Goal: Task Accomplishment & Management: Complete application form

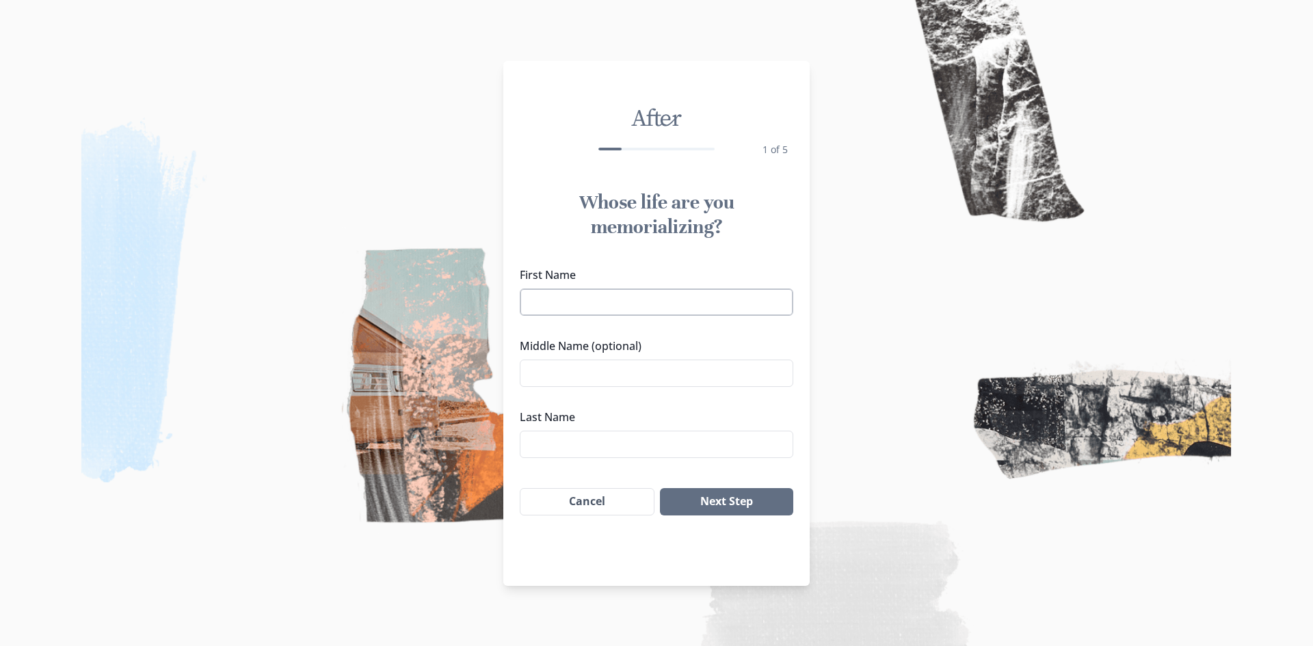
click at [600, 307] on input "First Name" at bounding box center [657, 302] width 274 height 27
type input "timmmy"
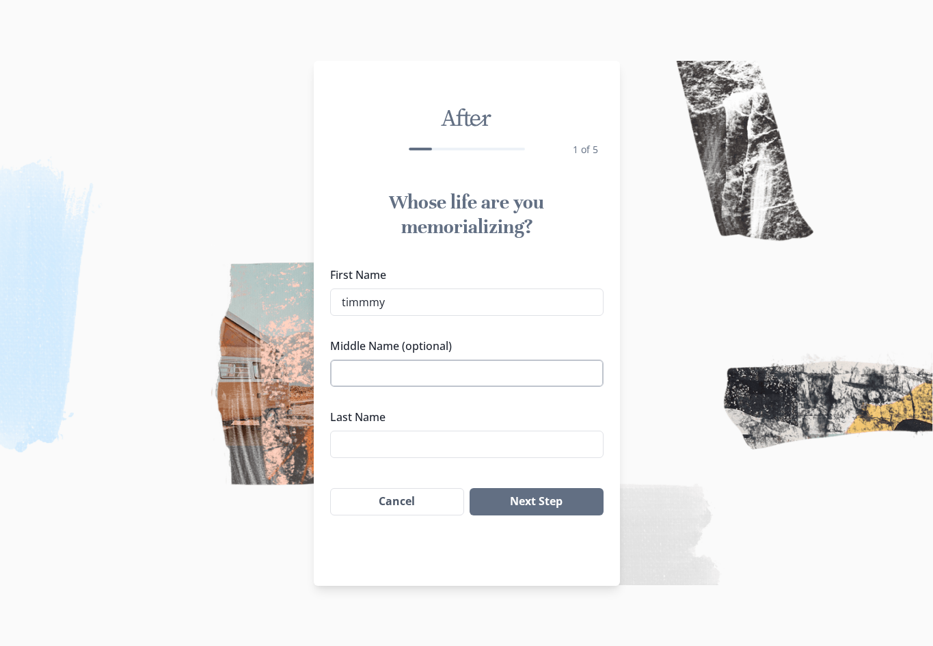
click at [403, 369] on input "Middle Name (optional)" at bounding box center [467, 373] width 274 height 27
type input "names"
click at [382, 460] on div "First Name [PERSON_NAME] Middle Name (optional) names Last Name" at bounding box center [467, 362] width 306 height 202
click at [373, 447] on input "Last Name" at bounding box center [467, 444] width 274 height 27
type input "[PERSON_NAME]"
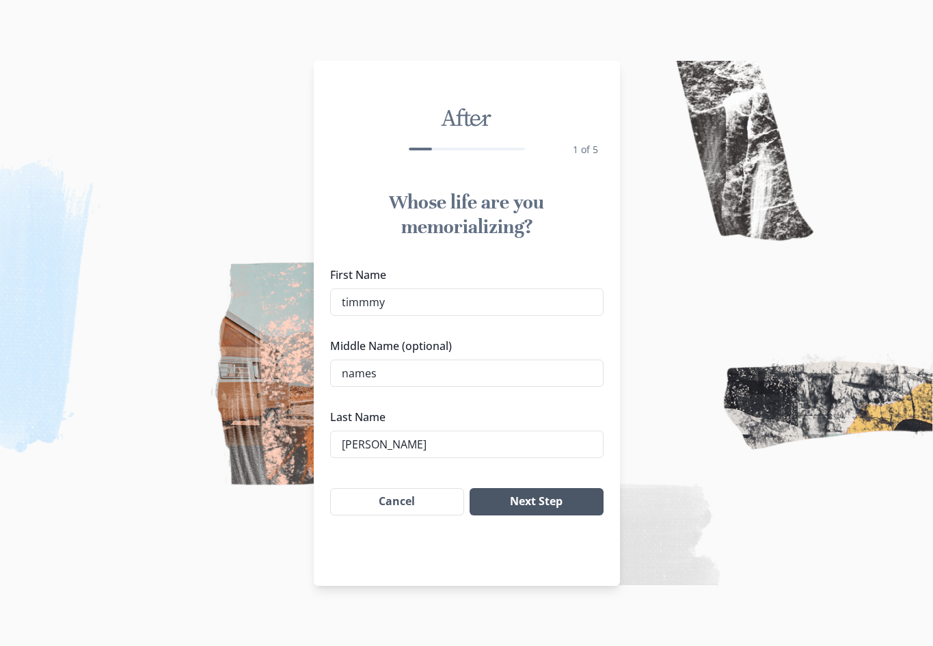
click at [552, 509] on button "Next Step" at bounding box center [536, 501] width 133 height 27
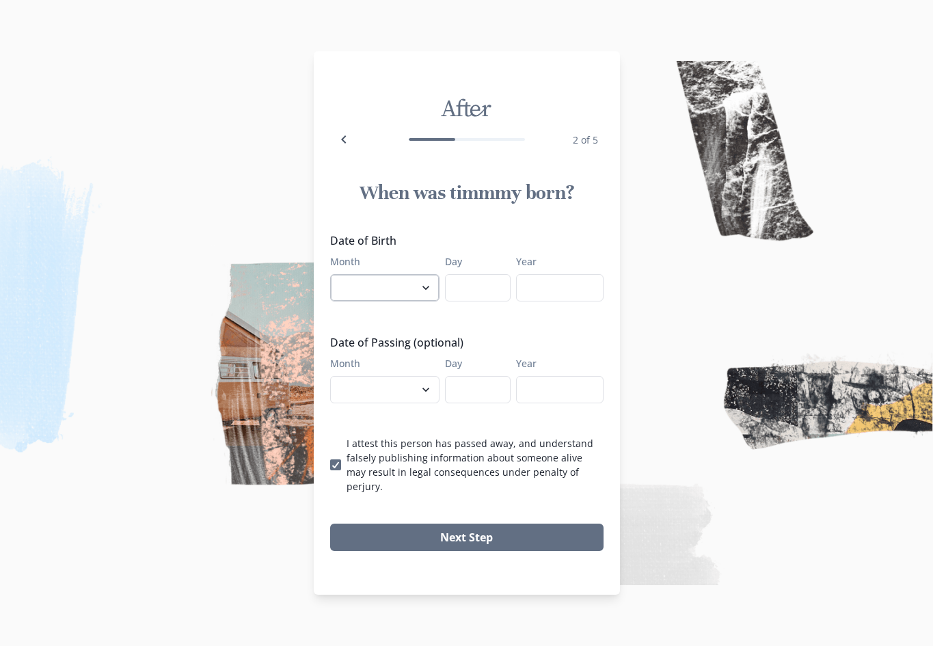
click at [389, 284] on select "January February March April May June July August September October November De…" at bounding box center [384, 287] width 109 height 27
select select "3"
click at [330, 281] on select "January February March April May June July August September October November De…" at bounding box center [384, 287] width 109 height 27
click at [464, 291] on input "Day" at bounding box center [478, 287] width 66 height 27
type input "12"
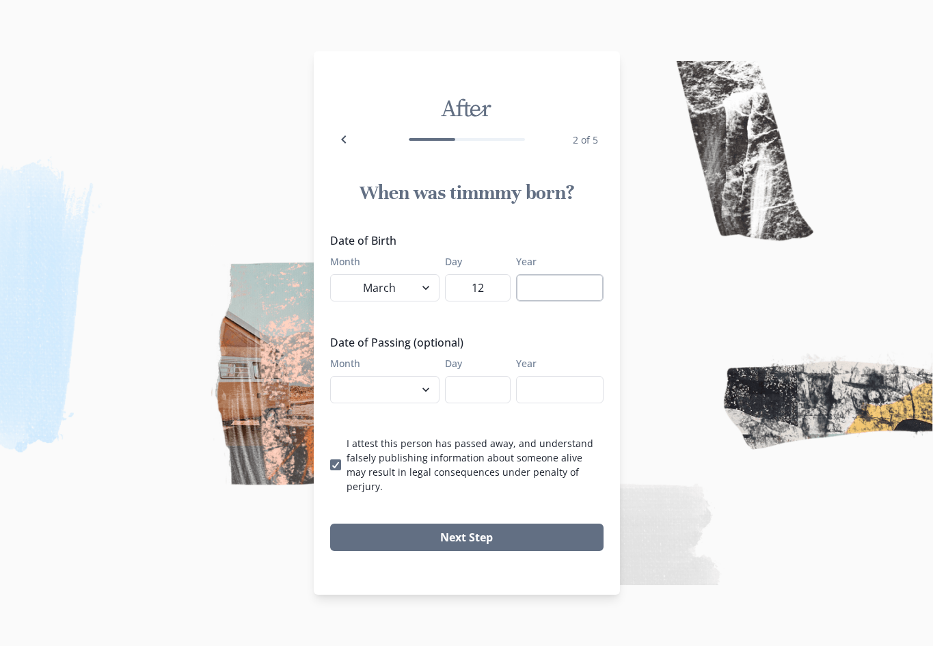
click at [579, 294] on input "Year" at bounding box center [560, 287] width 88 height 27
type input "1977"
click at [371, 403] on select "January February March April May June July August September October November De…" at bounding box center [384, 389] width 109 height 27
select select "9"
click at [330, 383] on select "January February March April May June July August September October November De…" at bounding box center [384, 389] width 109 height 27
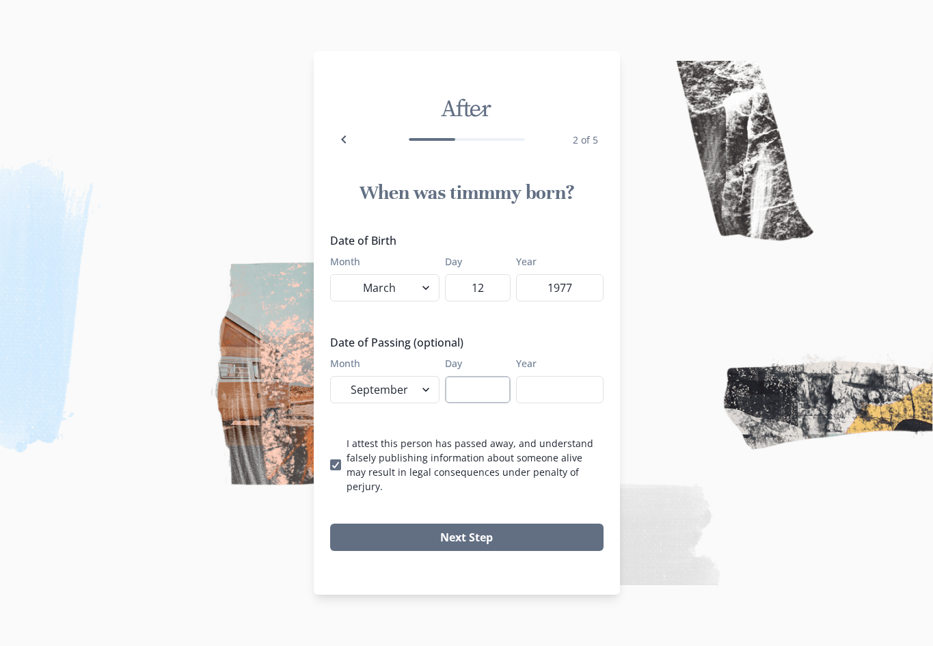
click at [481, 392] on input "Day" at bounding box center [478, 389] width 66 height 27
click at [537, 397] on input "Year" at bounding box center [560, 389] width 88 height 27
click at [503, 403] on input "211" at bounding box center [478, 389] width 66 height 27
type input "21"
click at [542, 403] on input "Year" at bounding box center [560, 389] width 88 height 27
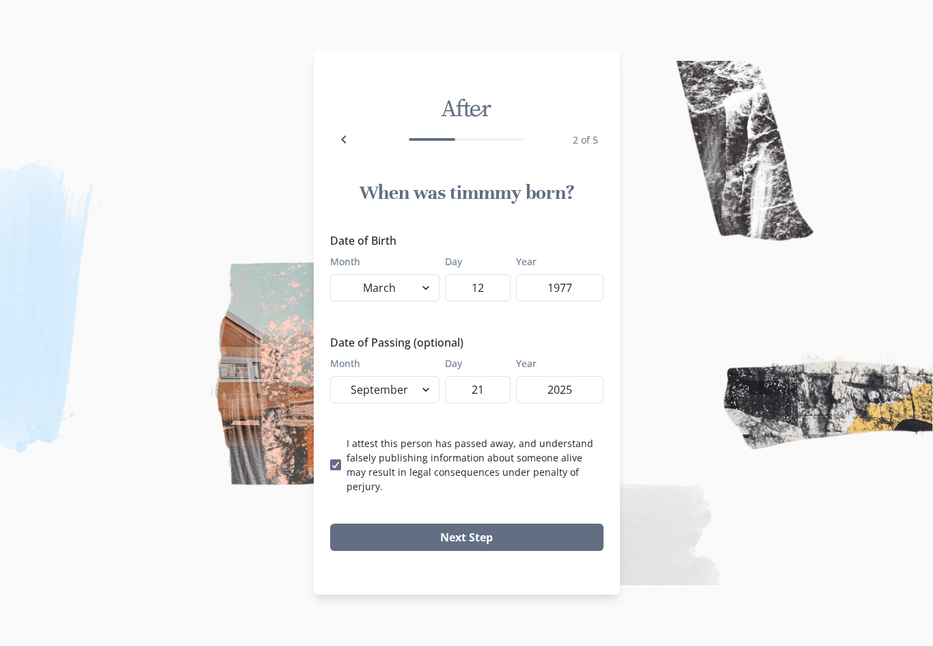
type input "2025"
click at [341, 464] on label "I attest this person has passed away, and understand falsely publishing informa…" at bounding box center [467, 464] width 274 height 57
click at [330, 465] on input "I attest this person has passed away, and understand falsely publishing informa…" at bounding box center [330, 465] width 1 height 1
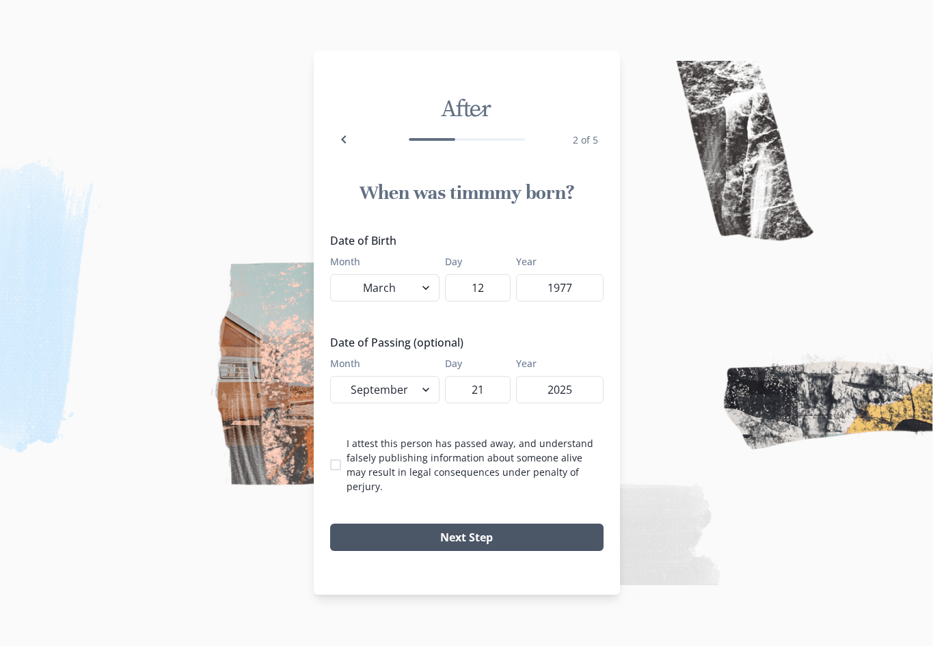
click at [403, 529] on button "Next Step" at bounding box center [467, 537] width 274 height 27
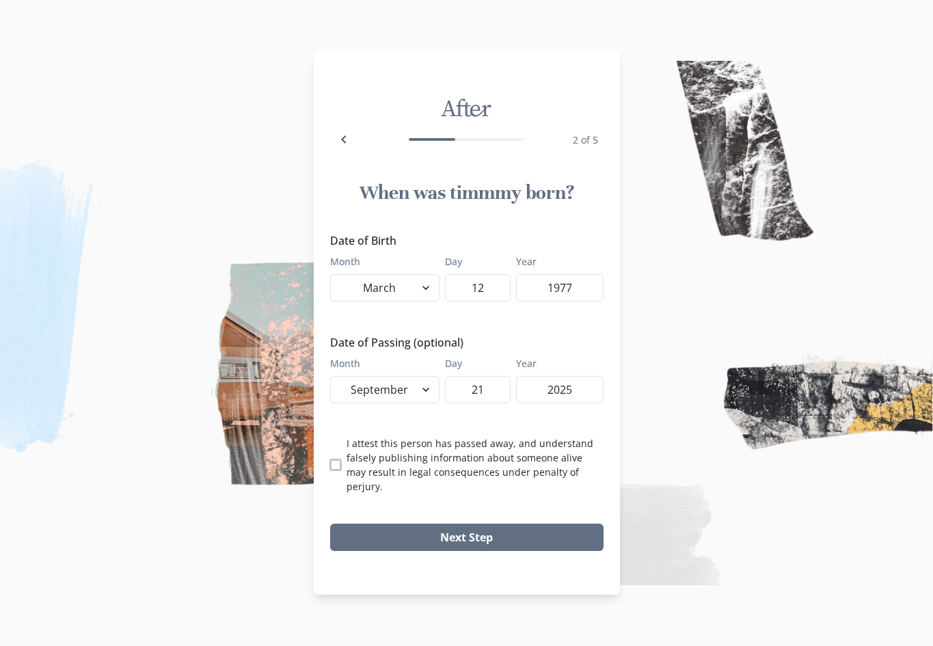
click at [336, 459] on span at bounding box center [335, 464] width 11 height 11
click at [330, 465] on input "I attest this person has passed away, and understand falsely publishing informa…" at bounding box center [330, 465] width 1 height 1
checkbox input "true"
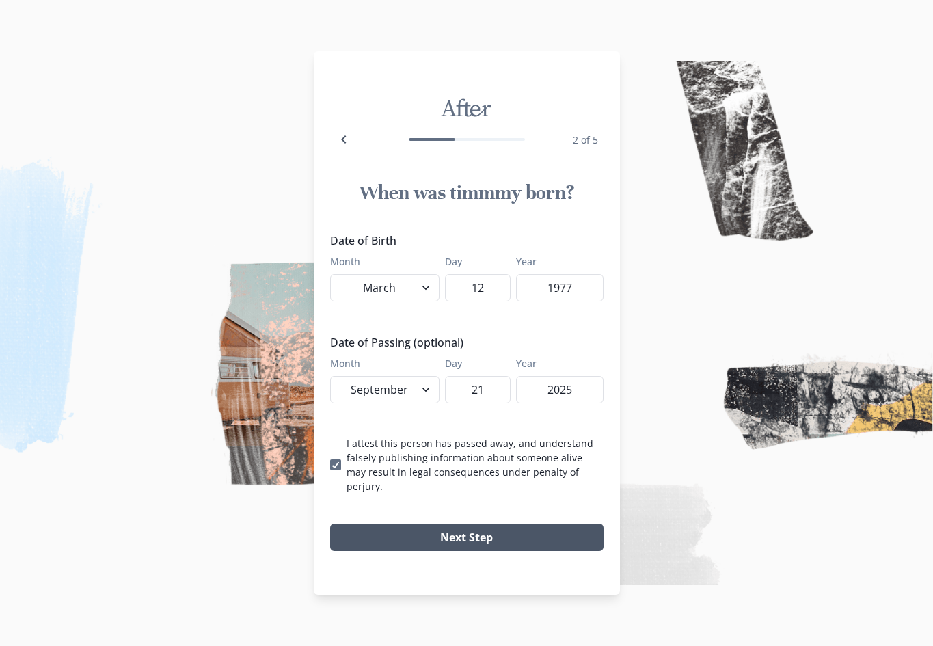
click at [429, 534] on button "Next Step" at bounding box center [467, 537] width 274 height 27
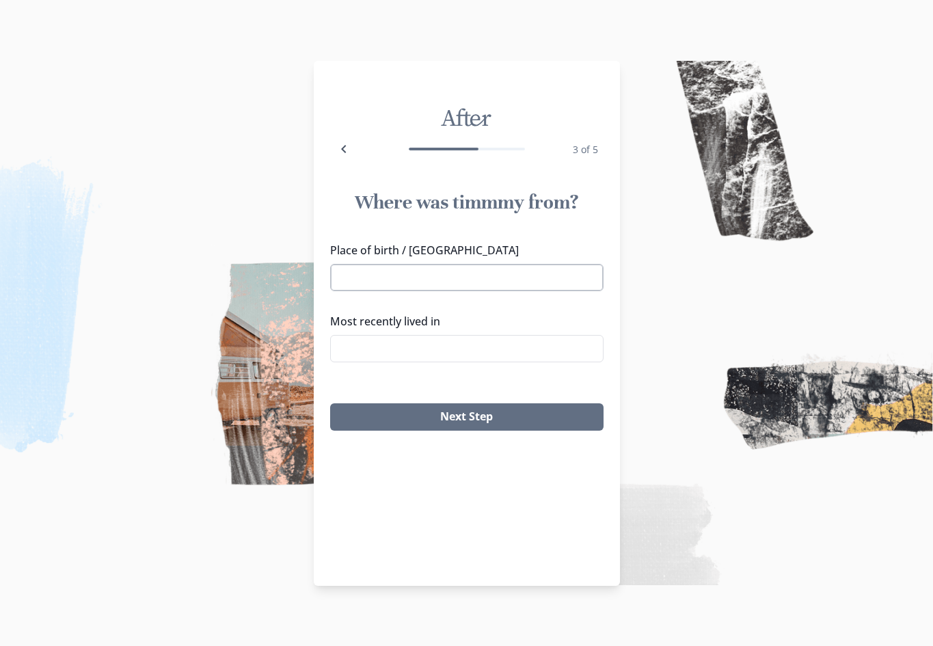
click at [464, 275] on input "Place of birth / [GEOGRAPHIC_DATA]" at bounding box center [467, 277] width 274 height 27
type input "p"
click at [428, 304] on li "[GEOGRAPHIC_DATA], [GEOGRAPHIC_DATA]" at bounding box center [466, 302] width 259 height 21
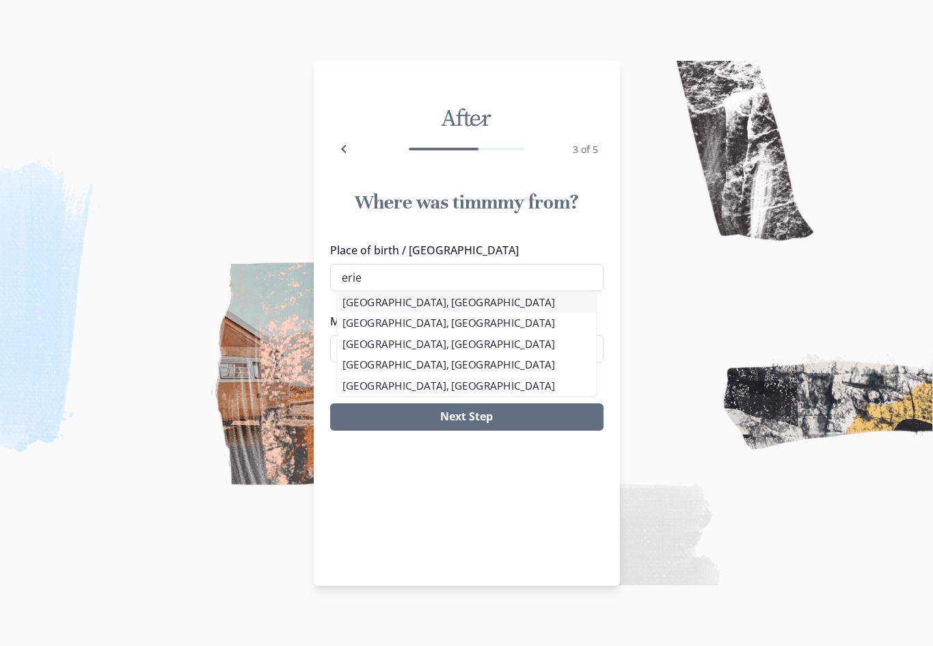
type input "[GEOGRAPHIC_DATA], [GEOGRAPHIC_DATA]"
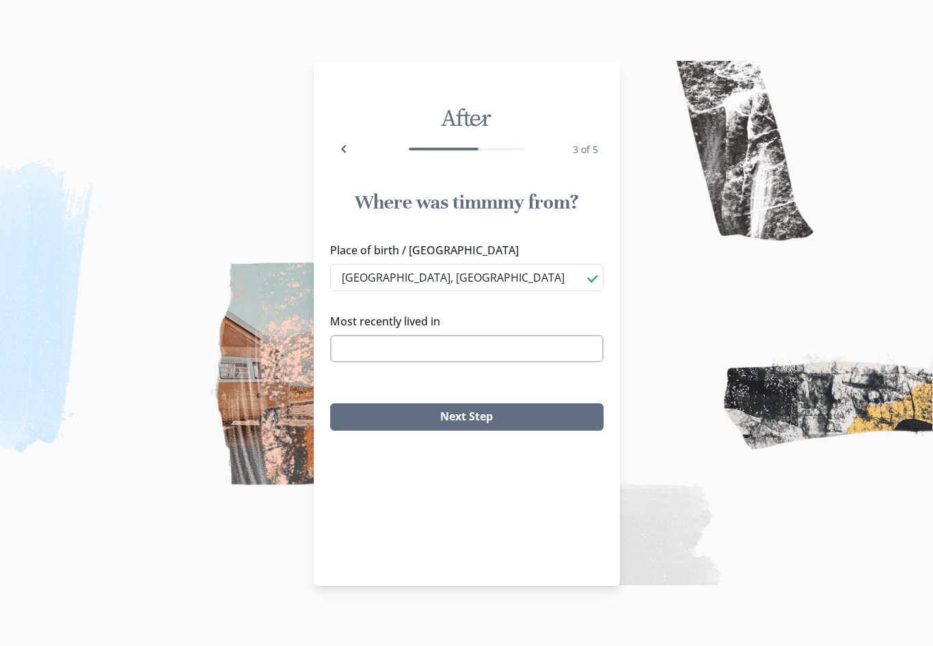
click at [418, 341] on input "Most recently lived in" at bounding box center [467, 348] width 274 height 27
click at [417, 366] on li "[GEOGRAPHIC_DATA], [GEOGRAPHIC_DATA]" at bounding box center [467, 374] width 272 height 22
type input "[GEOGRAPHIC_DATA], [GEOGRAPHIC_DATA]"
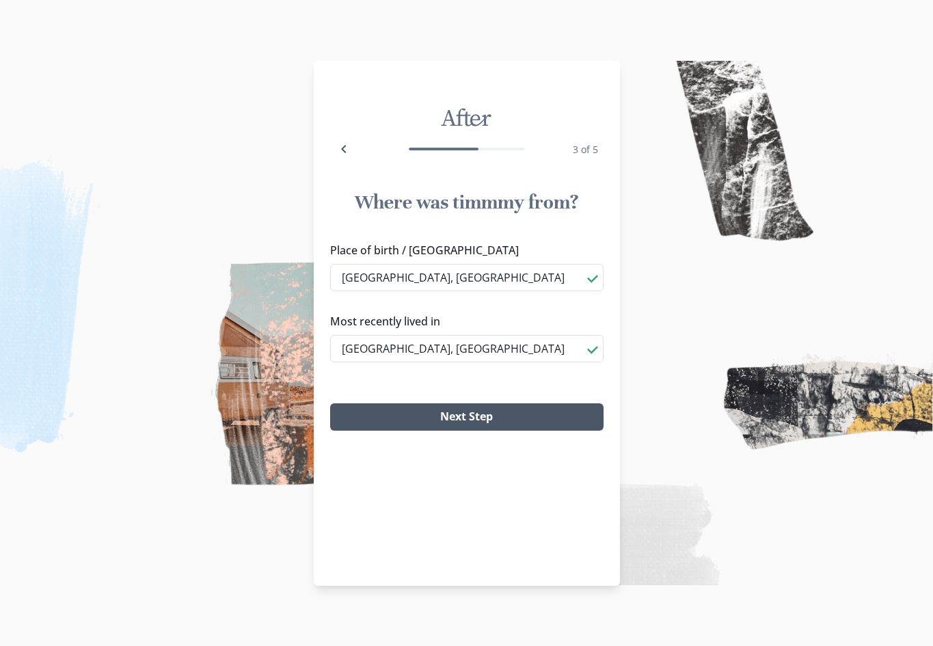
click at [414, 410] on button "Next Step" at bounding box center [467, 416] width 274 height 27
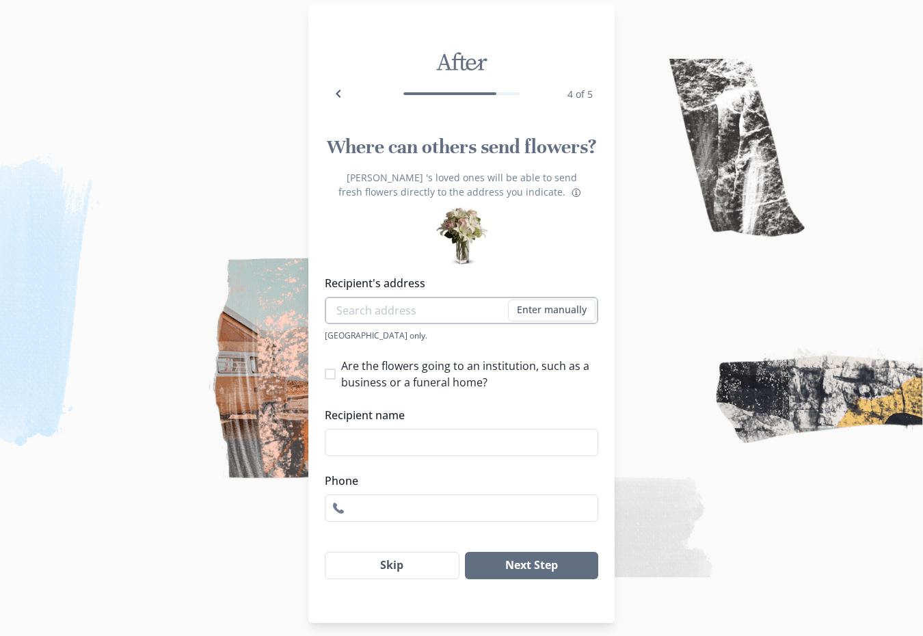
scroll to position [26, 0]
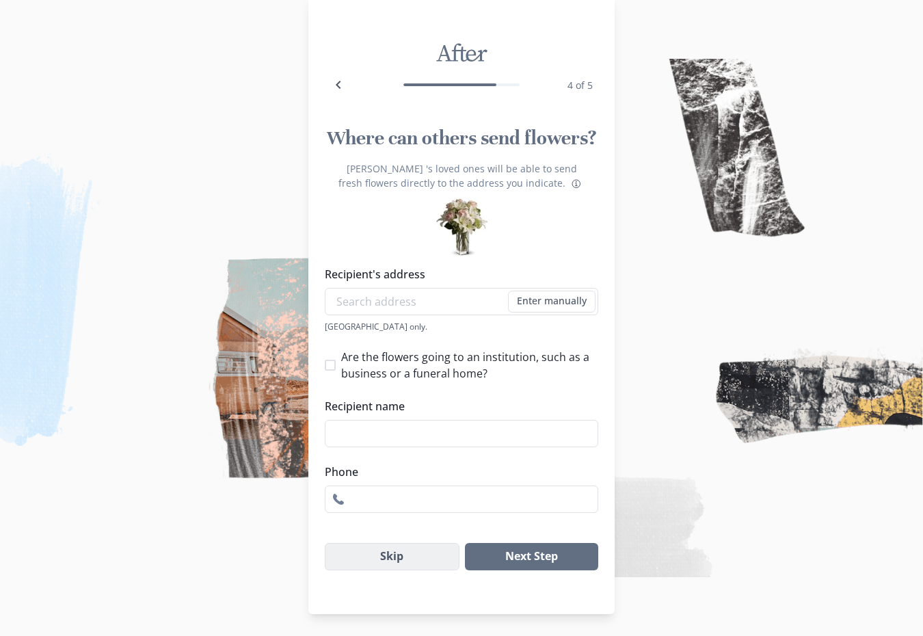
click at [435, 563] on button "Skip" at bounding box center [392, 556] width 135 height 27
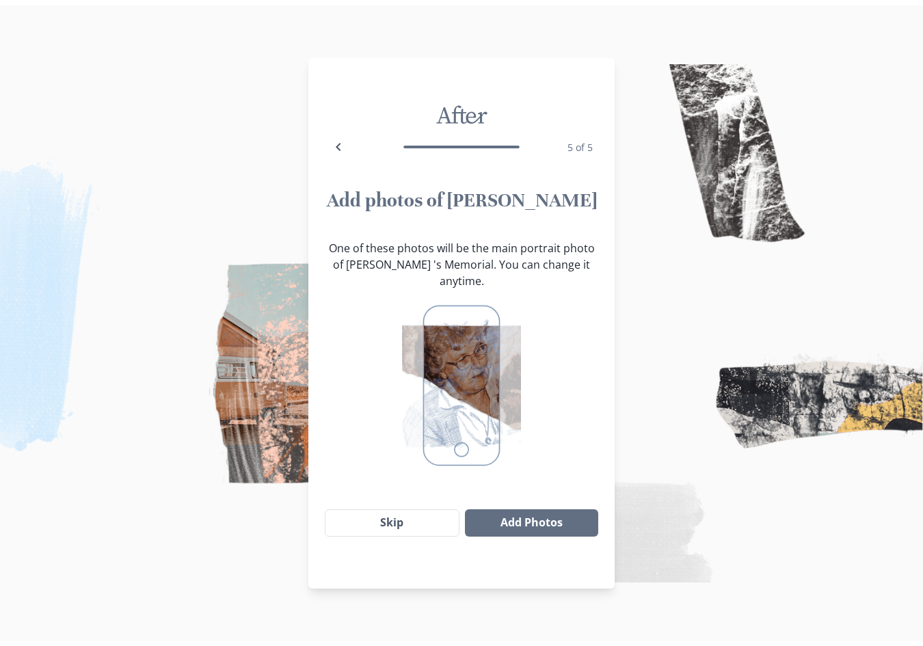
scroll to position [0, 0]
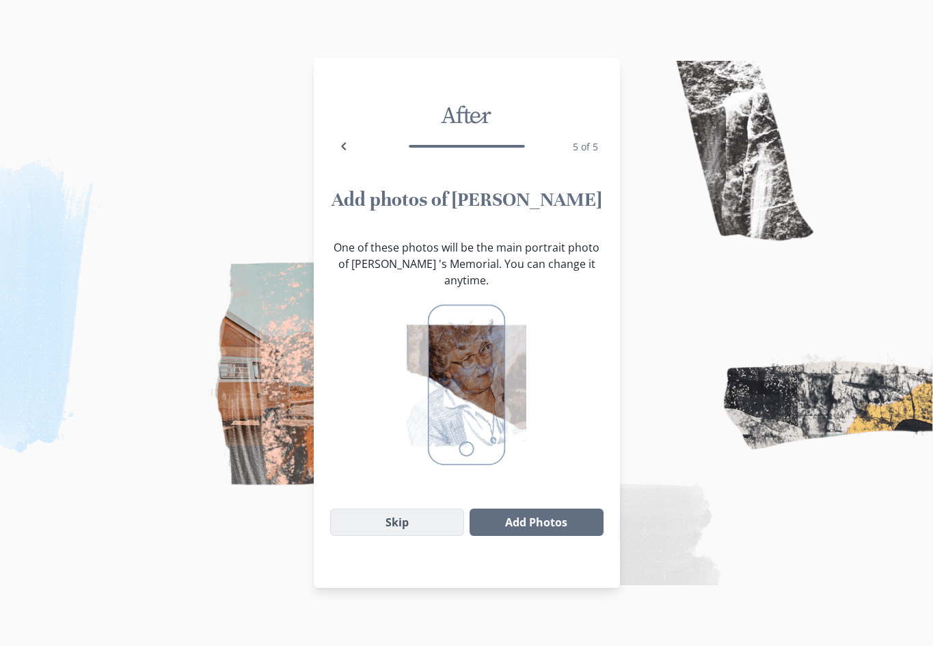
click at [418, 520] on button "Skip" at bounding box center [397, 522] width 135 height 27
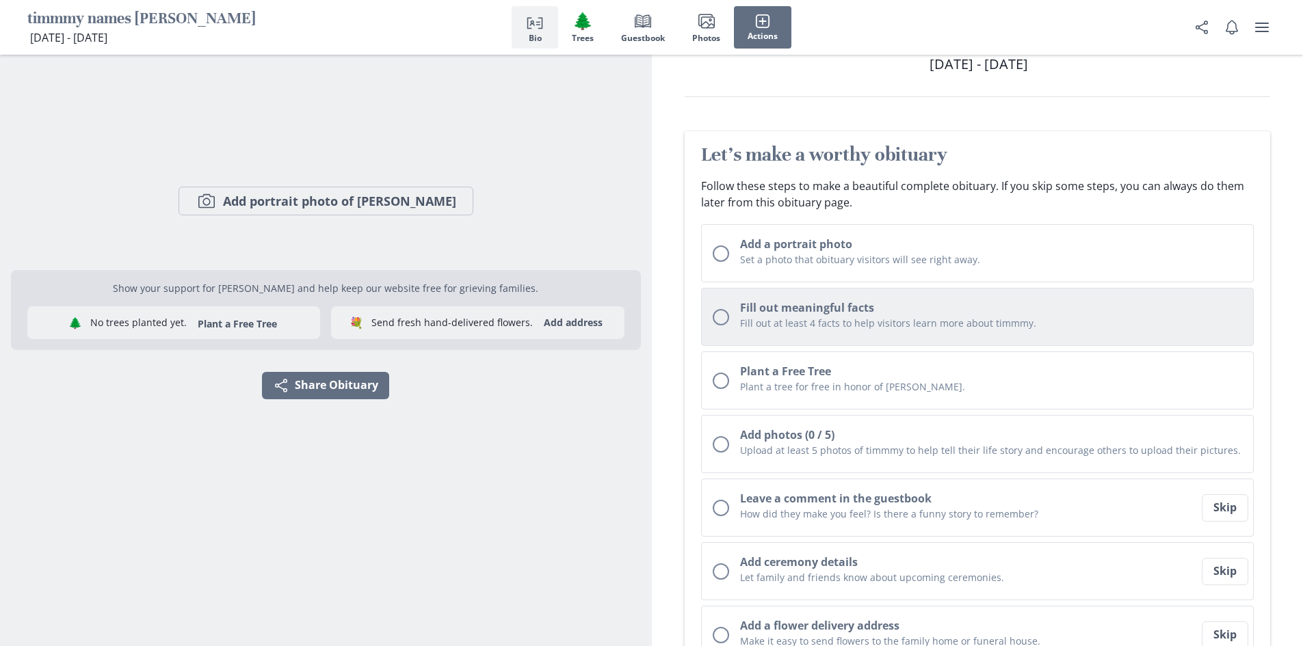
click at [853, 330] on p "Fill out at least 4 facts to help visitors learn more about timmmy." at bounding box center [991, 323] width 503 height 14
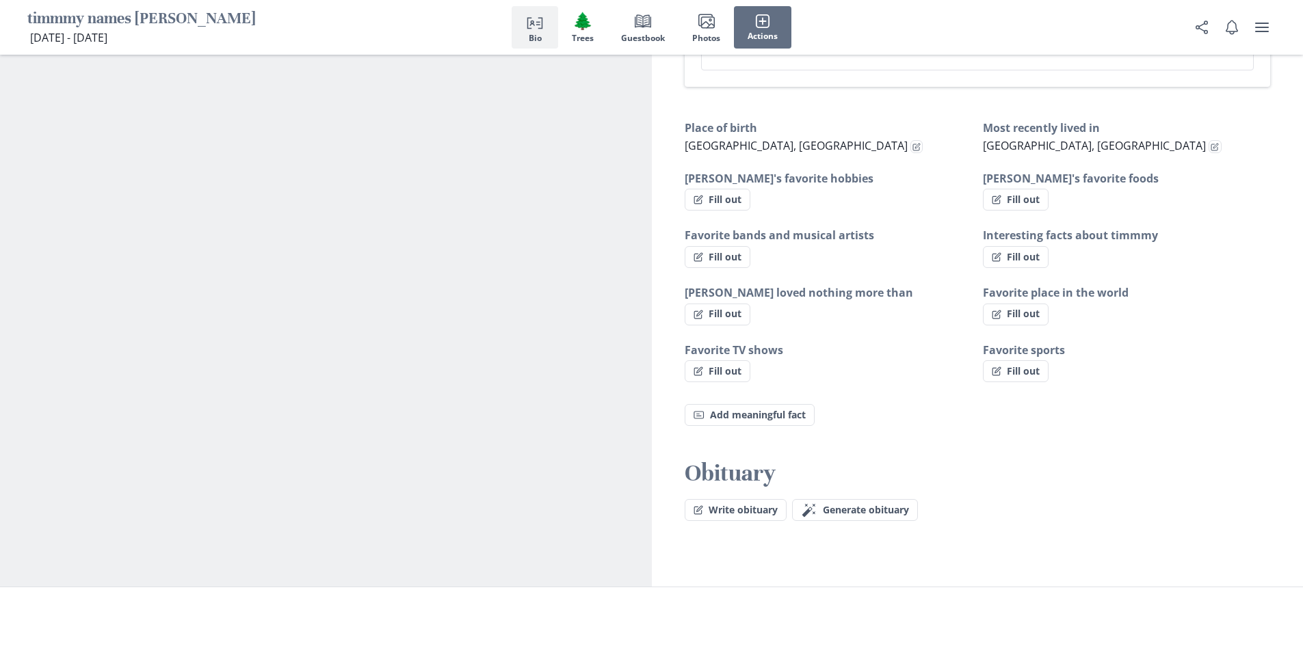
scroll to position [804, 0]
click at [704, 190] on button "Fill out" at bounding box center [717, 199] width 66 height 22
select select "[PERSON_NAME]'s favorite hobbies"
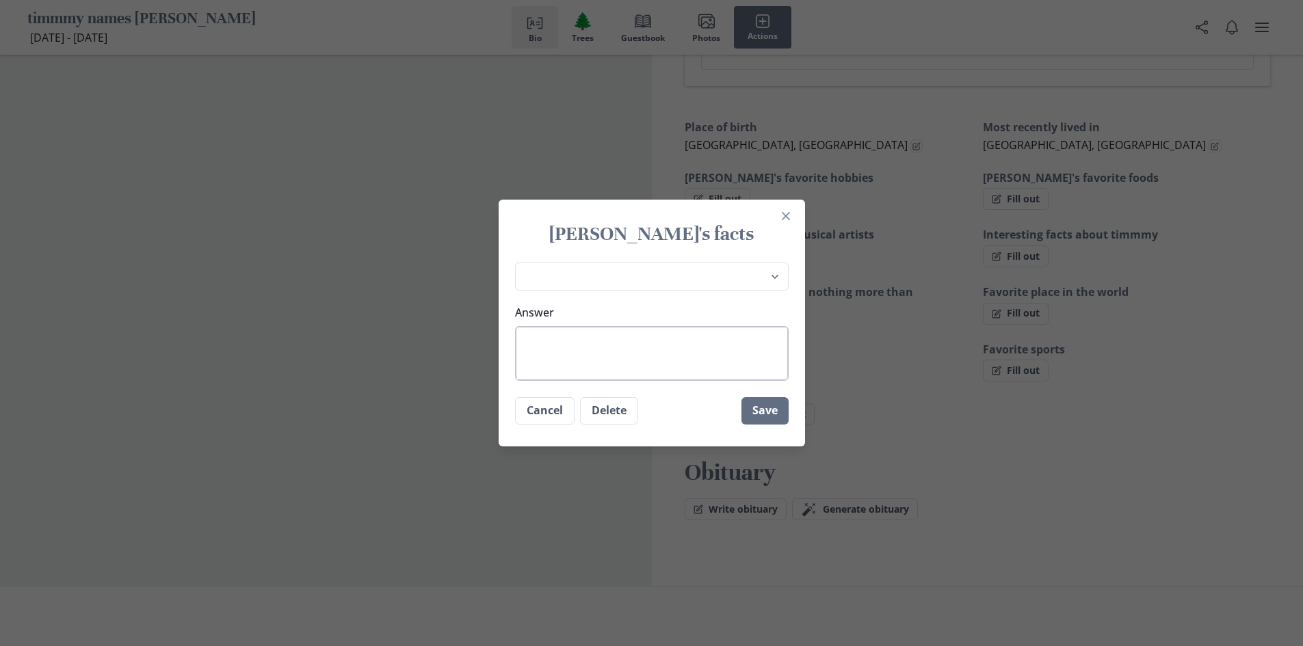
click at [665, 331] on textarea "Answer" at bounding box center [652, 353] width 274 height 55
type textarea "cv"
type textarea "x"
type textarea "cvy"
type textarea "x"
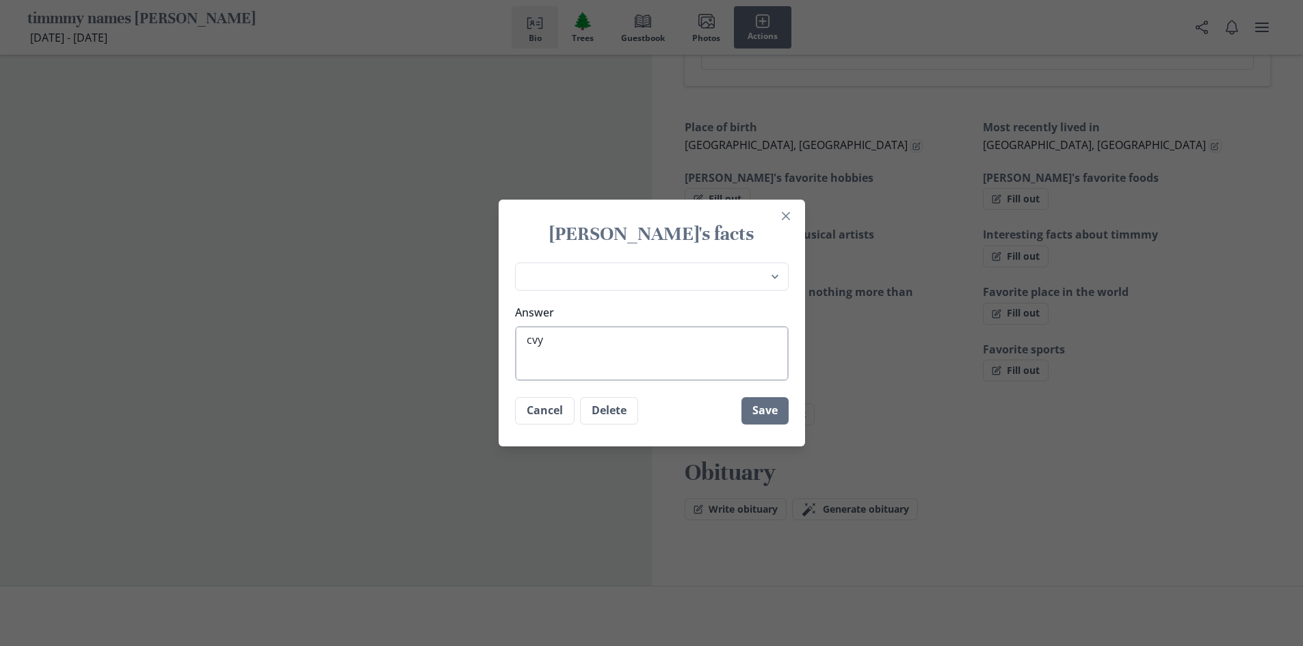
type textarea "cvy="
type textarea "x"
type textarea "cvy"
type textarea "x"
type textarea "cv"
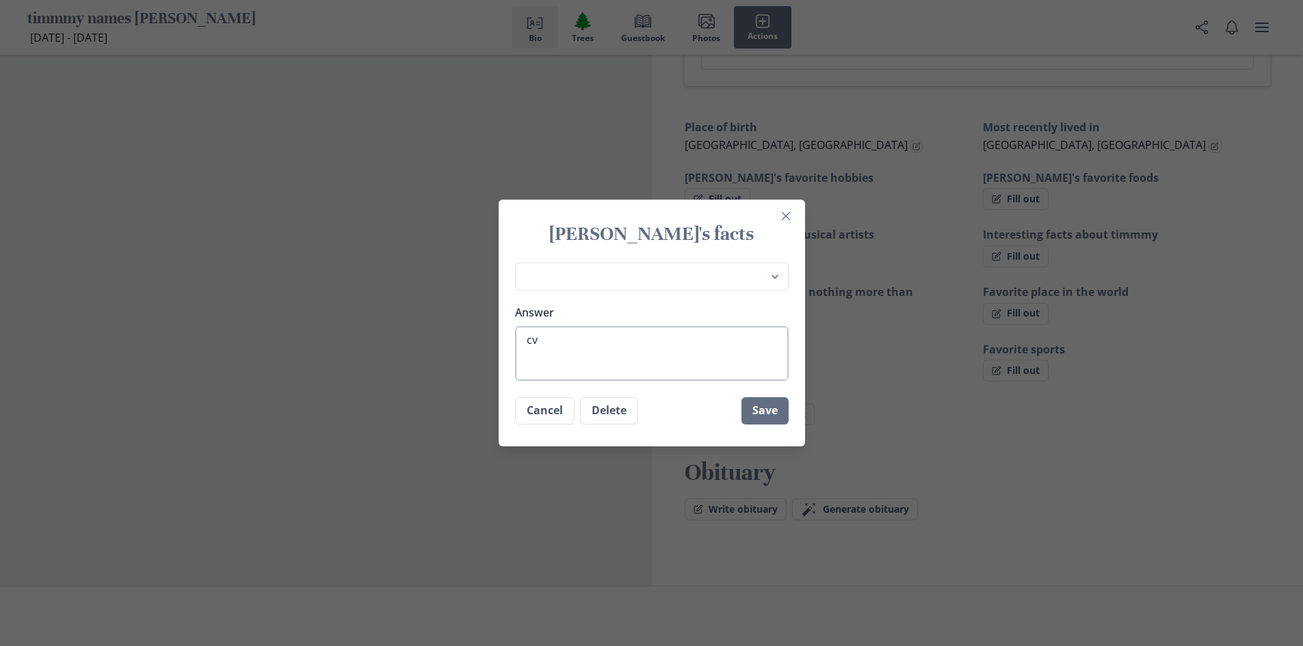
type textarea "x"
type textarea "c"
type textarea "x"
type textarea "cy"
type textarea "x"
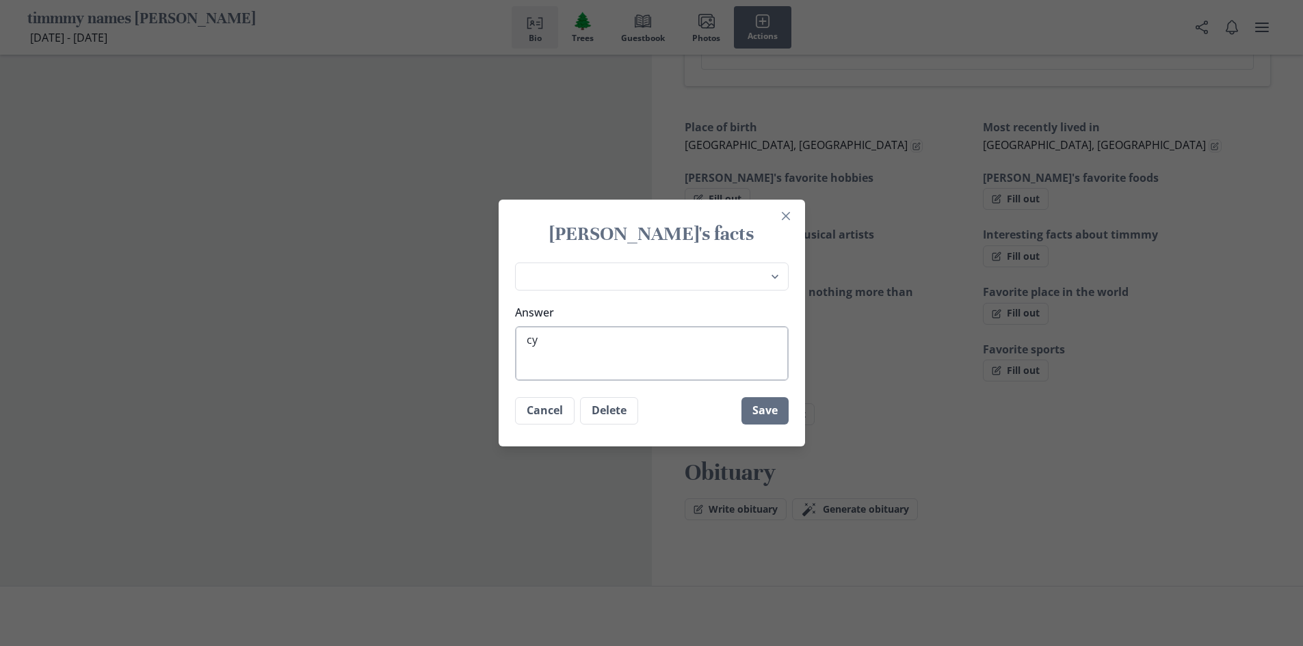
type textarea "cyc"
type textarea "x"
type textarea "cycl"
type textarea "x"
type textarea "cycle"
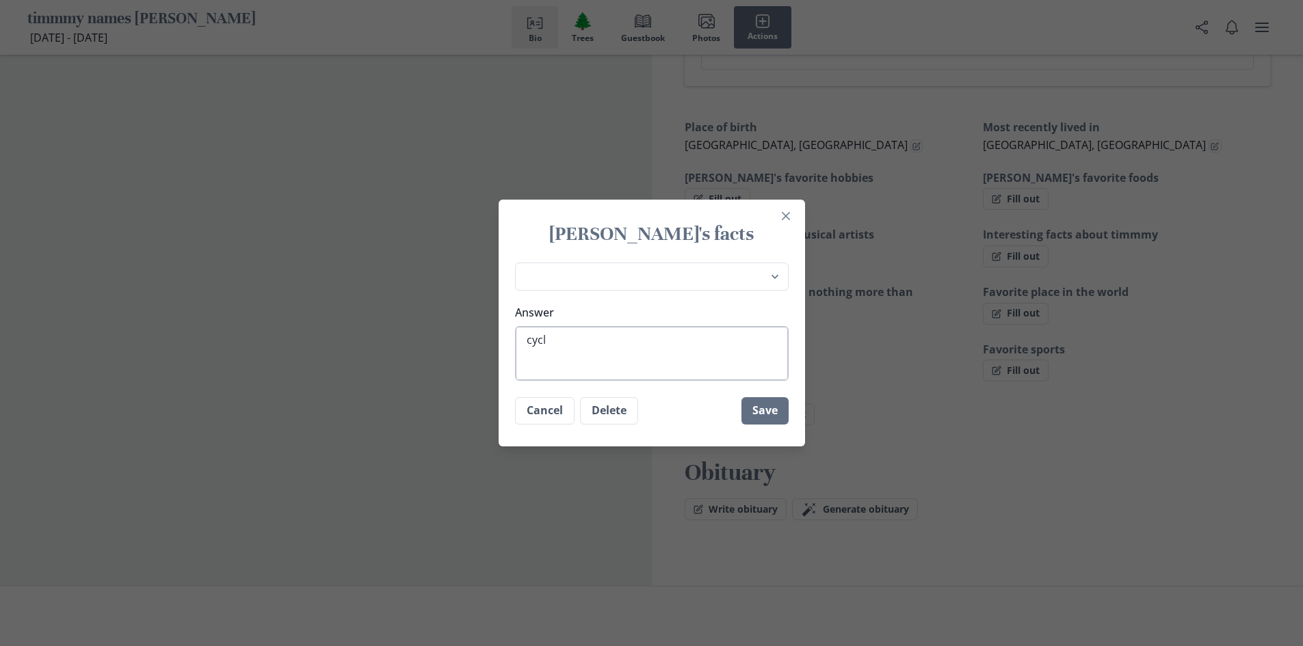
type textarea "x"
type textarea "cycles"
type textarea "x"
type textarea "cycles"
type textarea "x"
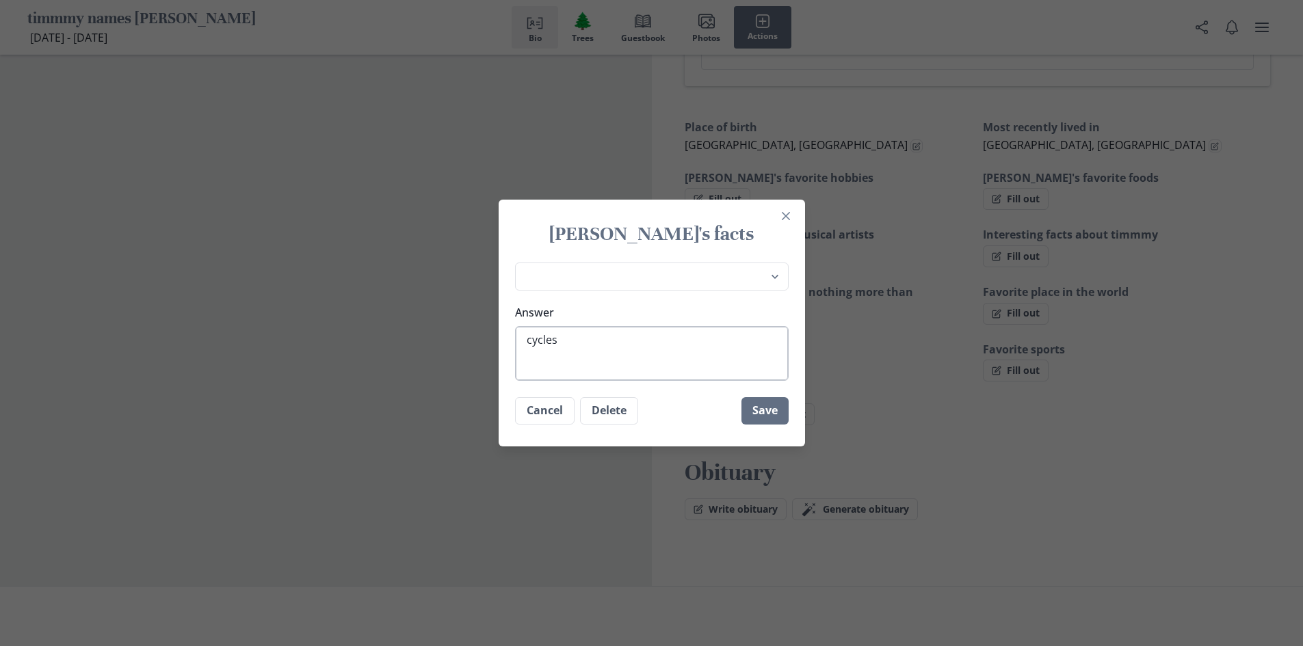
type textarea "cycles"
type textarea "x"
type textarea "cycle"
type textarea "x"
type textarea "cycl"
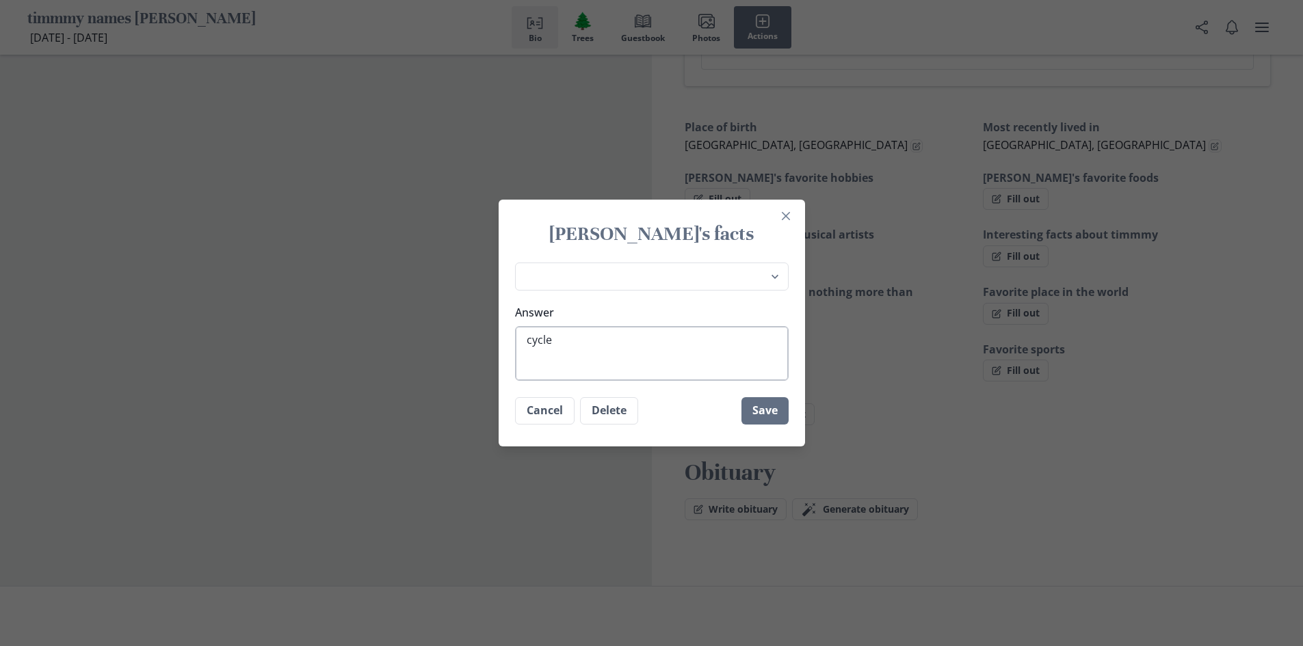
type textarea "x"
type textarea "cyc"
type textarea "x"
type textarea "cycl"
type textarea "x"
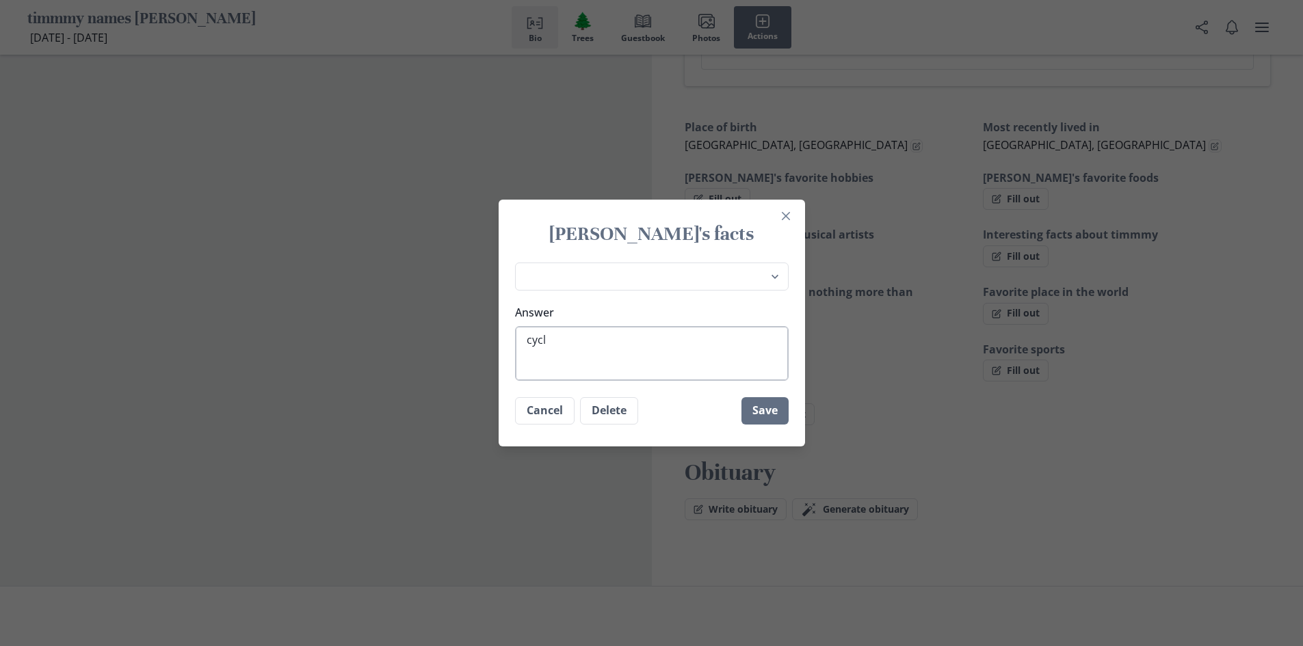
type textarea "cycle"
type textarea "x"
type textarea "cycles"
type textarea "x"
type textarea "cyclest"
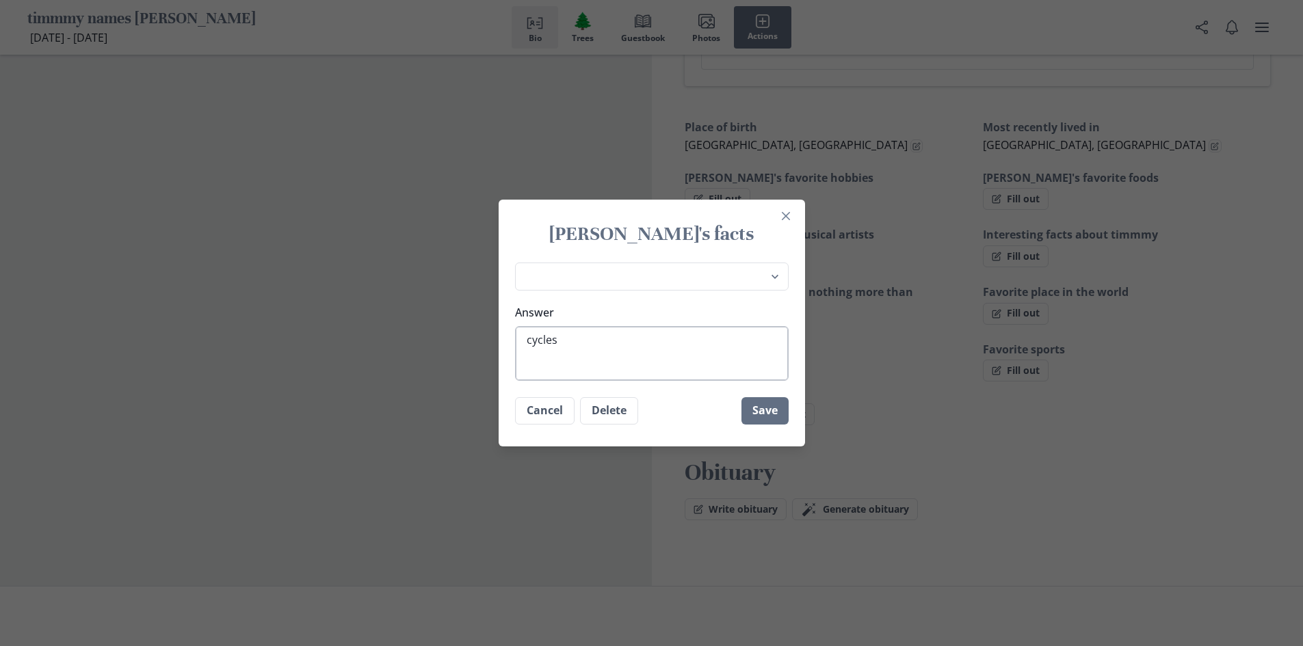
type textarea "x"
type textarea "cyclest"
type textarea "x"
type textarea "cyclest"
type textarea "x"
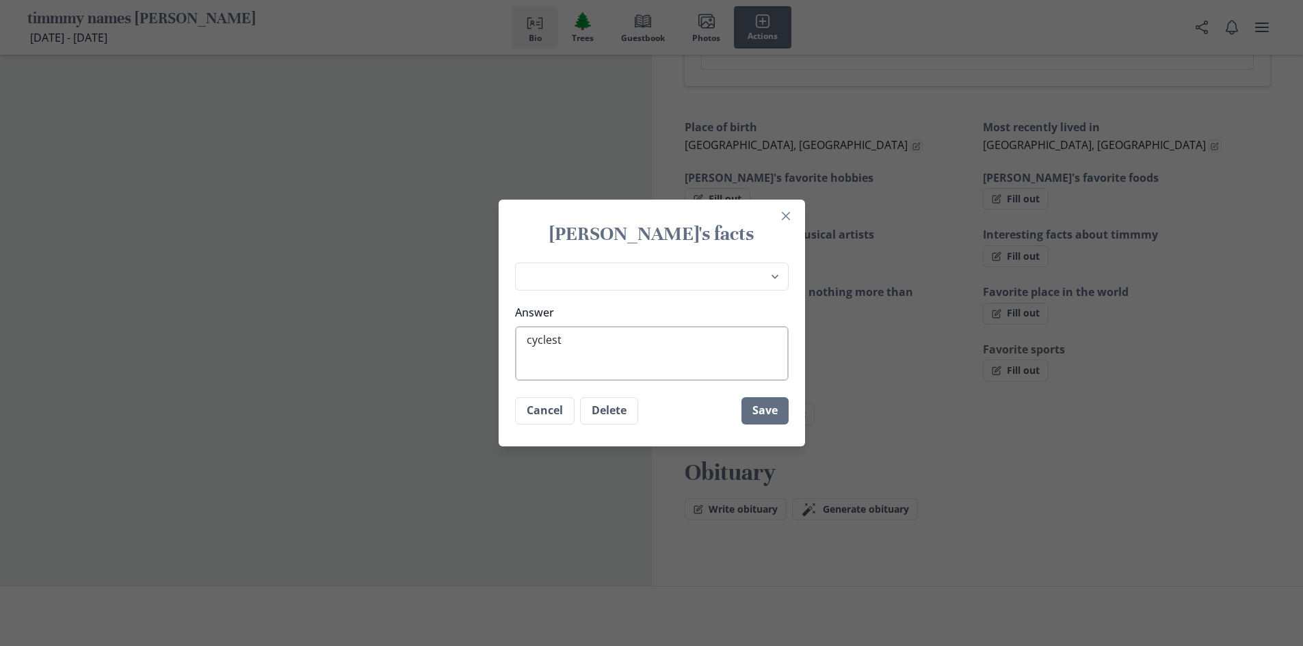
type textarea "cycles"
type textarea "x"
type textarea "cyclest"
type textarea "x"
type textarea "cyclest"
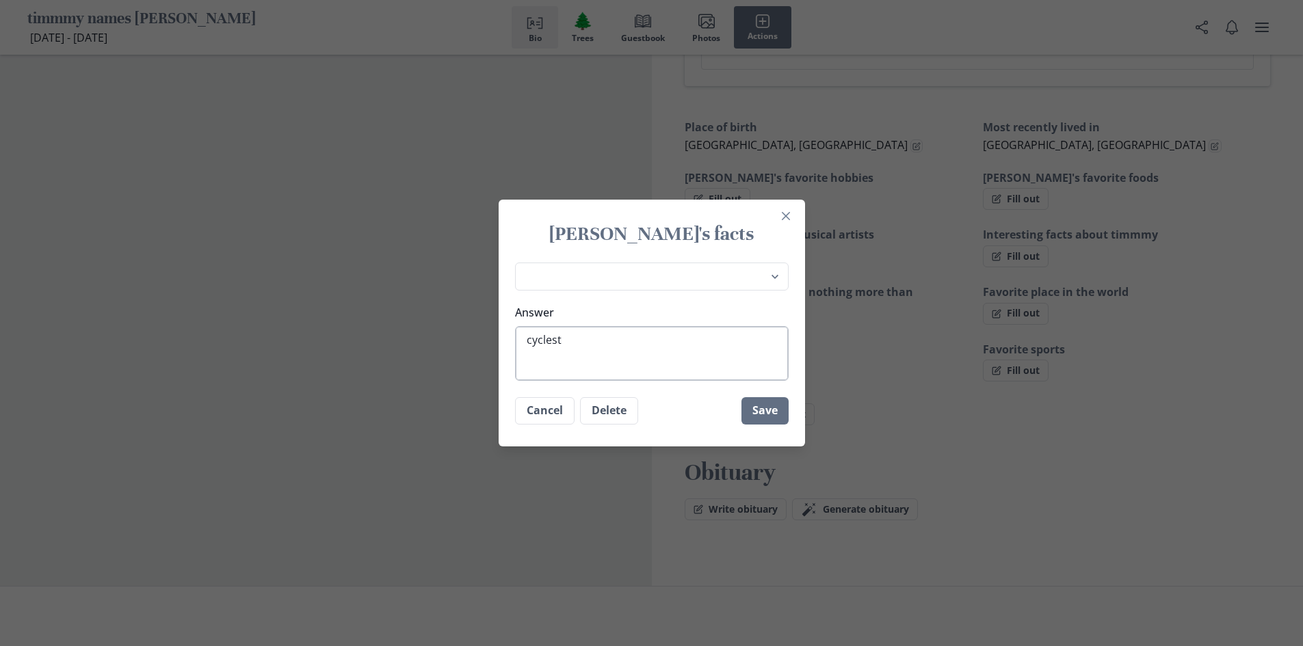
type textarea "x"
type textarea "cyclest"
type textarea "x"
type textarea "cycles"
type textarea "x"
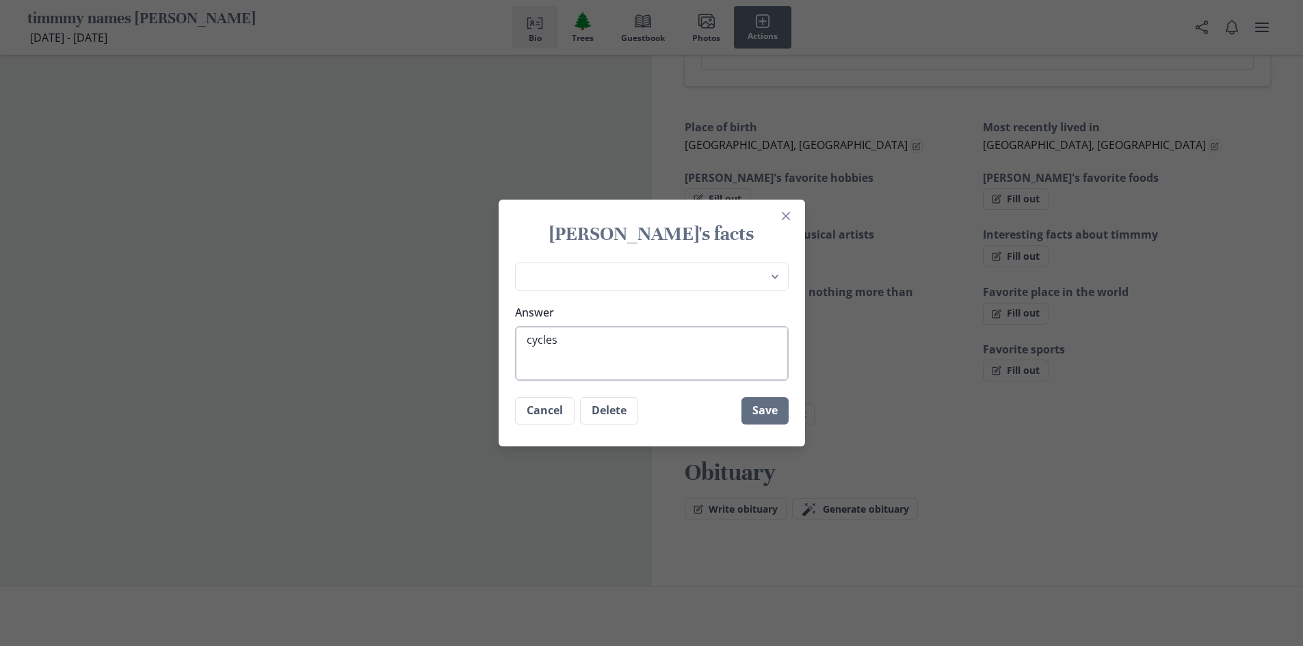
type textarea "cycle"
type textarea "x"
type textarea "cycl"
type textarea "x"
type textarea "cyc=-"
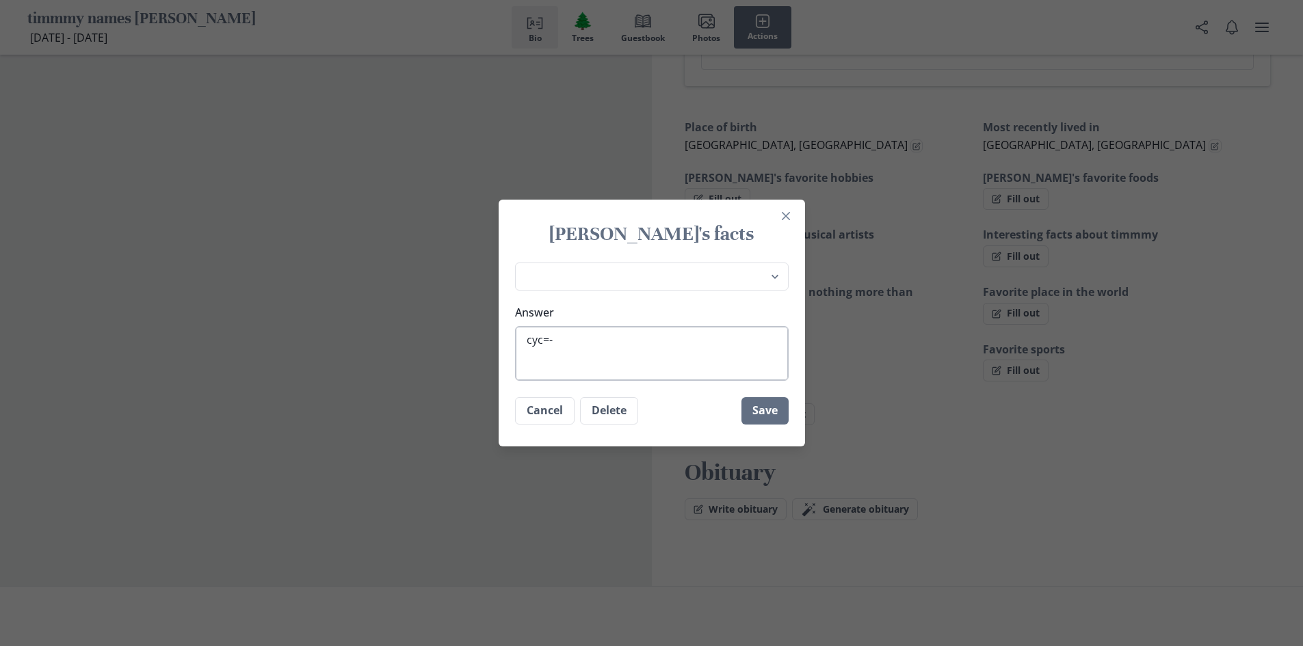
type textarea "x"
type textarea "cyc="
type textarea "x"
type textarea "cyc"
type textarea "x"
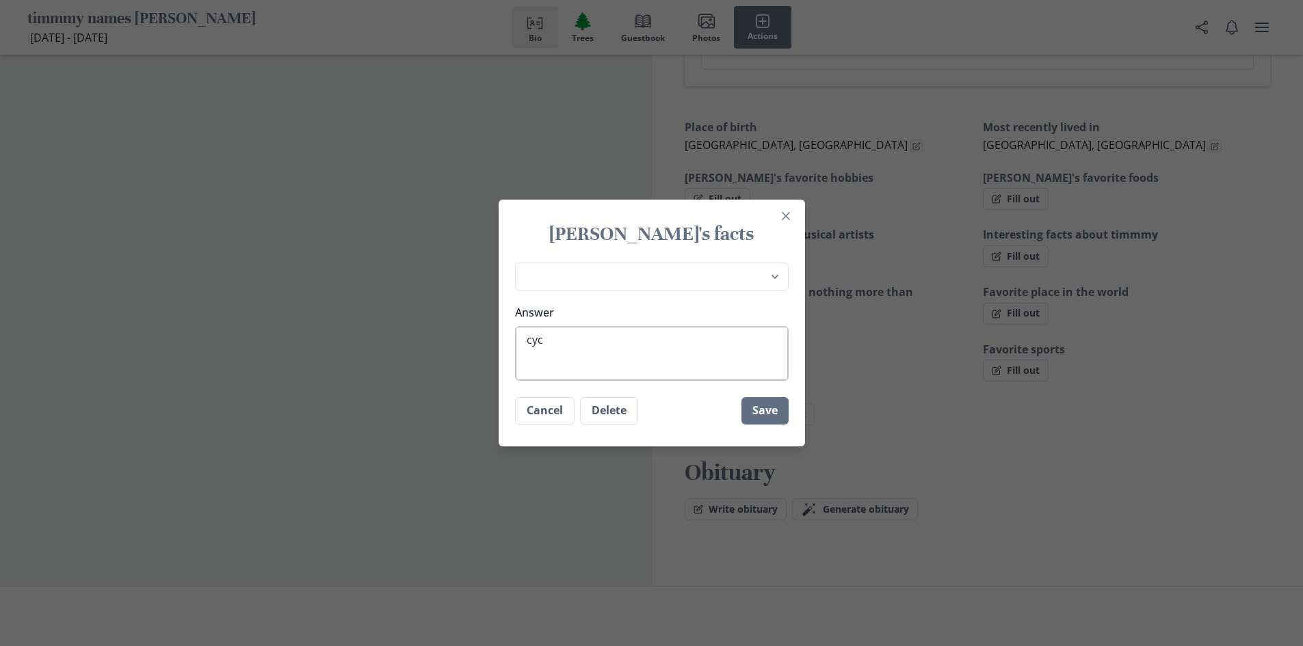
type textarea "cy"
type textarea "x"
type textarea "c"
type textarea "x"
type textarea "l"
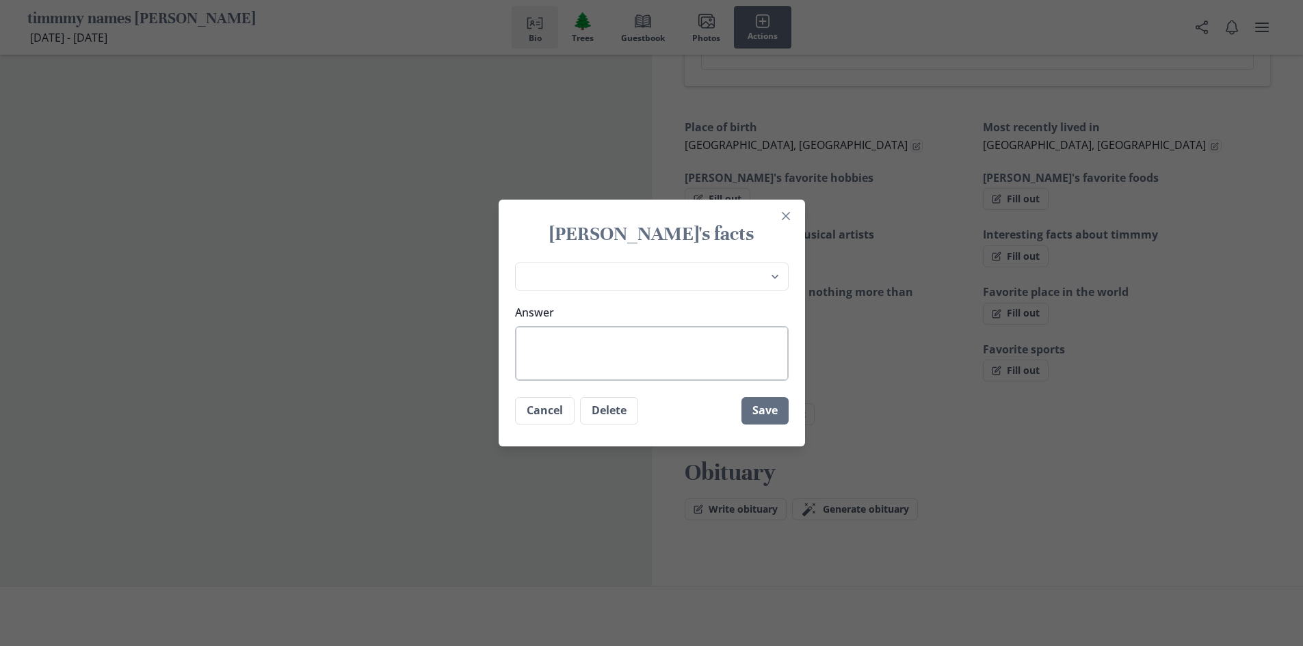
type textarea "x"
type textarea "lo"
type textarea "x"
type textarea "lov"
type textarea "x"
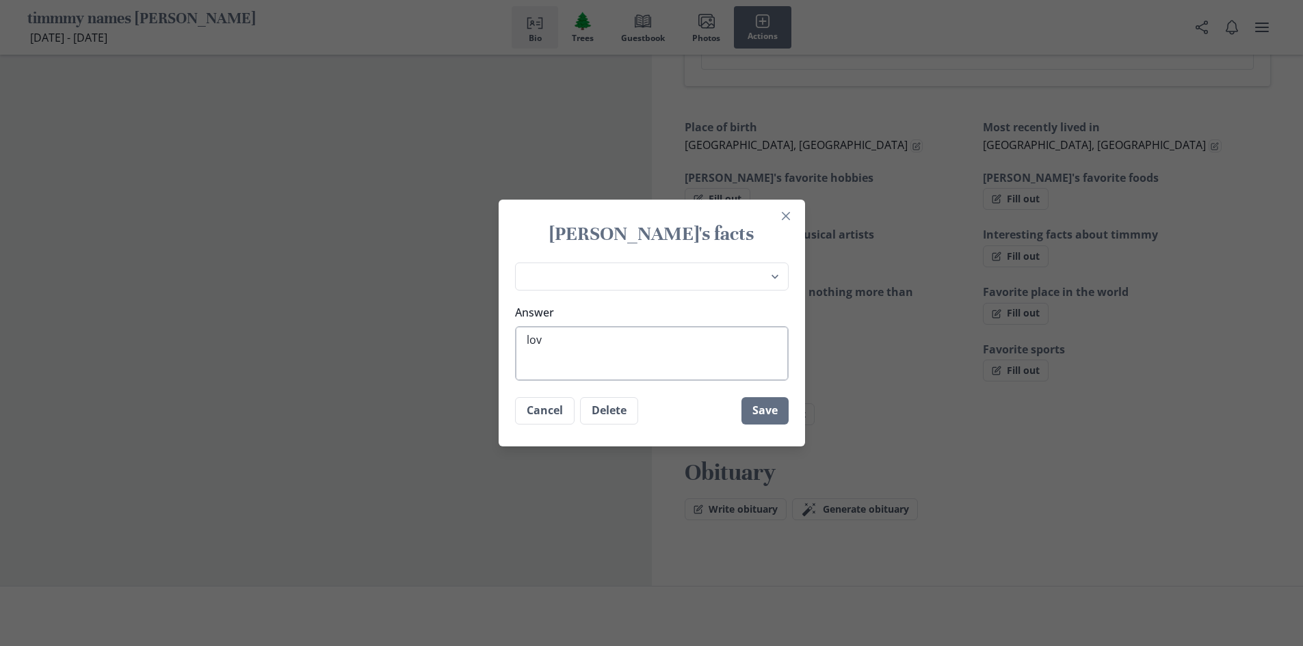
type textarea "love"
type textarea "x"
type textarea "love"
type textarea "x"
type textarea "love t"
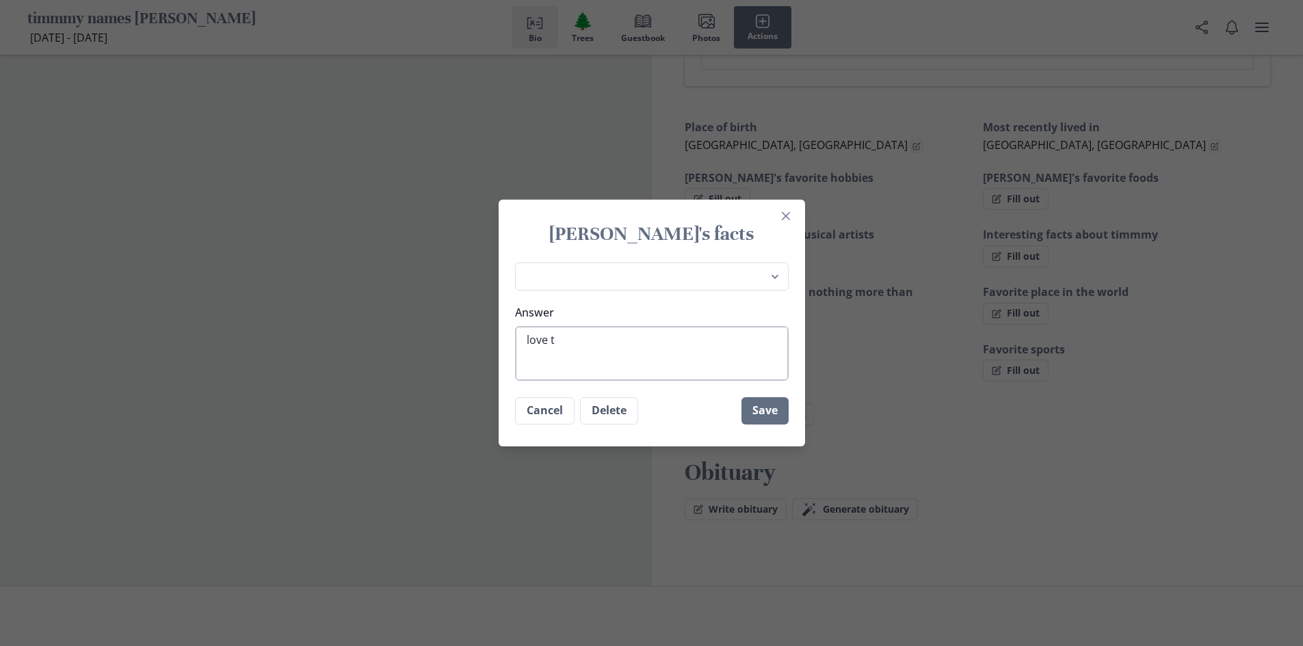
type textarea "x"
type textarea "love th"
type textarea "x"
type textarea "love the"
type textarea "x"
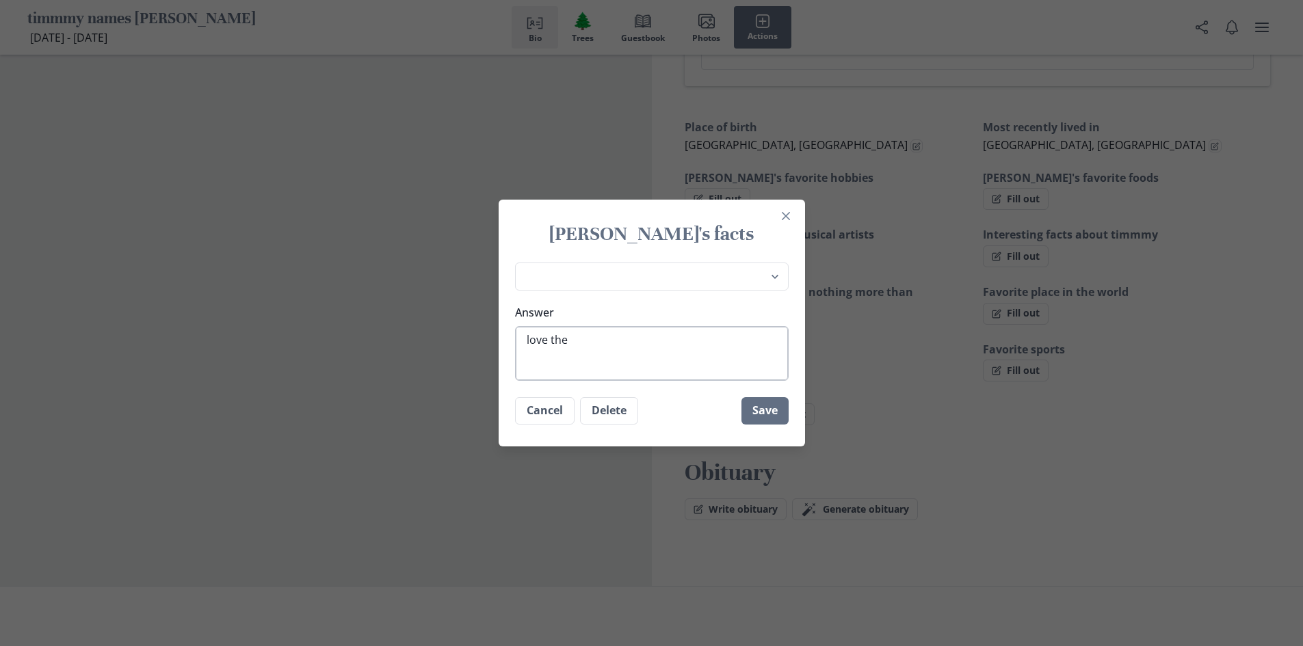
type textarea "love the"
type textarea "x"
type textarea "love the o"
type textarea "x"
type textarea "love the ou"
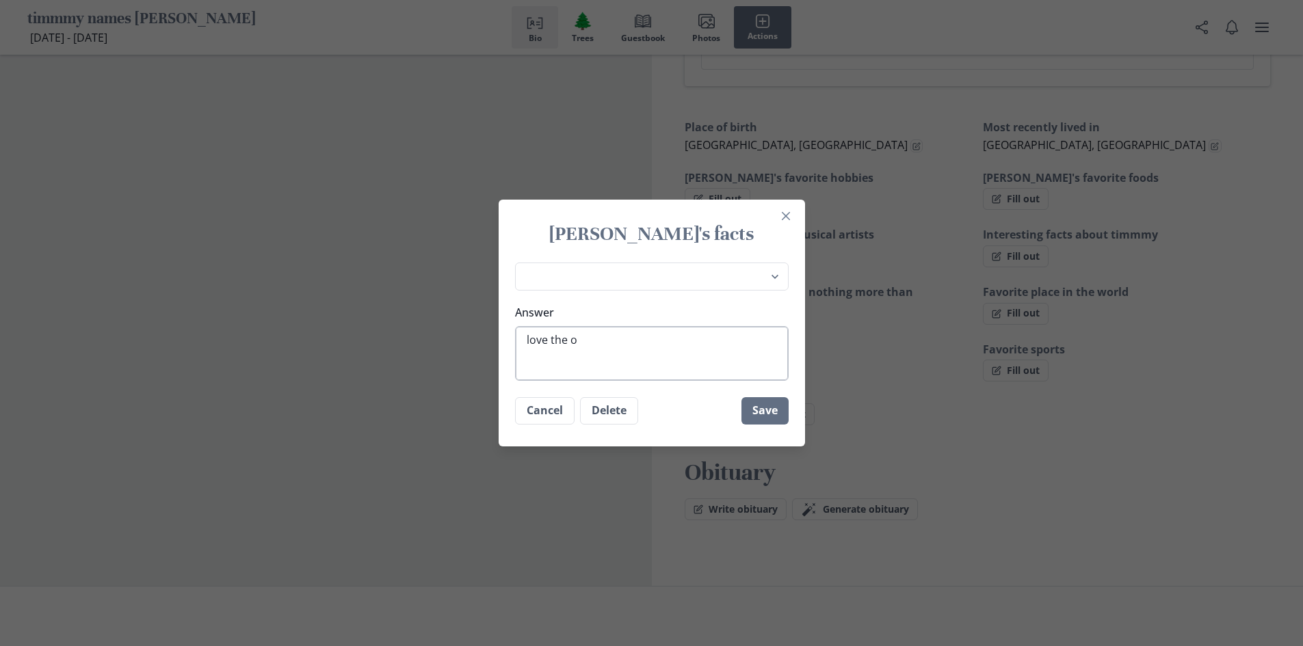
type textarea "x"
type textarea "love the out"
type textarea "x"
type textarea "love the outd"
type textarea "x"
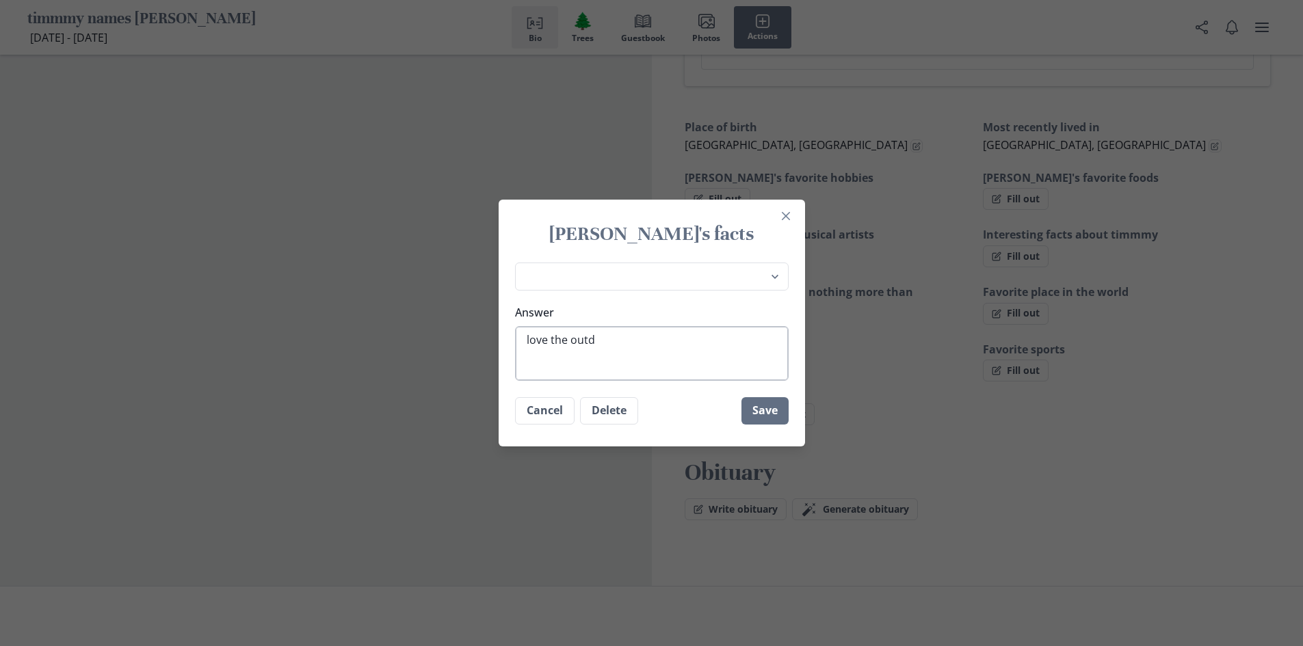
type textarea "love the outdo"
type textarea "x"
type textarea "love the outdoo"
type textarea "x"
type textarea "love the outdoor"
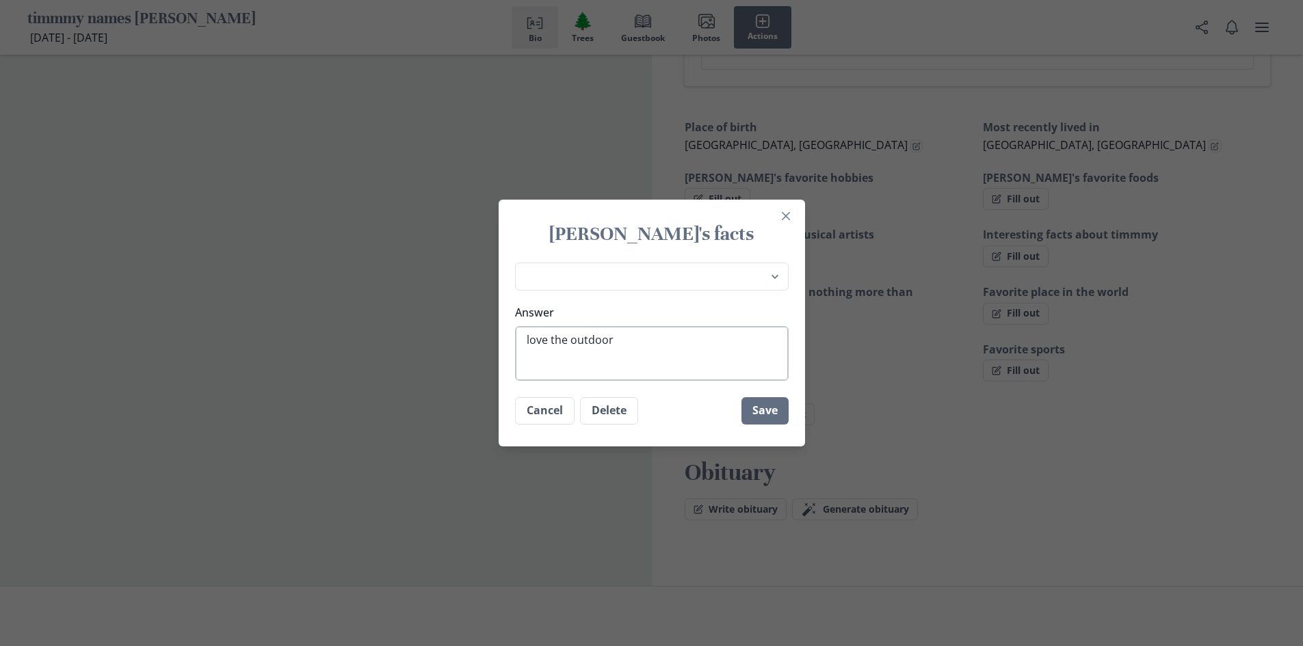
type textarea "x"
type textarea "love the outdoors"
type textarea "x"
type textarea "love the outdoors"
type textarea "x"
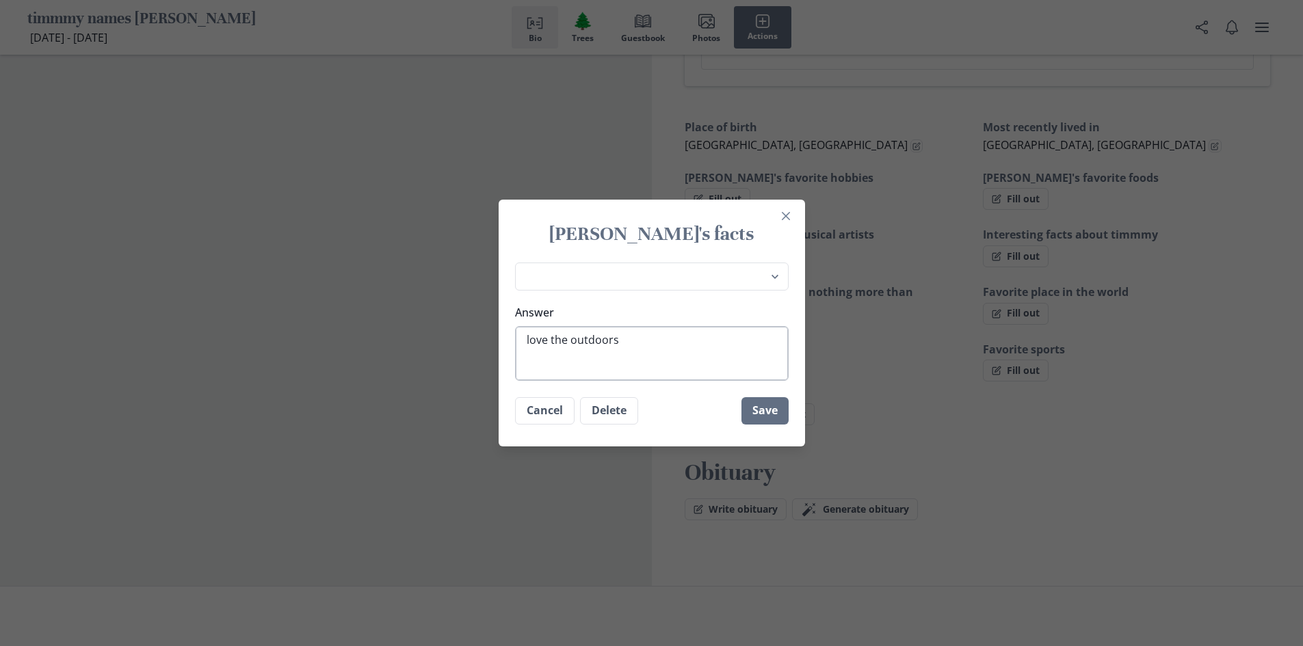
type textarea "love the outdoors w"
type textarea "x"
type textarea "love the outdoors wo"
type textarea "x"
type textarea "love the outdoors w"
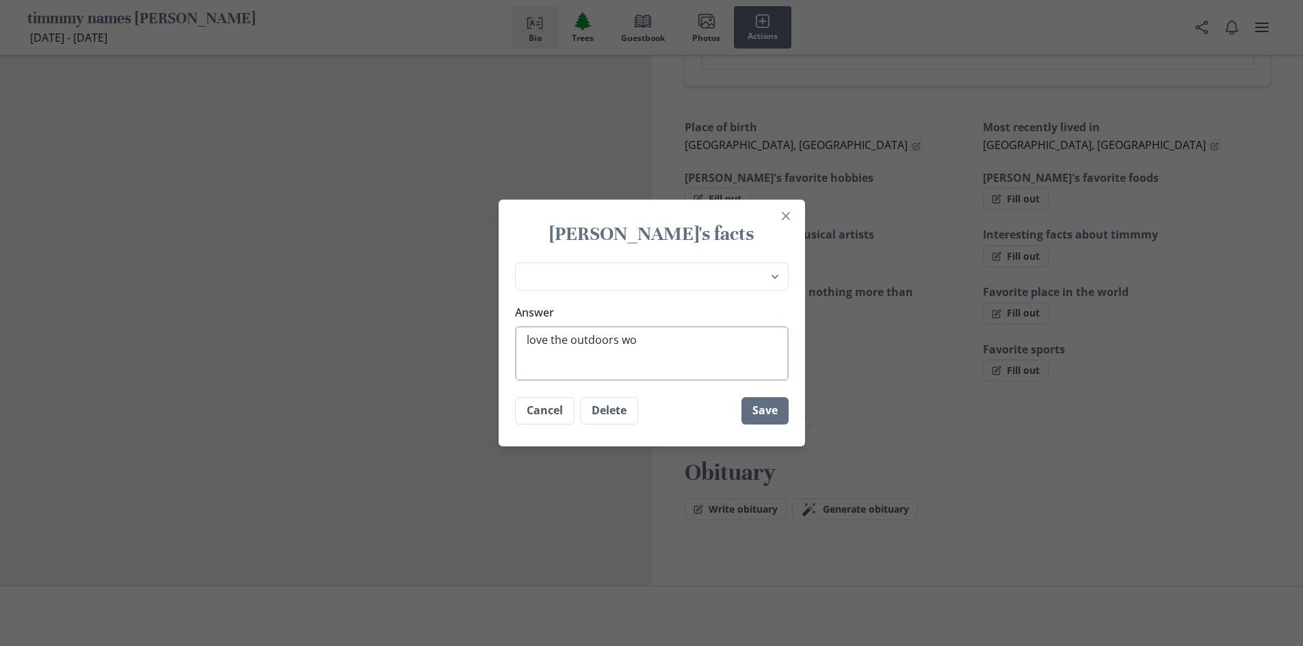
type textarea "x"
type textarea "love the outdoors"
type textarea "x"
type textarea "love the outdoors y"
type textarea "x"
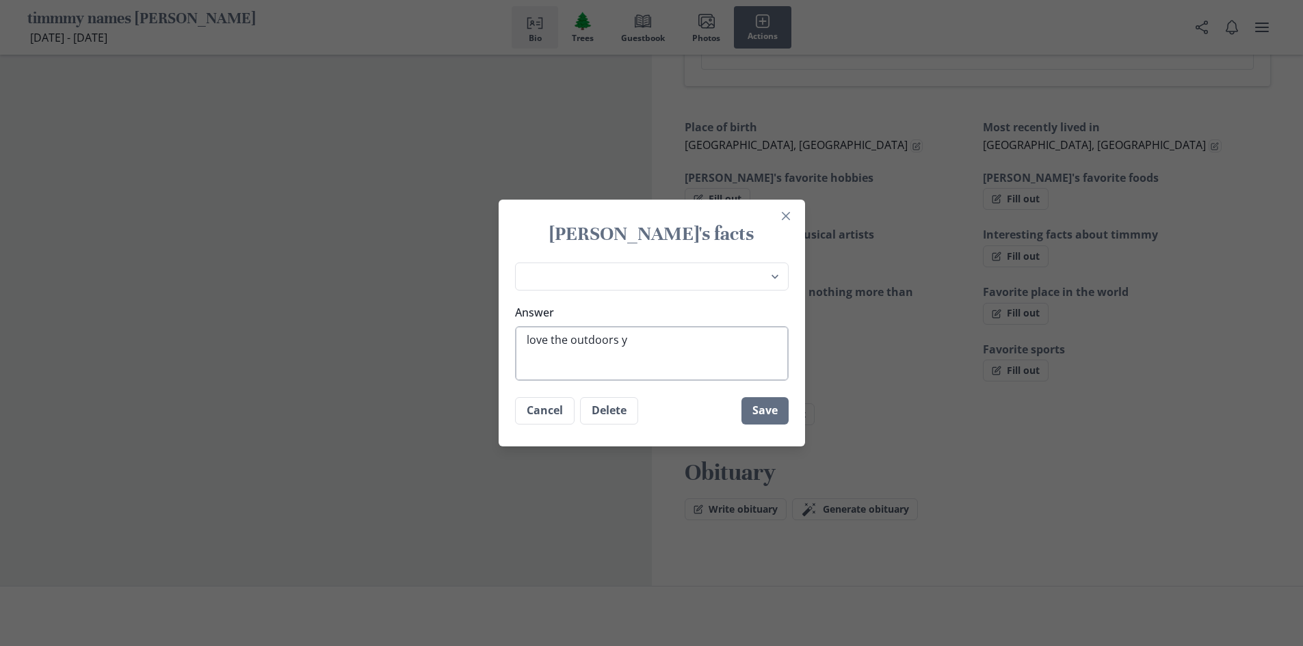
type textarea "love the outdoors yo"
type textarea "x"
type textarea "love the outdoors you"
type textarea "x"
type textarea "love the outdoors you"
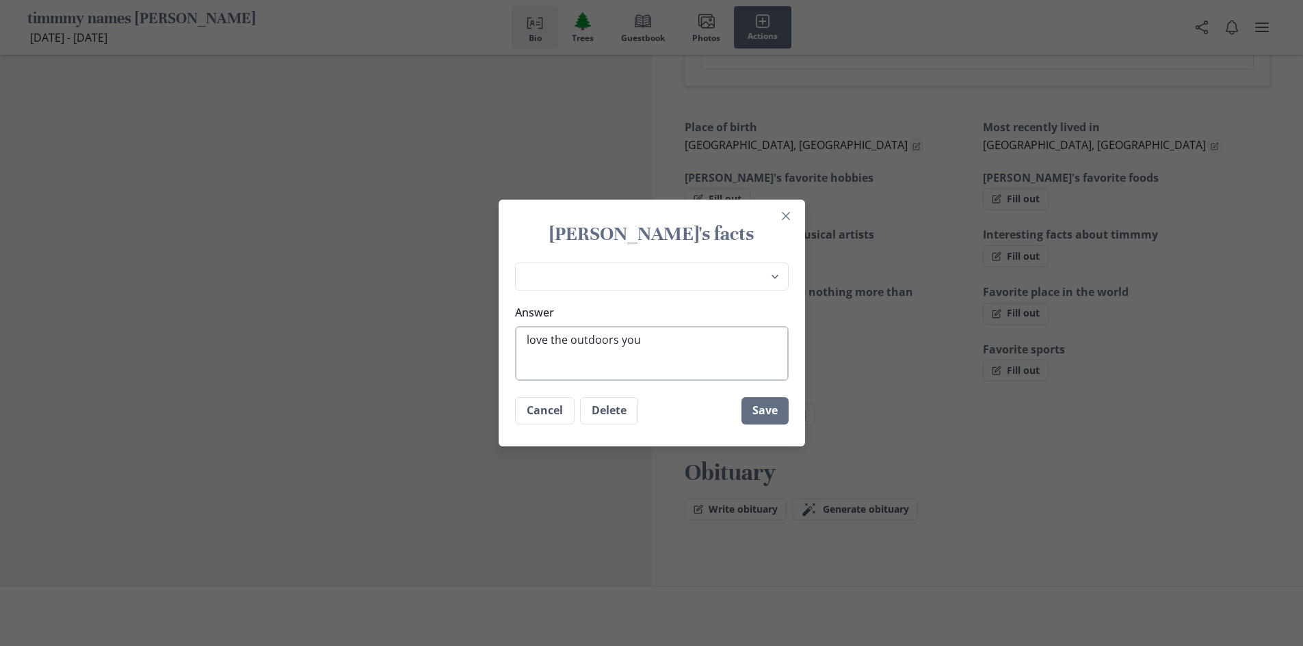
type textarea "x"
type textarea "love the outdoors you w"
type textarea "x"
type textarea "love the outdoors you wo"
type textarea "x"
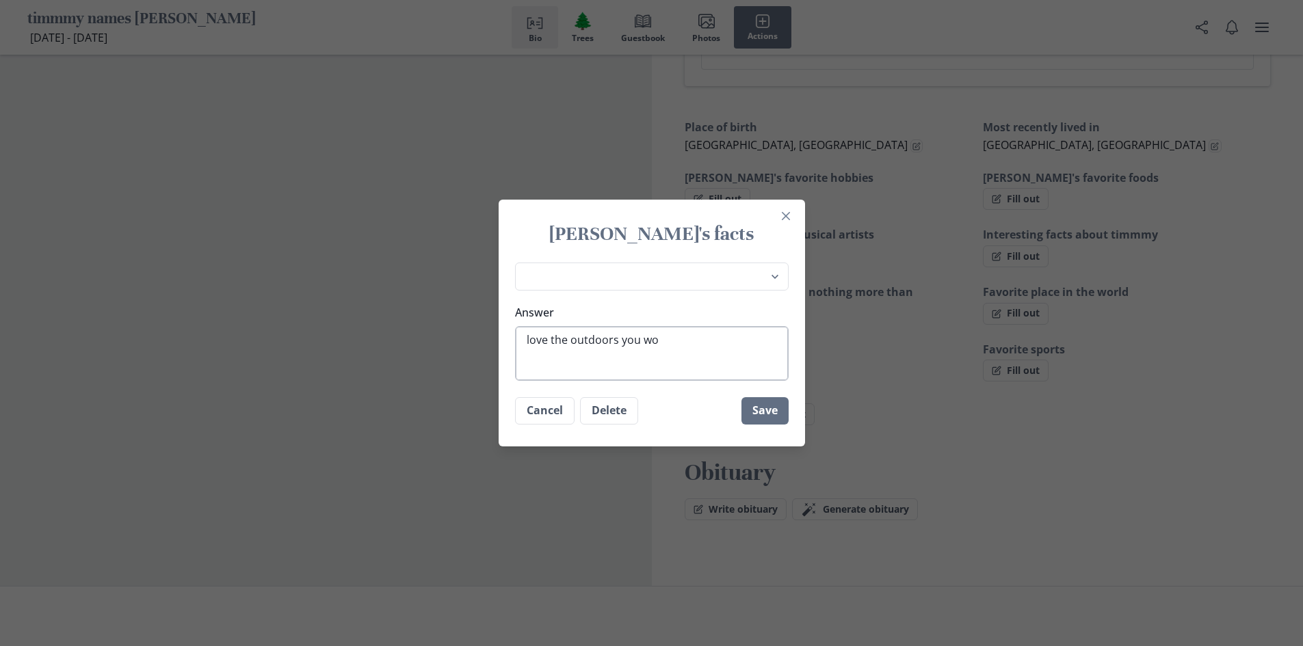
type textarea "love the outdoors you wou"
type textarea "x"
type textarea "love the outdoors you woul"
type textarea "x"
type textarea "love the outdoors you would"
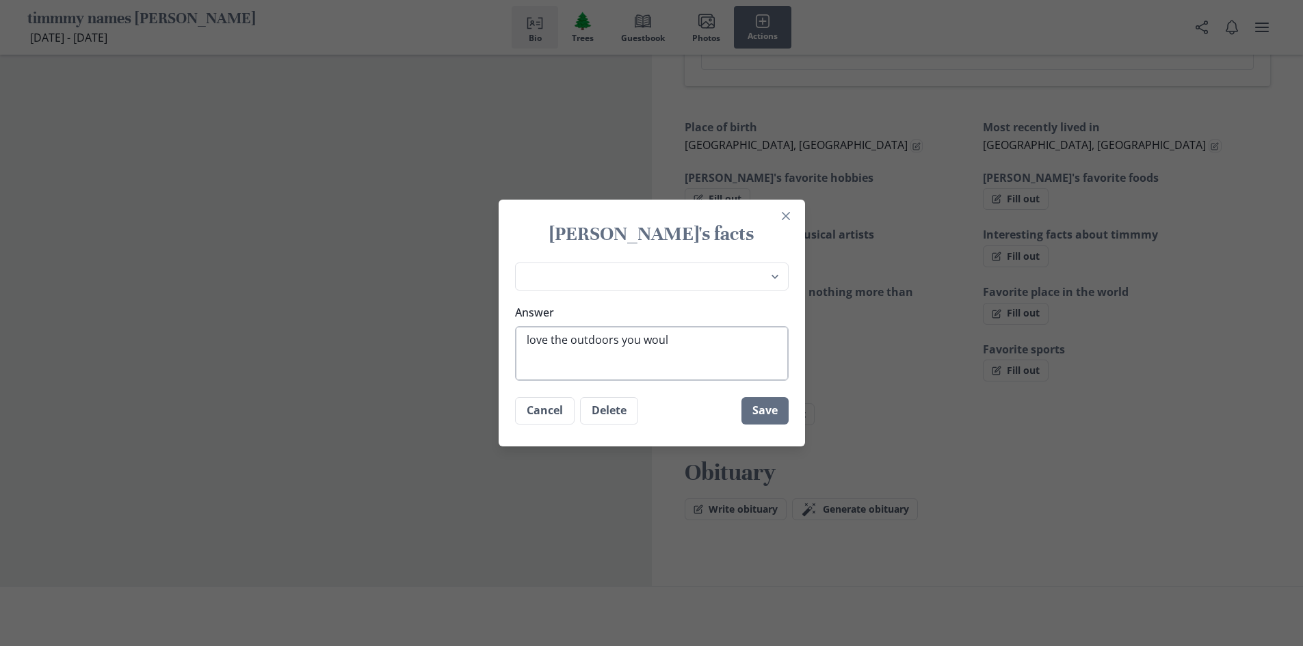
type textarea "x"
type textarea "love the outdoors you would"
type textarea "x"
type textarea "love the outdoors you would o"
type textarea "x"
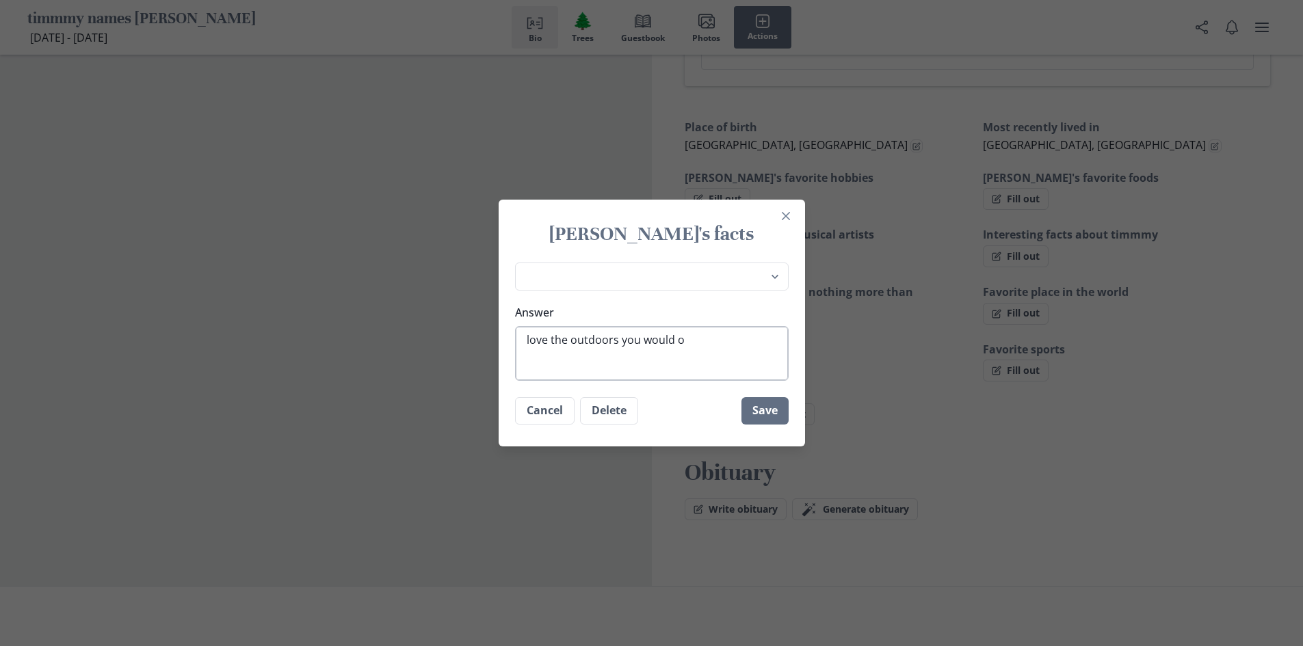
type textarea "love the outdoors you would of"
type textarea "x"
type textarea "love the outdoors you would off"
type textarea "x"
type textarea "love the outdoors you would of"
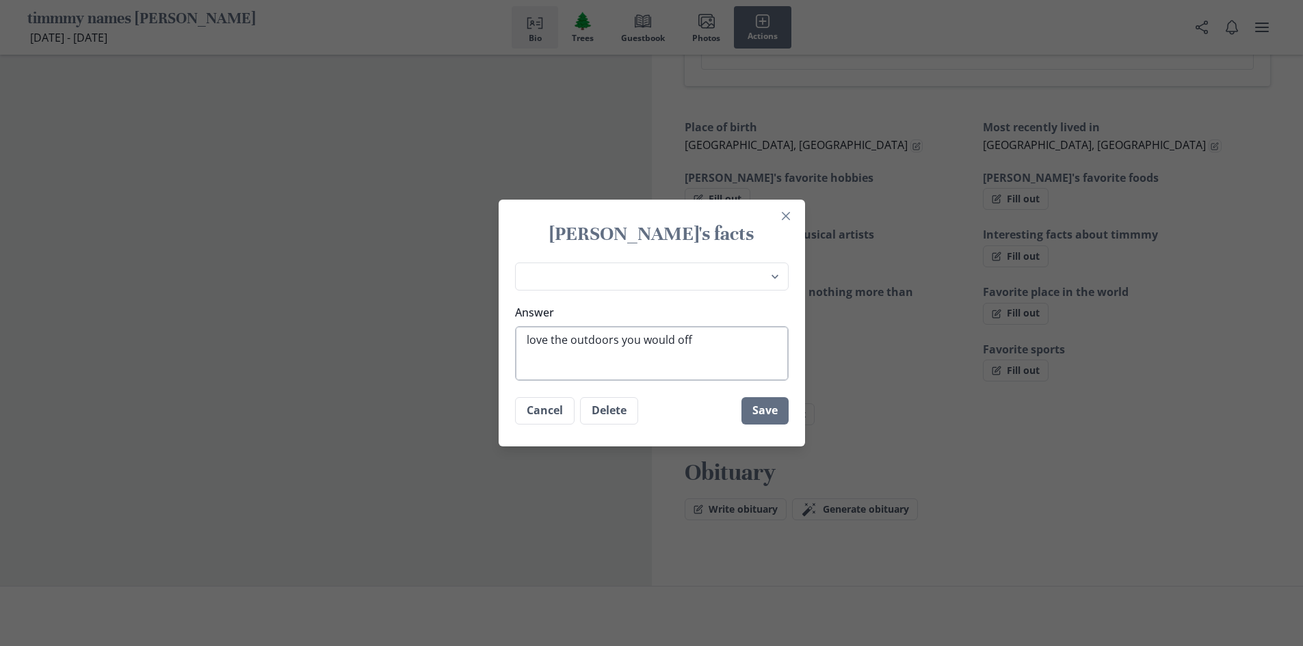
type textarea "x"
type textarea "love the outdoors you would oft"
type textarea "x"
type textarea "love the outdoors you would ofte"
type textarea "x"
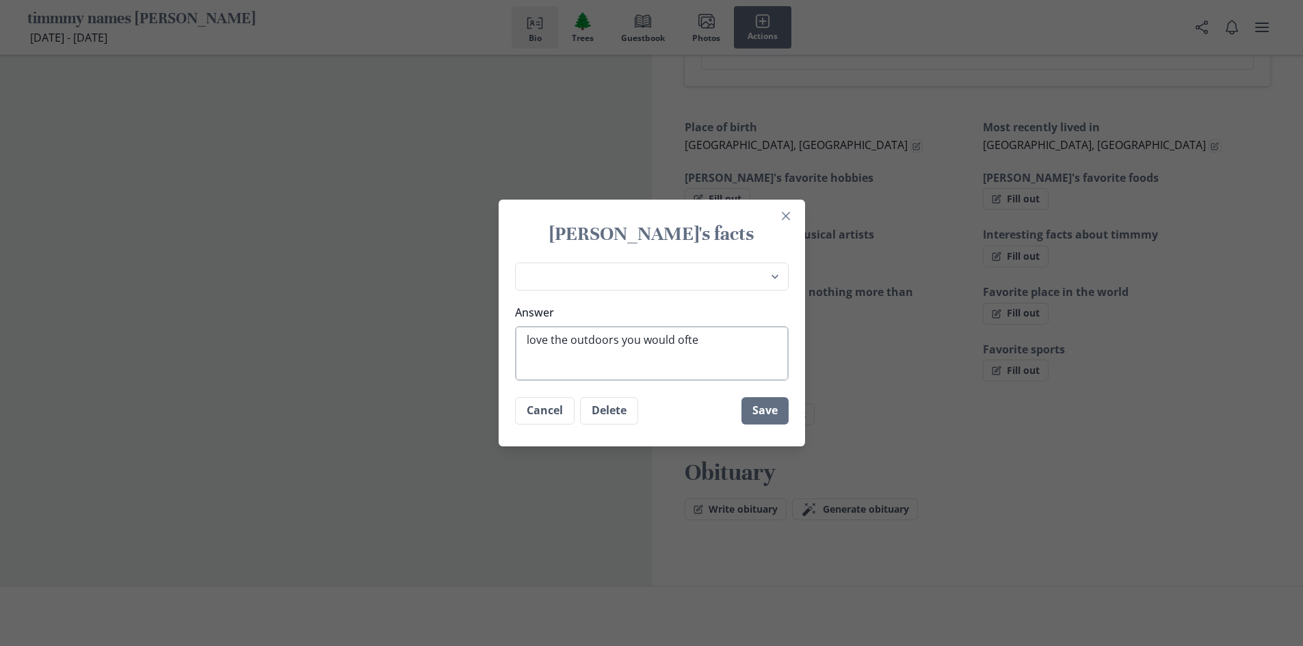
type textarea "love the outdoors you would often"
type textarea "x"
type textarea "love the outdoors you would often"
type textarea "x"
type textarea "love the outdoors you would often f"
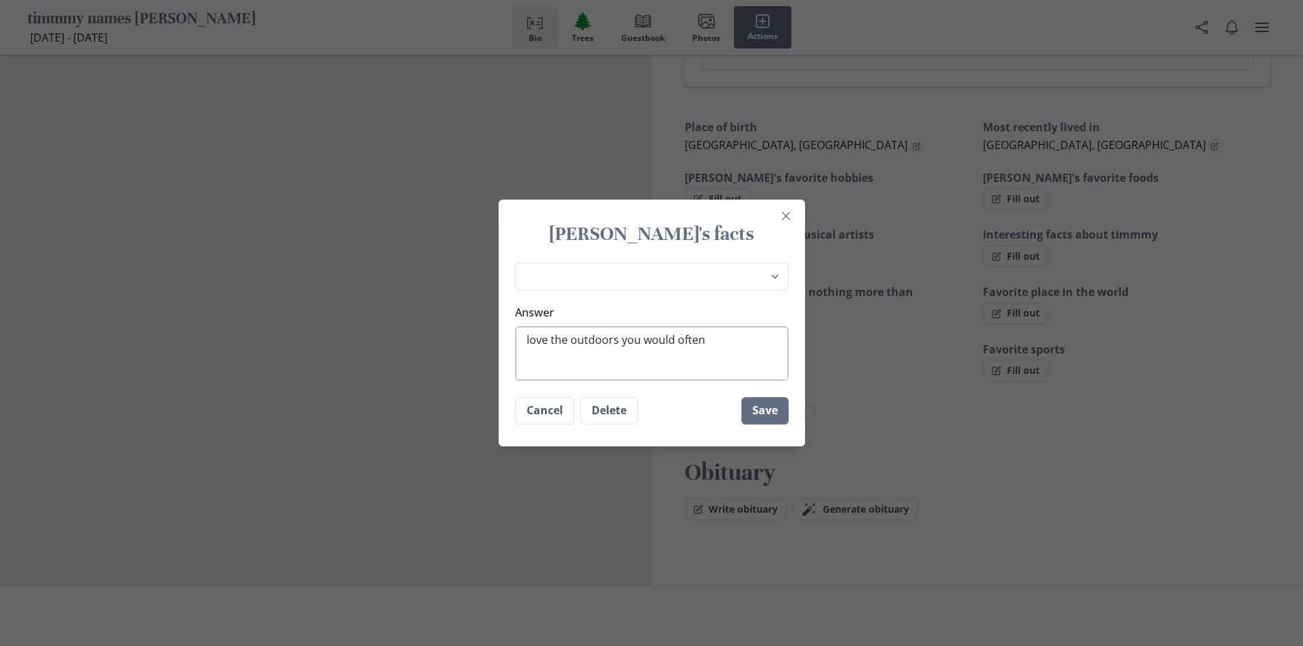
type textarea "x"
type textarea "love the outdoors you would often fi"
type textarea "x"
type textarea "love the outdoors you would often fin"
type textarea "x"
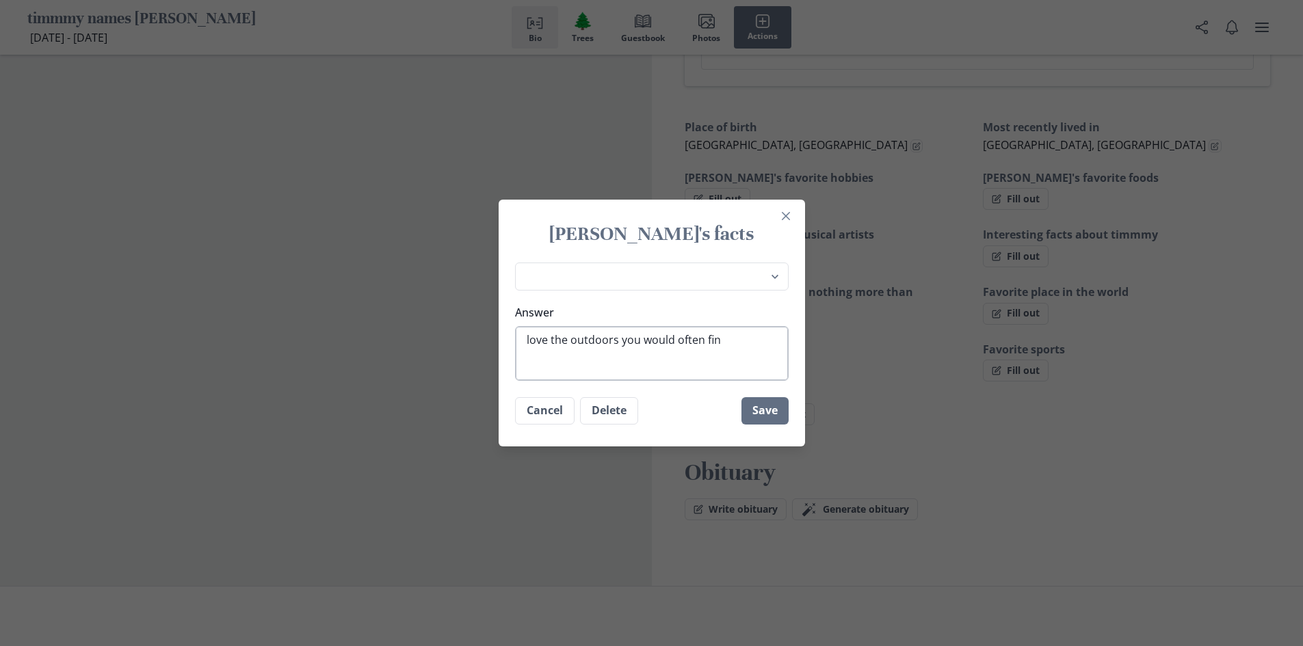
type textarea "love the outdoors you would often find"
type textarea "x"
type textarea "love the outdoors you would often find"
type textarea "x"
type textarea "love the outdoors you would often find h"
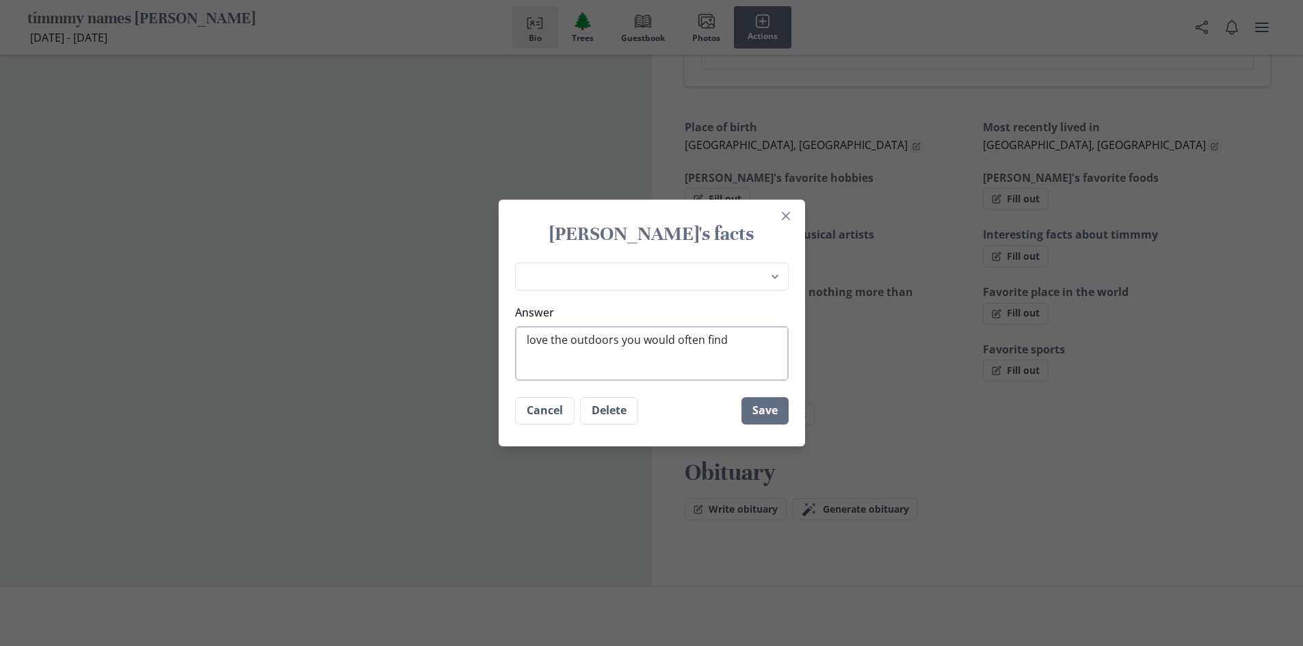
type textarea "x"
type textarea "love the outdoors you would often find hi"
type textarea "x"
type textarea "love the outdoors you would often find him"
type textarea "x"
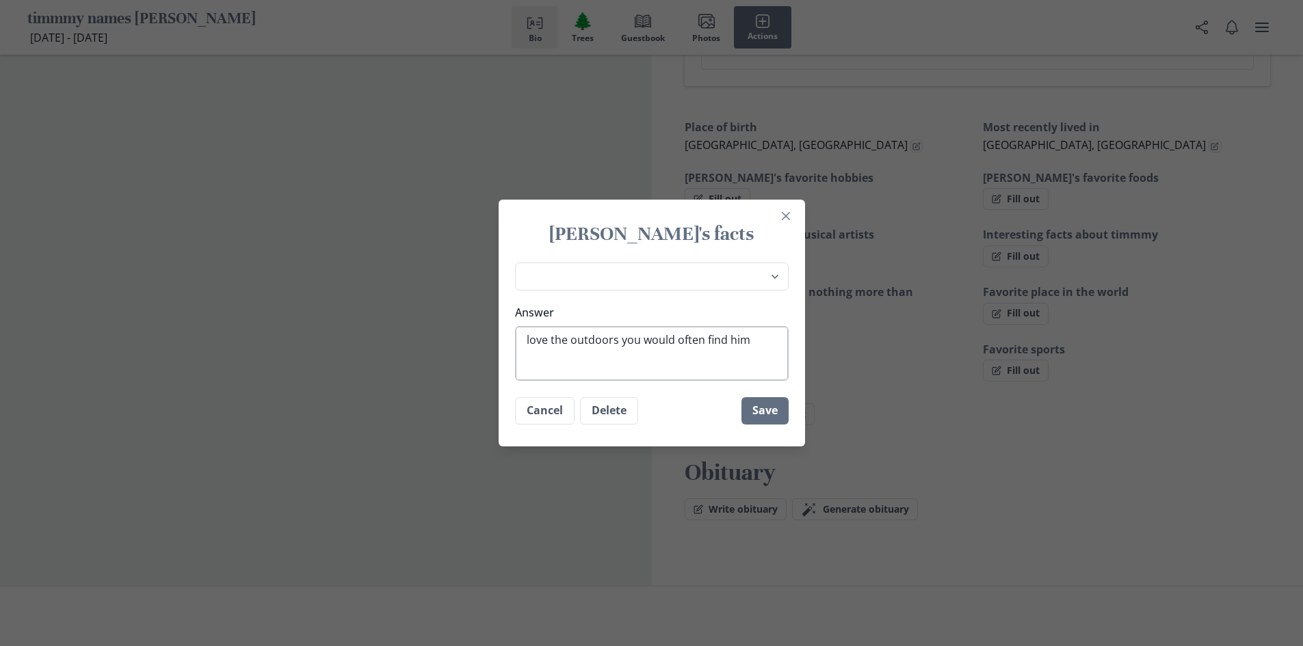
type textarea "love the outdoors you would often find hime"
type textarea "x"
type textarea "love the outdoors you would often find him="
type textarea "x"
type textarea "love the outdoors you would often find him"
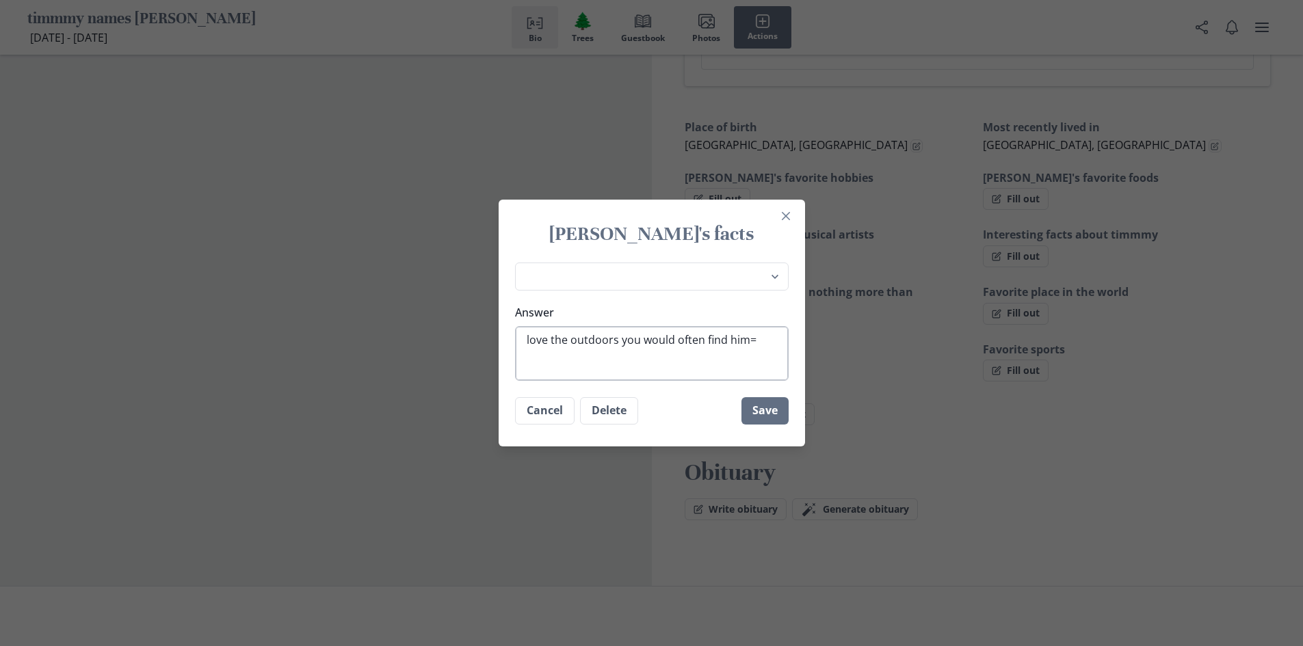
type textarea "x"
type textarea "love the outdoors you would often find hi"
type textarea "x"
type textarea "love the outdoors you would often find hin"
type textarea "x"
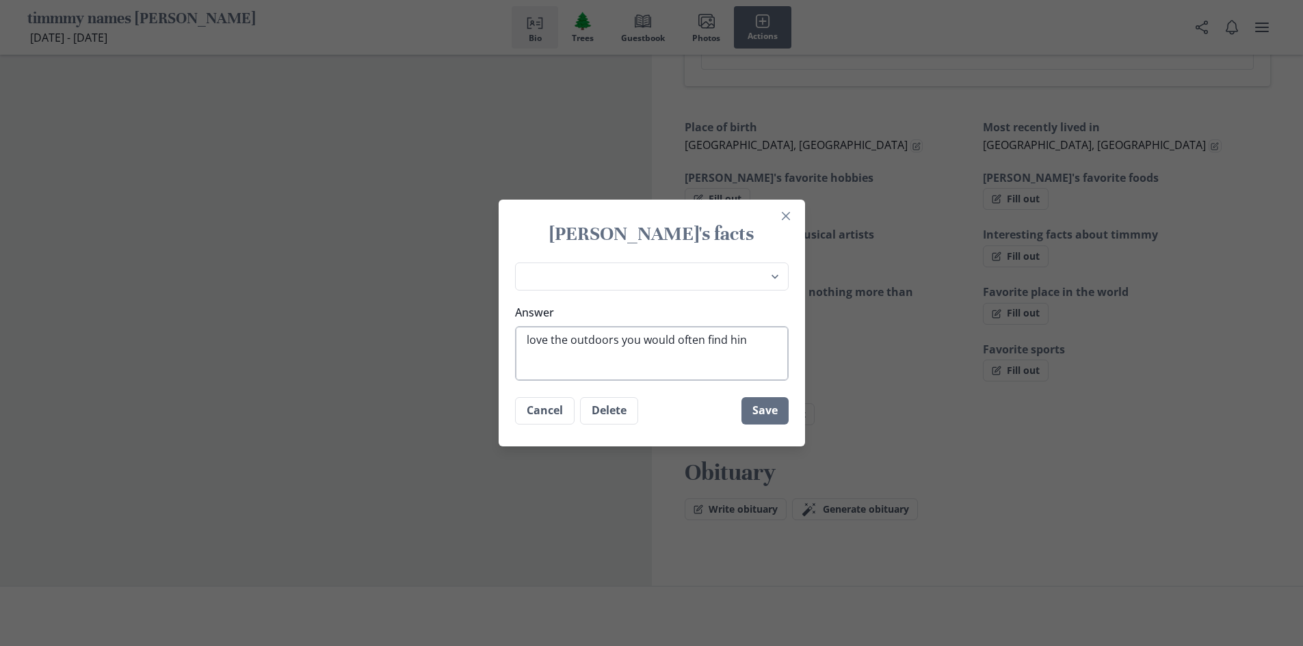
type textarea "love the outdoors you would often find hi"
type textarea "x"
type textarea "love the outdoors you would often find him"
type textarea "x"
type textarea "love the outdoors you would often find him"
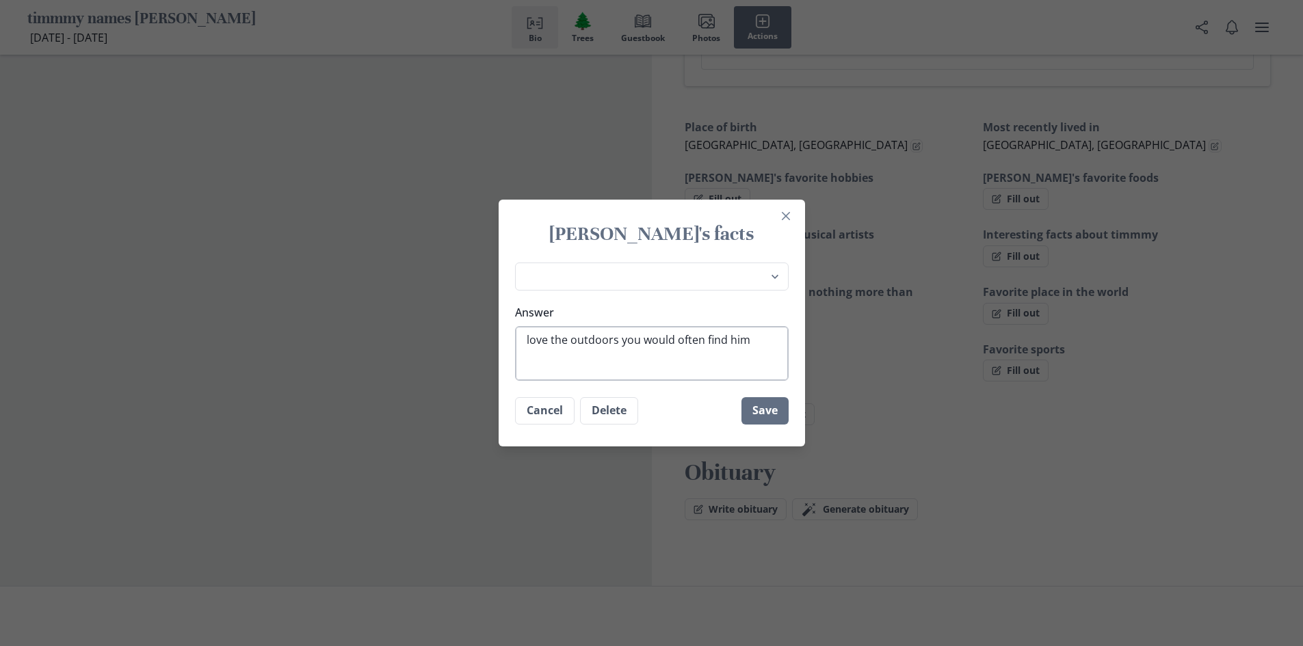
type textarea "x"
type textarea "love the outdoors you would often find him f"
type textarea "x"
type textarea "love the outdoors you would often find him fi"
type textarea "x"
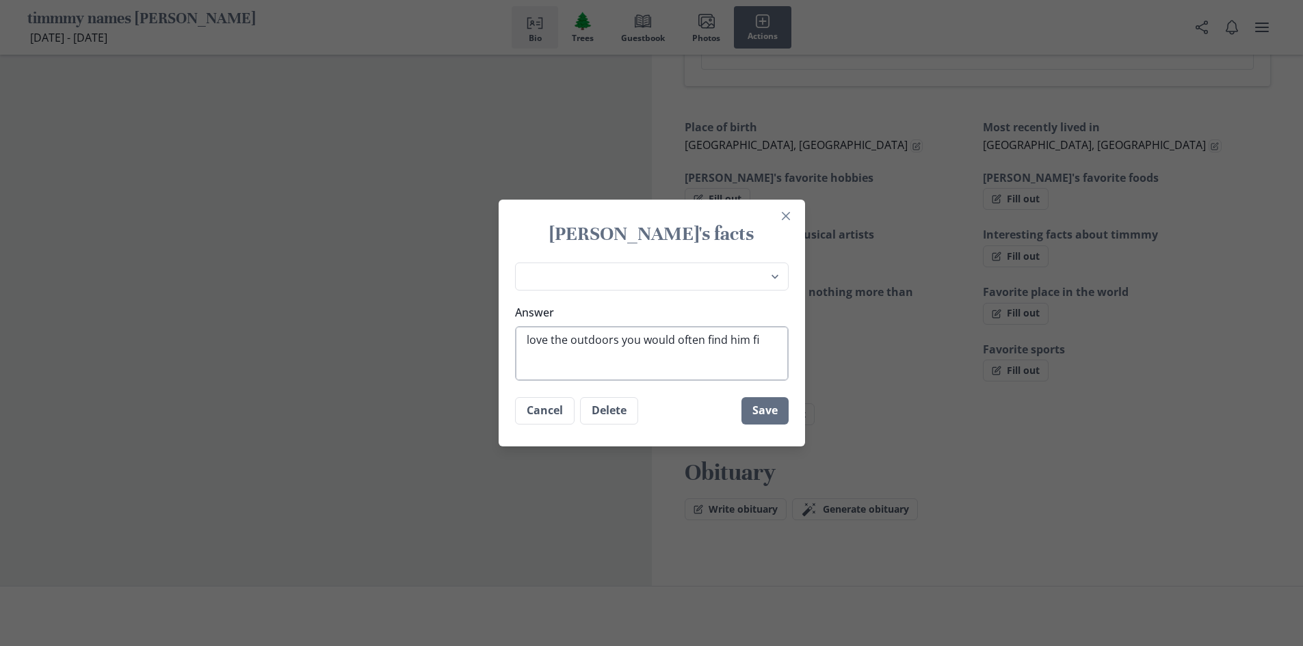
type textarea "love the outdoors you would often find him fis"
type textarea "x"
click at [768, 409] on button "Save" at bounding box center [764, 410] width 47 height 27
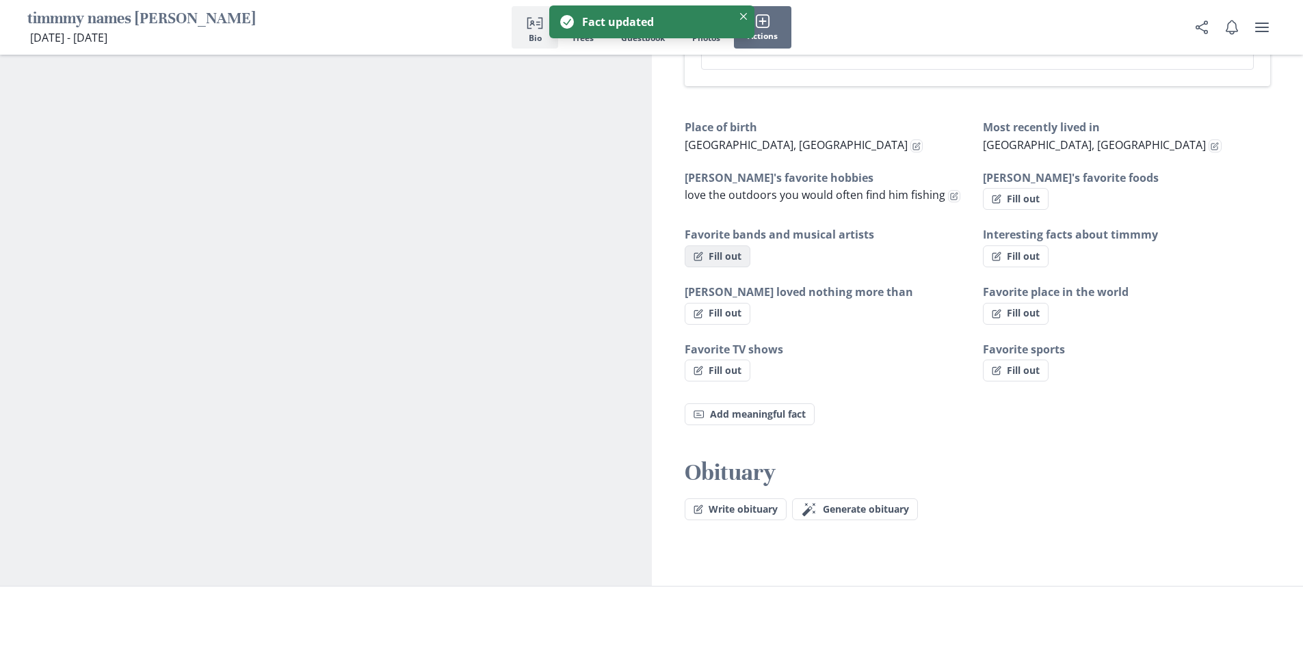
click at [729, 264] on button "Fill out" at bounding box center [717, 256] width 66 height 22
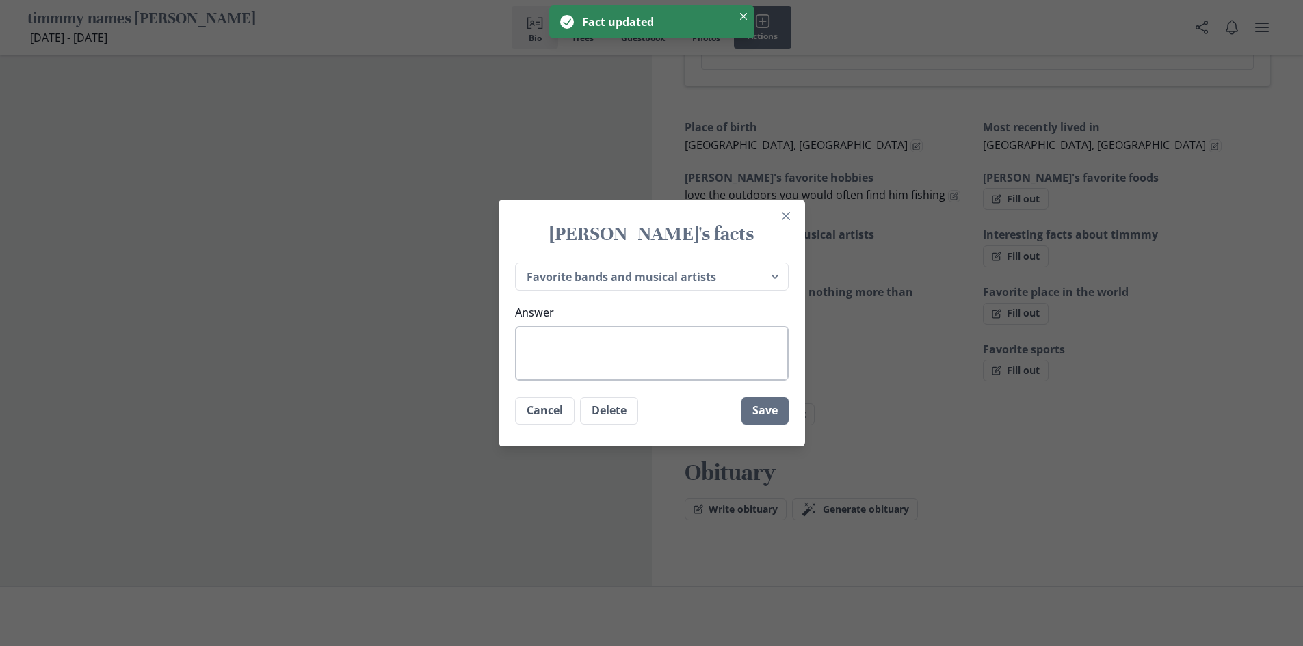
click at [686, 343] on textarea "Answer" at bounding box center [652, 353] width 274 height 55
click at [781, 412] on button "Save" at bounding box center [764, 410] width 47 height 27
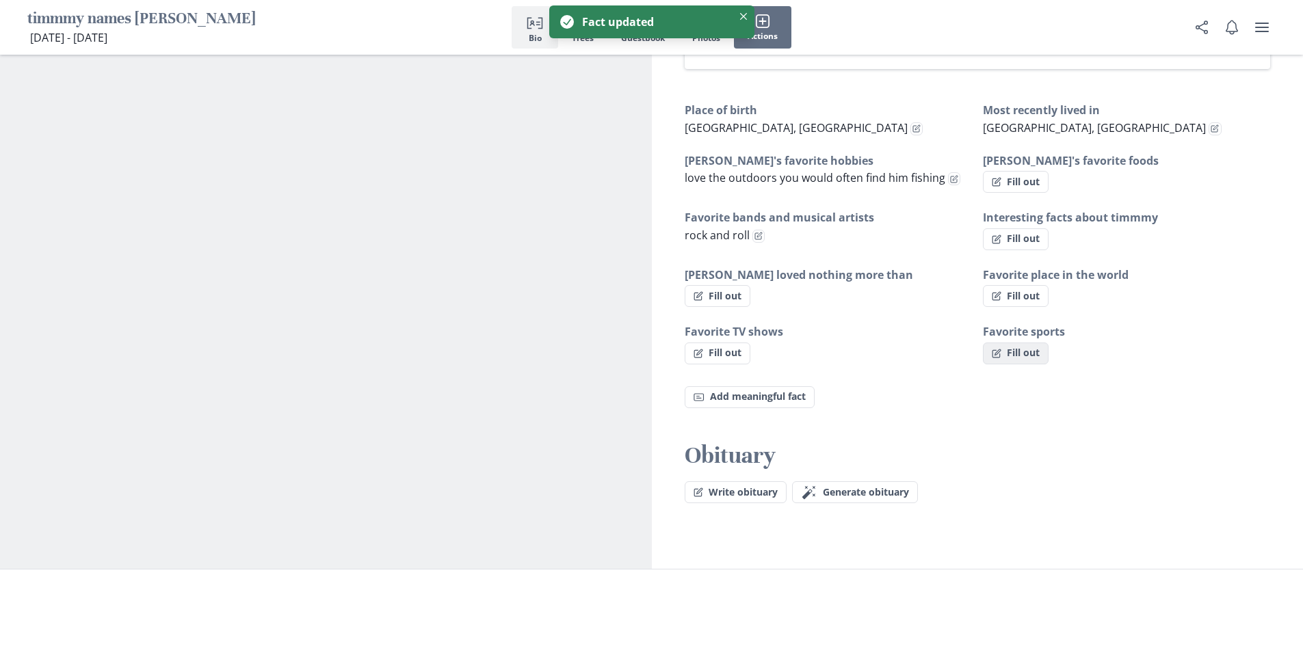
click at [1017, 360] on button "Fill out" at bounding box center [1016, 354] width 66 height 22
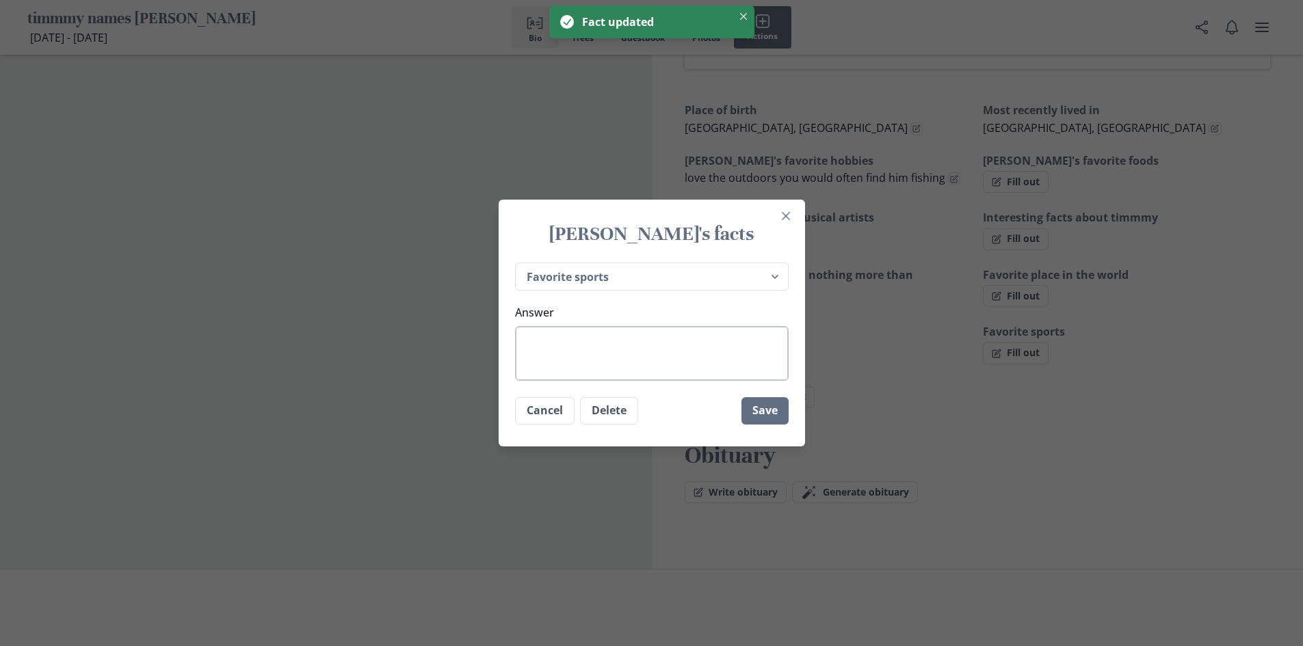
click at [656, 330] on textarea "Answer" at bounding box center [652, 353] width 274 height 55
click at [764, 415] on button "Save" at bounding box center [764, 410] width 47 height 27
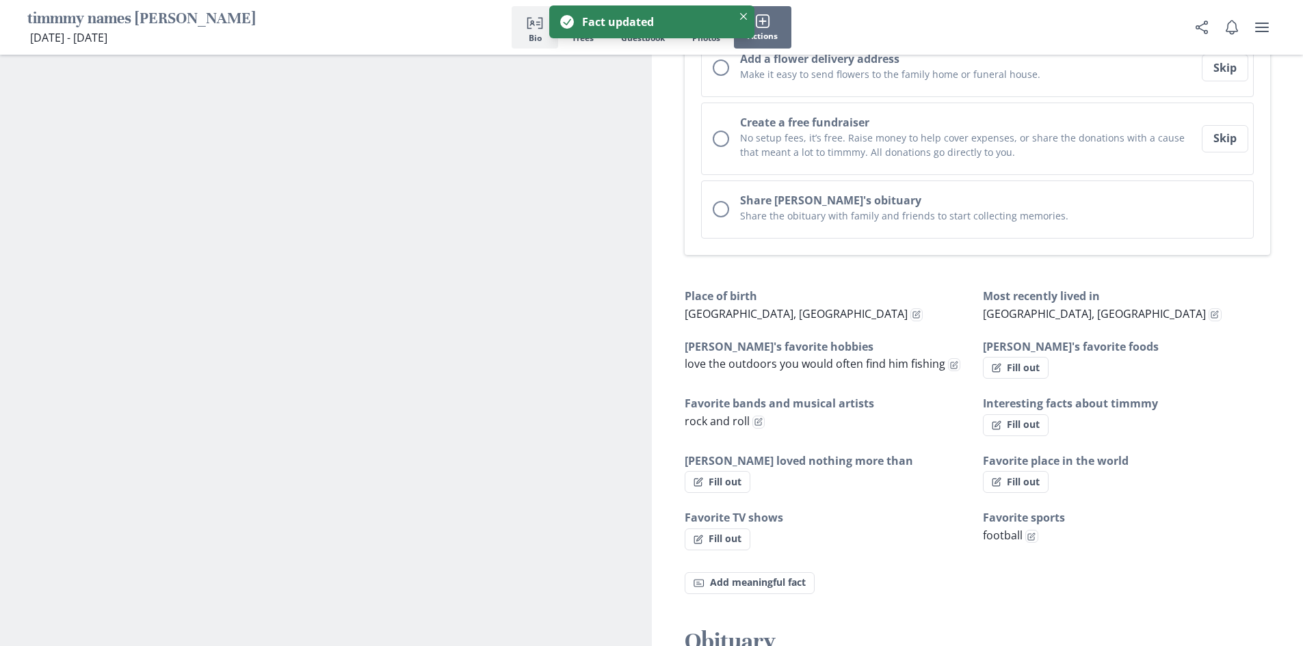
scroll to position [599, 0]
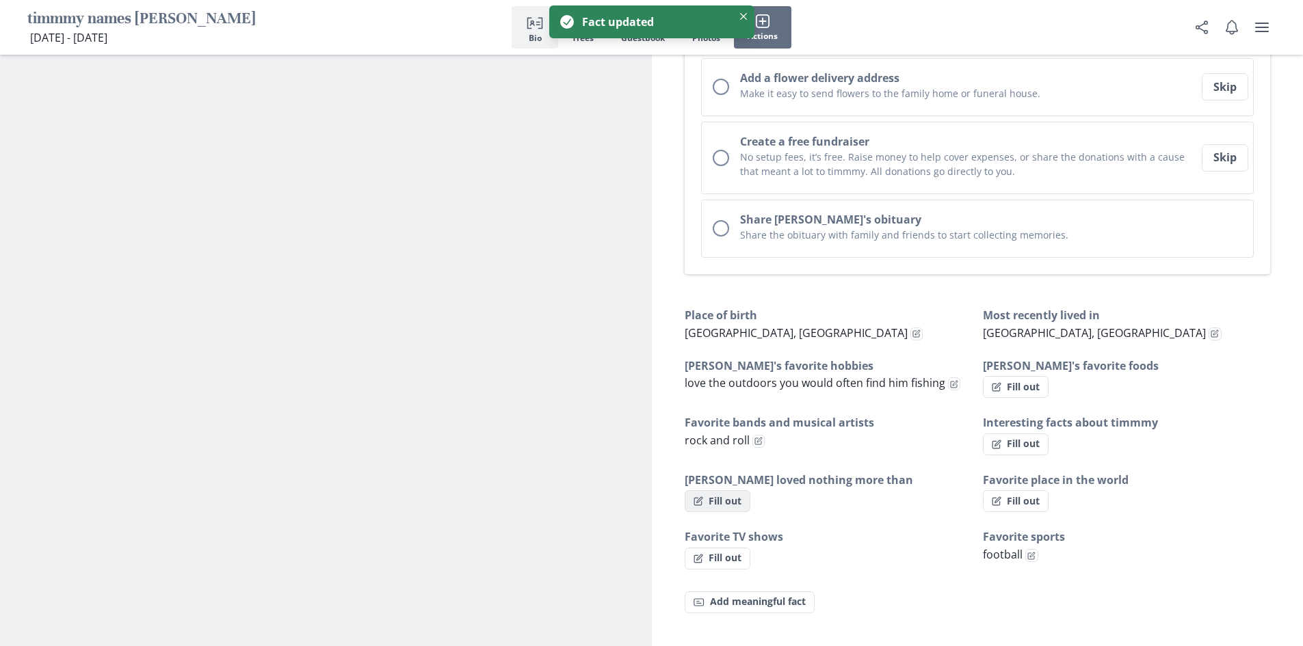
click at [715, 504] on button "Fill out" at bounding box center [717, 501] width 66 height 22
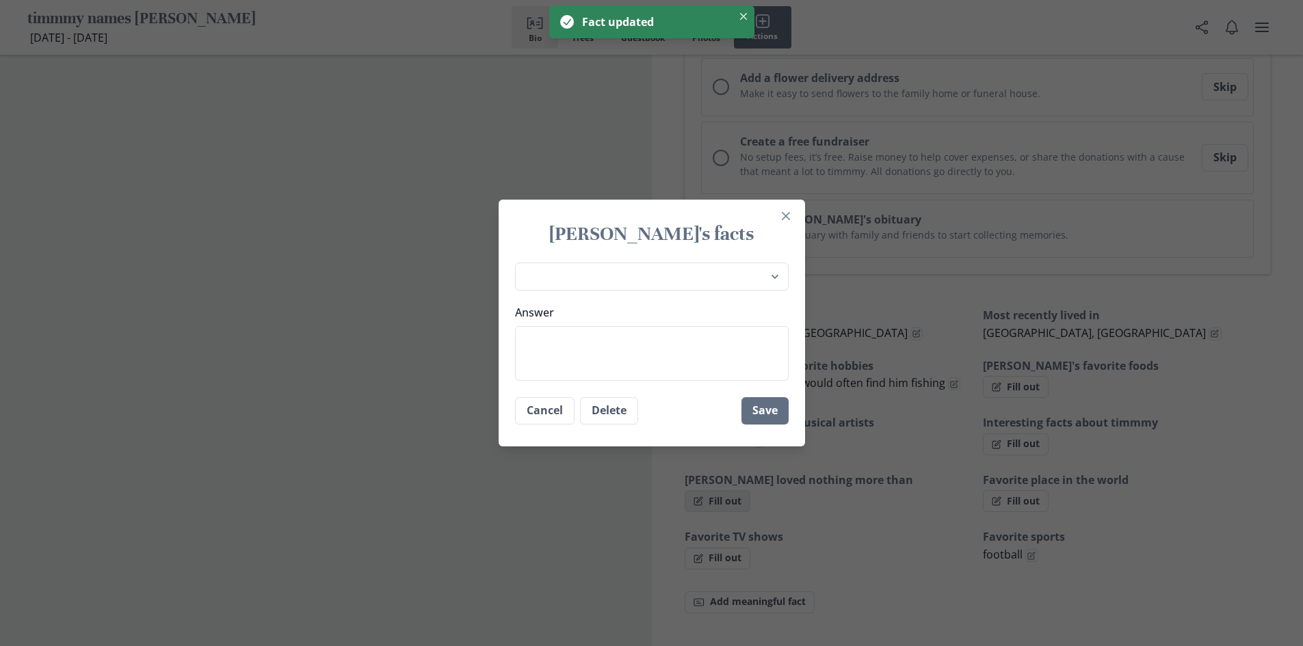
click at [775, 205] on button "Close" at bounding box center [786, 216] width 22 height 22
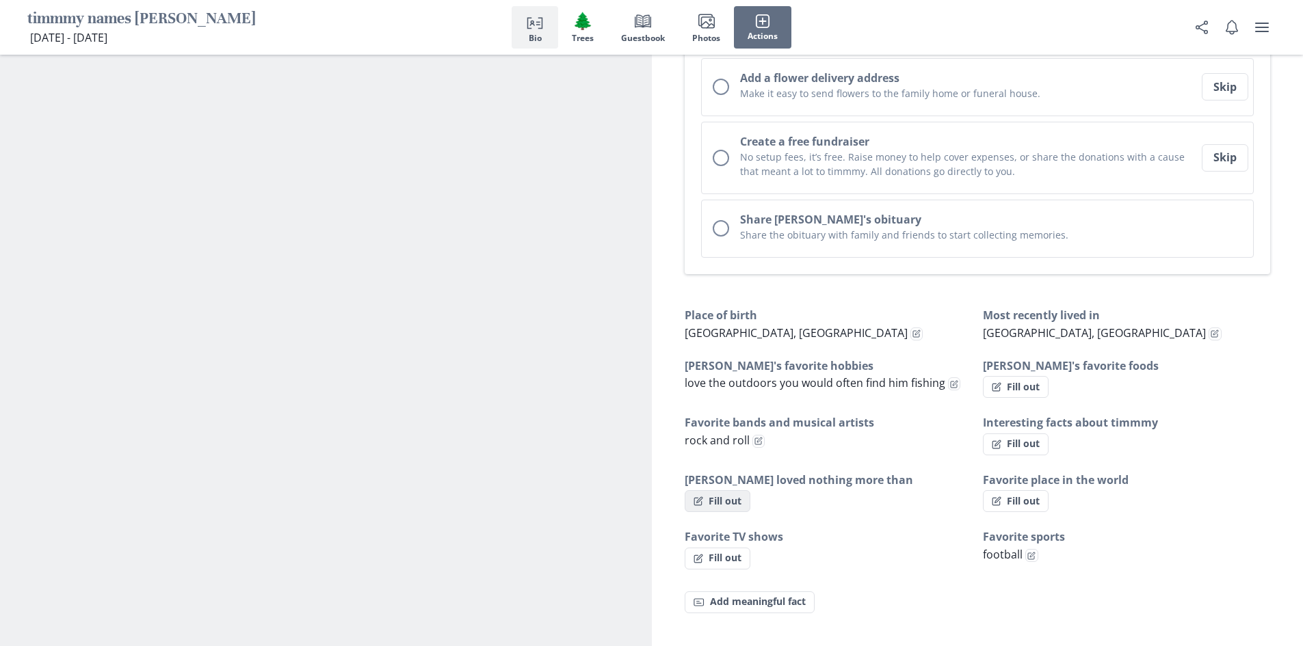
click at [715, 504] on button "Fill out" at bounding box center [717, 501] width 66 height 22
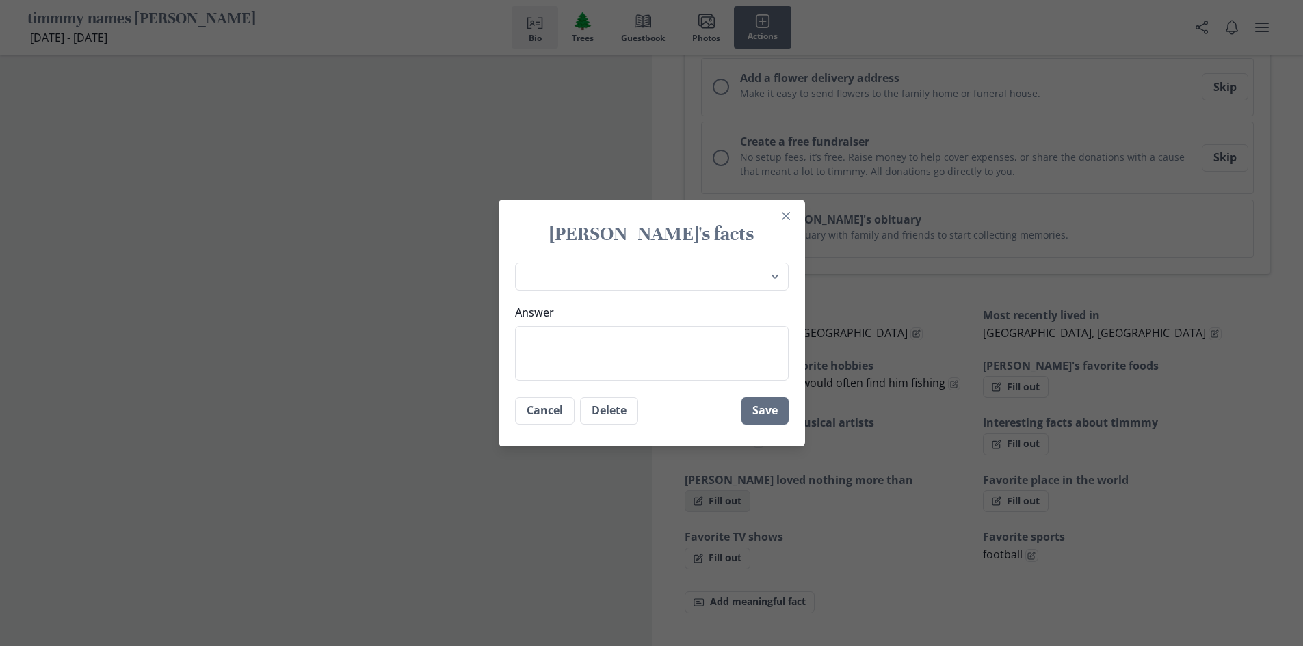
click at [775, 205] on button "Close" at bounding box center [786, 216] width 22 height 22
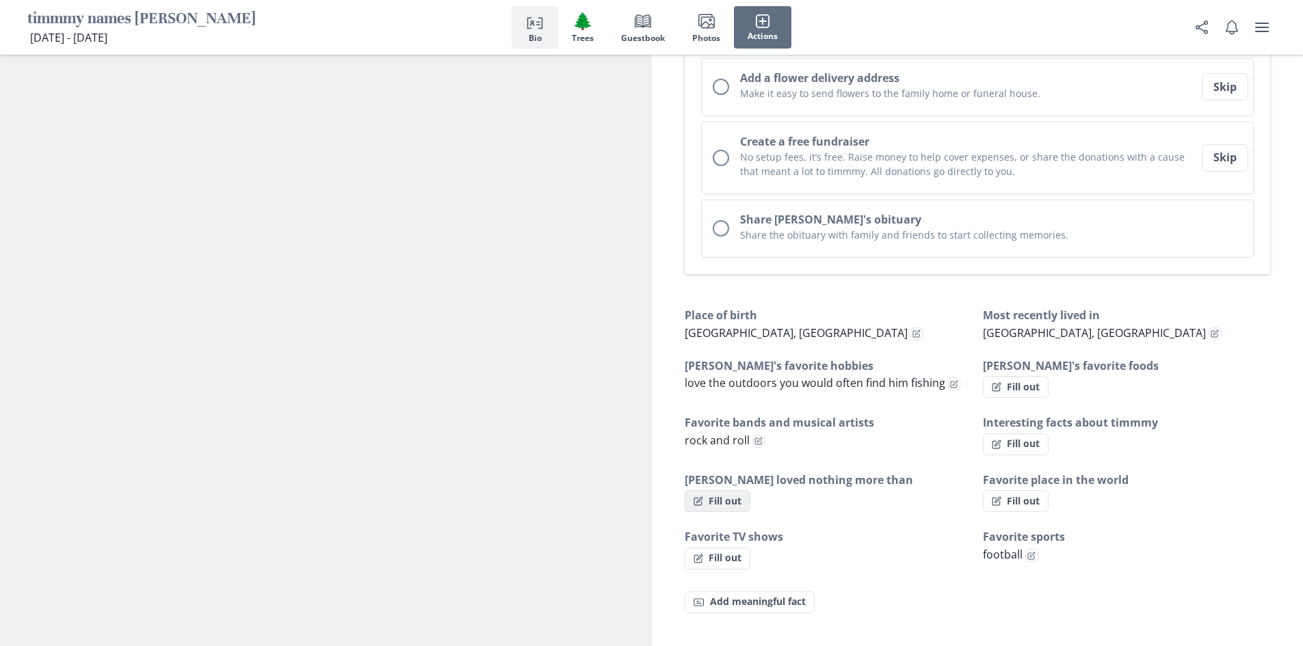
click at [715, 504] on button "Fill out" at bounding box center [717, 501] width 66 height 22
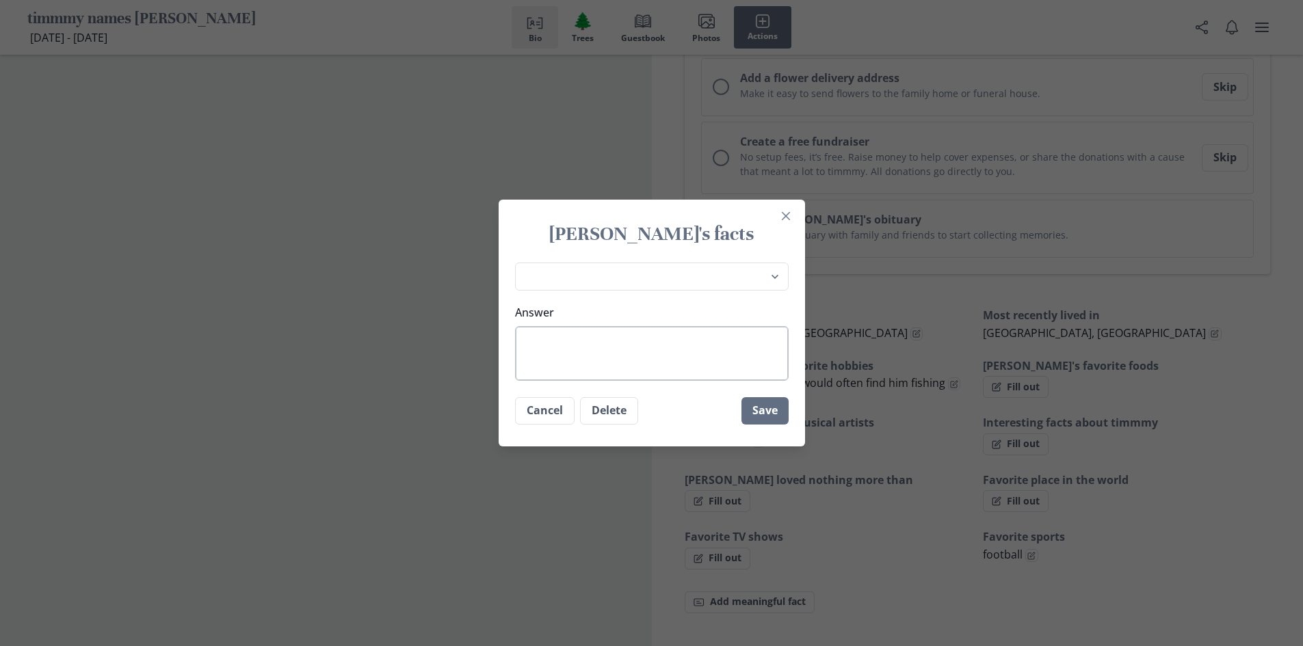
click at [634, 352] on textarea "Answer" at bounding box center [652, 353] width 274 height 55
click at [762, 410] on button "Save" at bounding box center [764, 410] width 47 height 27
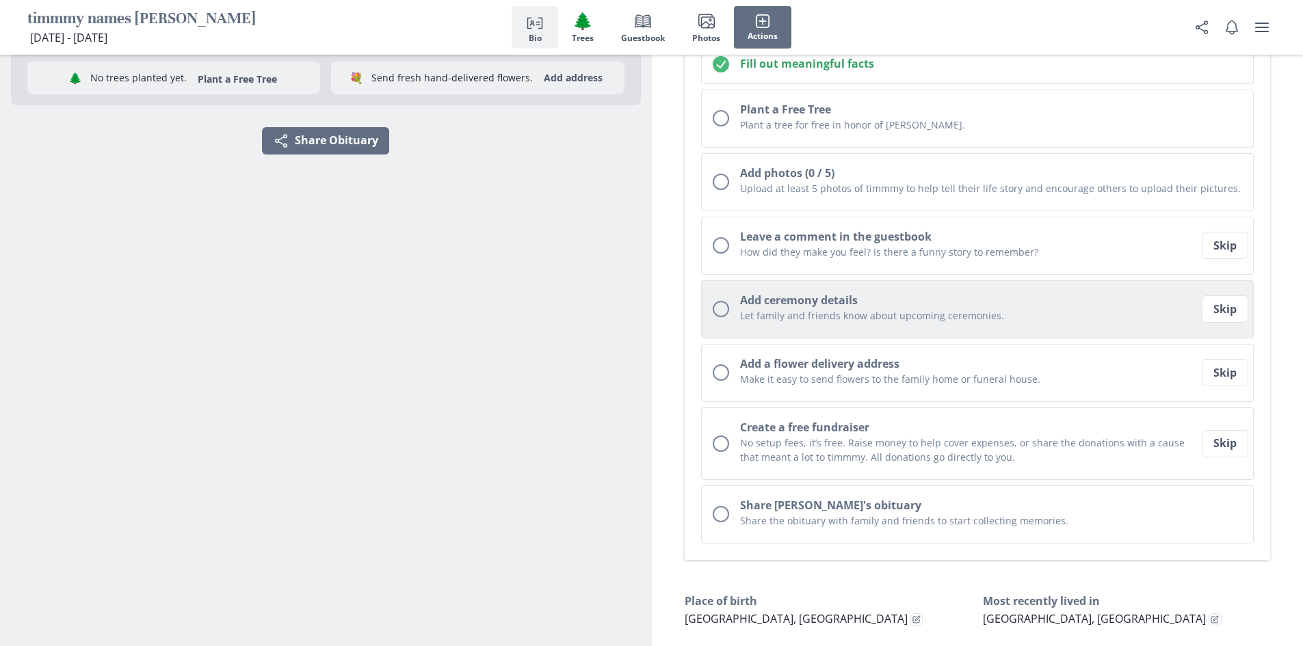
scroll to position [325, 0]
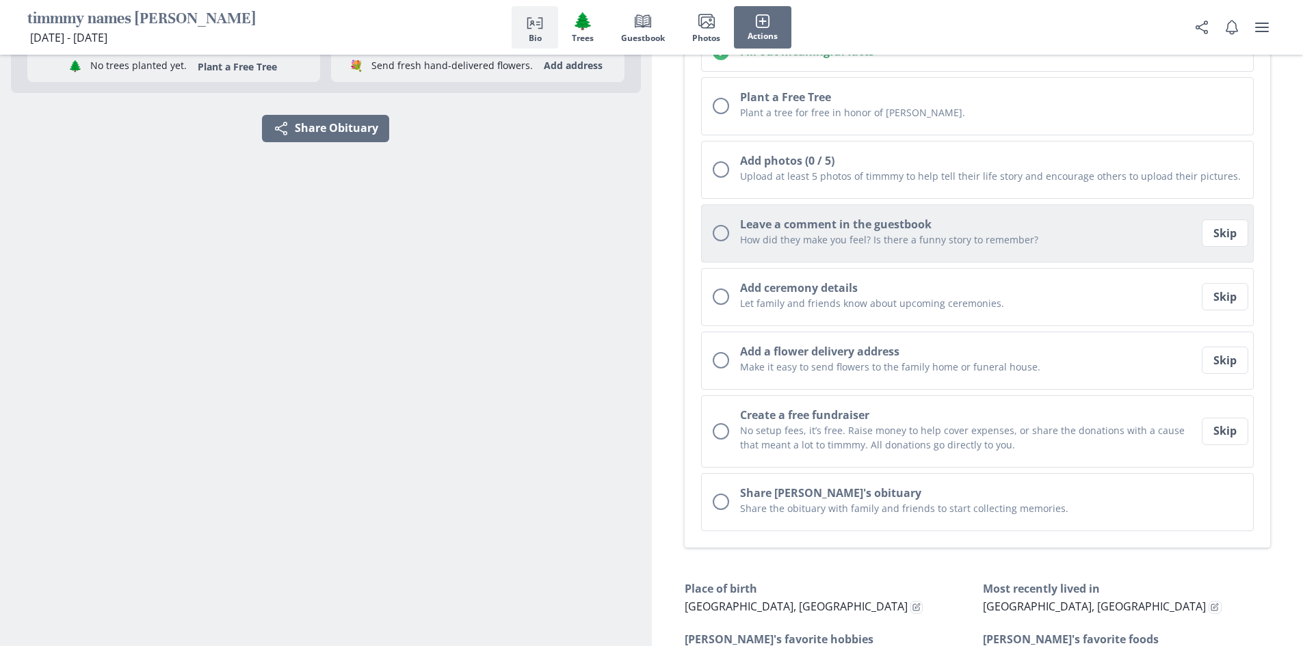
click at [724, 241] on div "Onboarding checklist" at bounding box center [720, 233] width 16 height 16
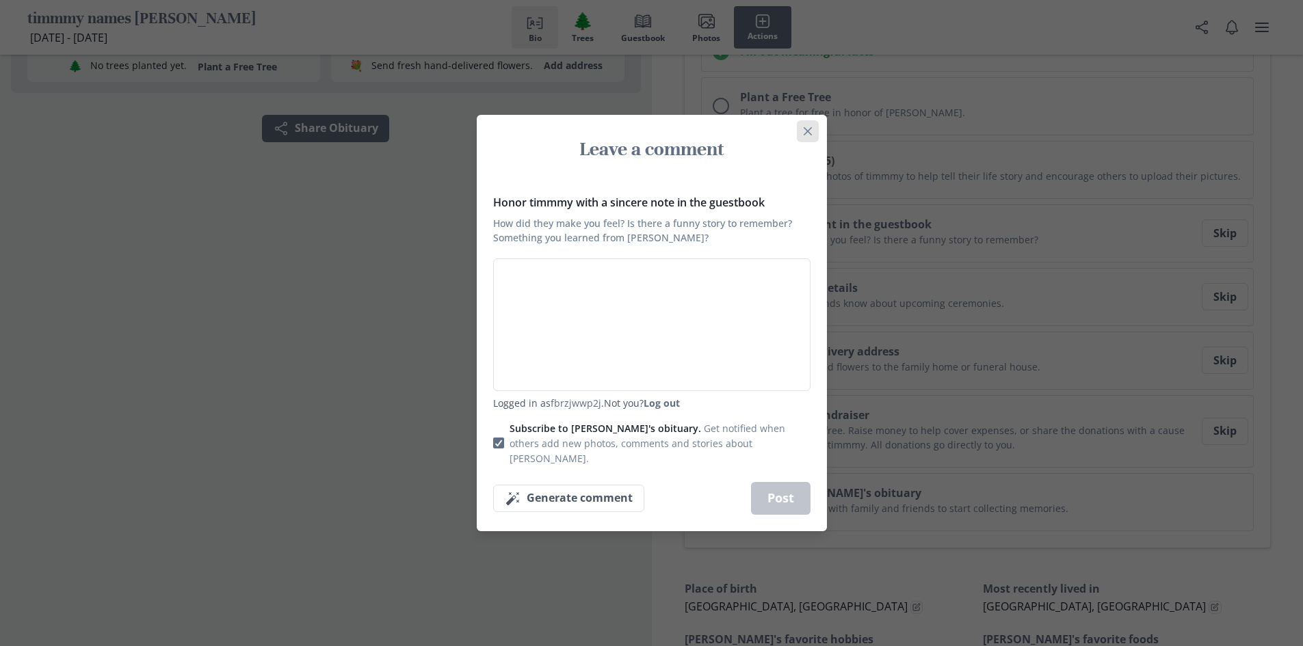
click at [811, 135] on icon "Close" at bounding box center [807, 131] width 8 height 8
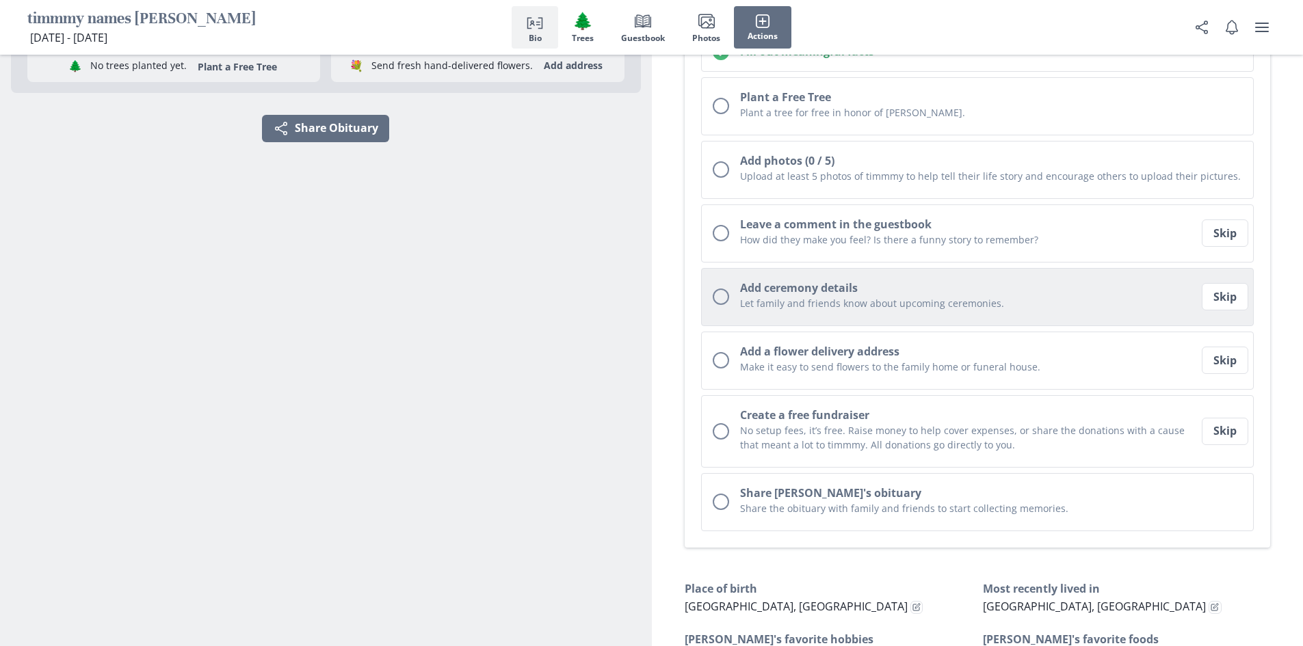
click at [812, 296] on p "Let family and friends know about upcoming ceremonies." at bounding box center [969, 303] width 459 height 14
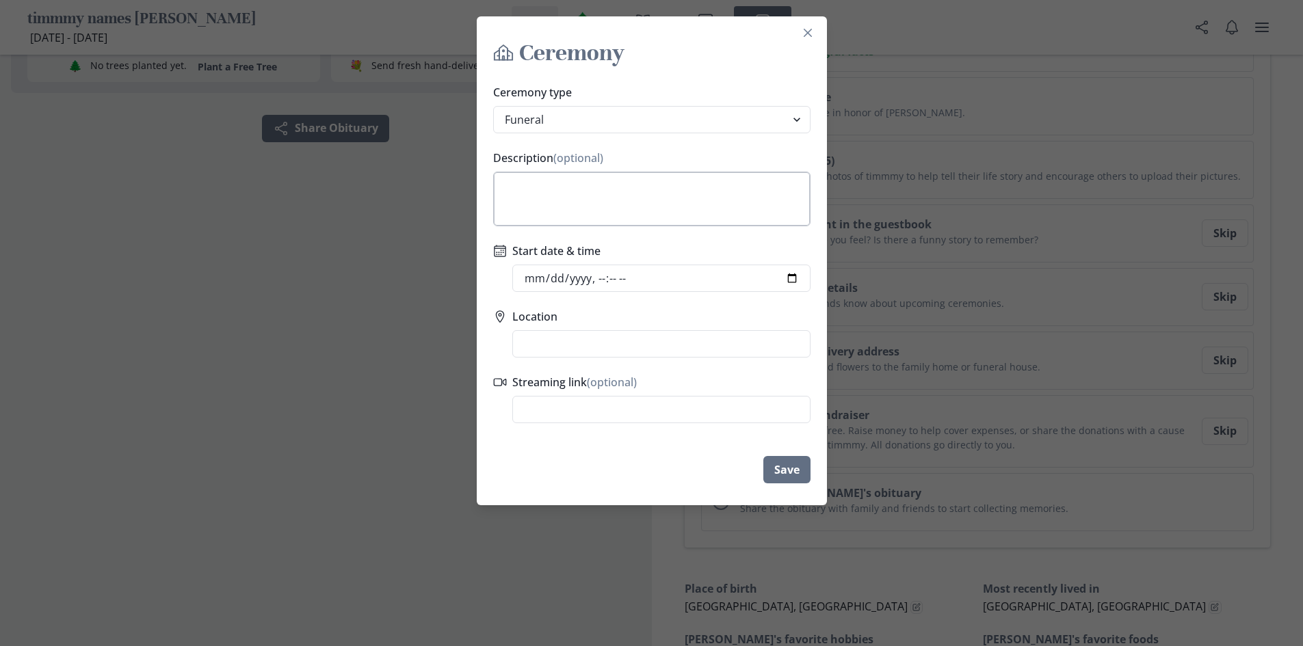
click at [583, 194] on textarea "Description (optional)" at bounding box center [651, 199] width 317 height 55
click at [799, 479] on button "Save" at bounding box center [786, 469] width 47 height 27
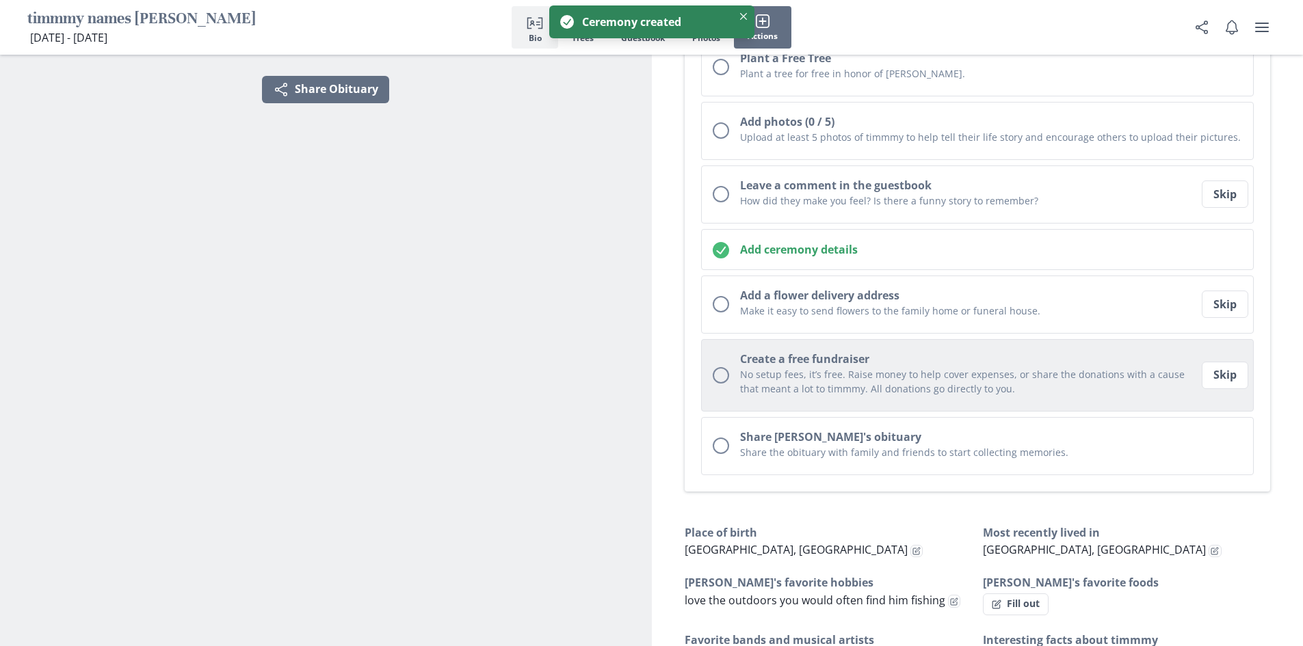
scroll to position [364, 0]
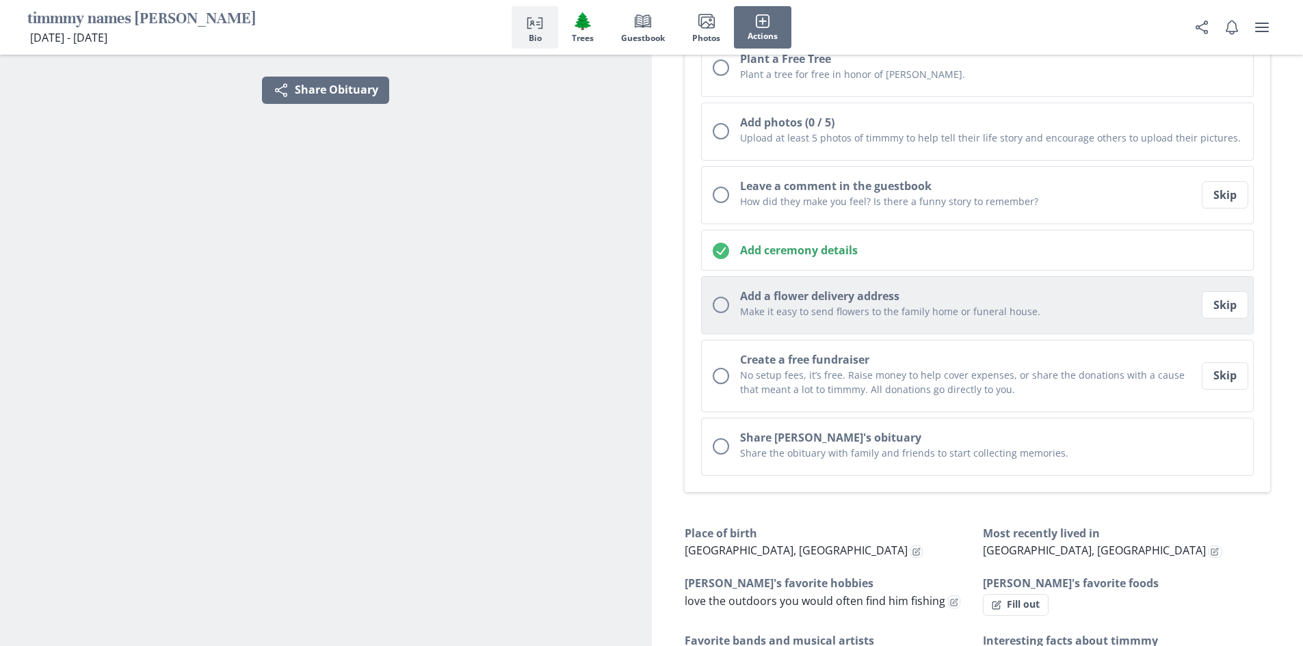
click at [768, 328] on button "Add a flower delivery address Make it easy to send flowers to the family home o…" at bounding box center [977, 305] width 553 height 58
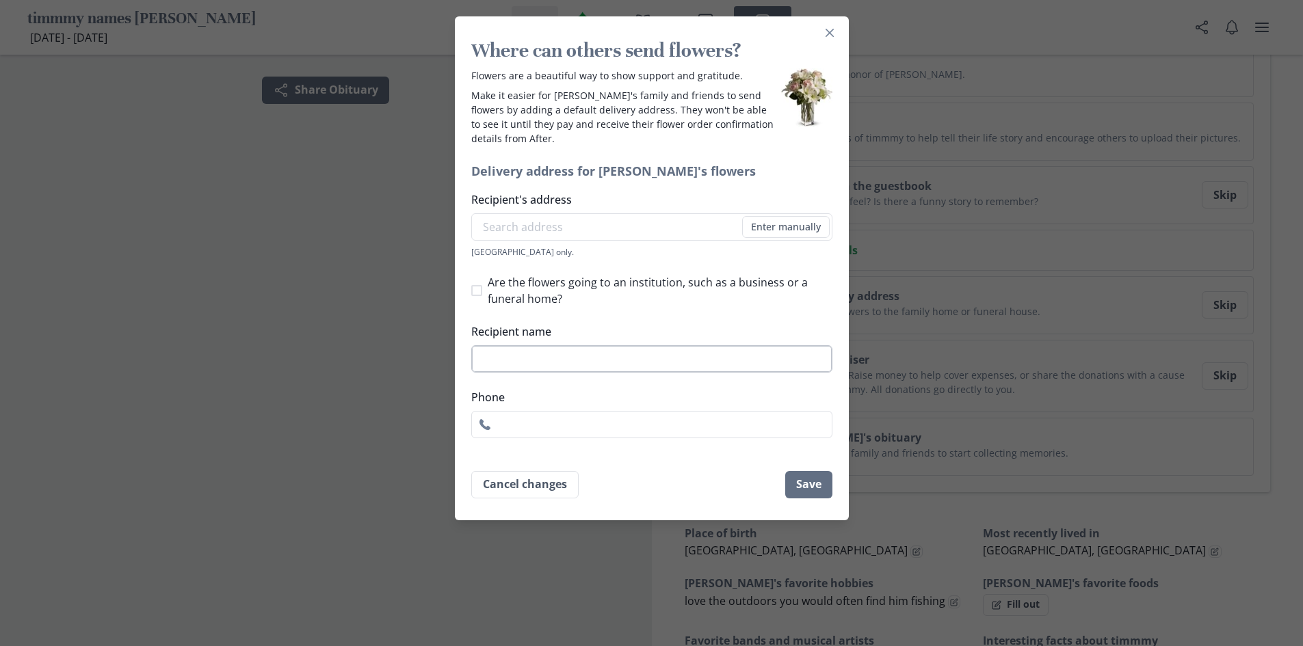
click at [541, 349] on input "Recipient name" at bounding box center [651, 358] width 361 height 27
drag, startPoint x: 633, startPoint y: 436, endPoint x: 644, endPoint y: 430, distance: 12.6
click at [644, 430] on input "Phone" at bounding box center [651, 424] width 361 height 27
click at [826, 493] on button "Save" at bounding box center [808, 484] width 47 height 27
click at [643, 230] on input "Recipient's address" at bounding box center [651, 226] width 361 height 27
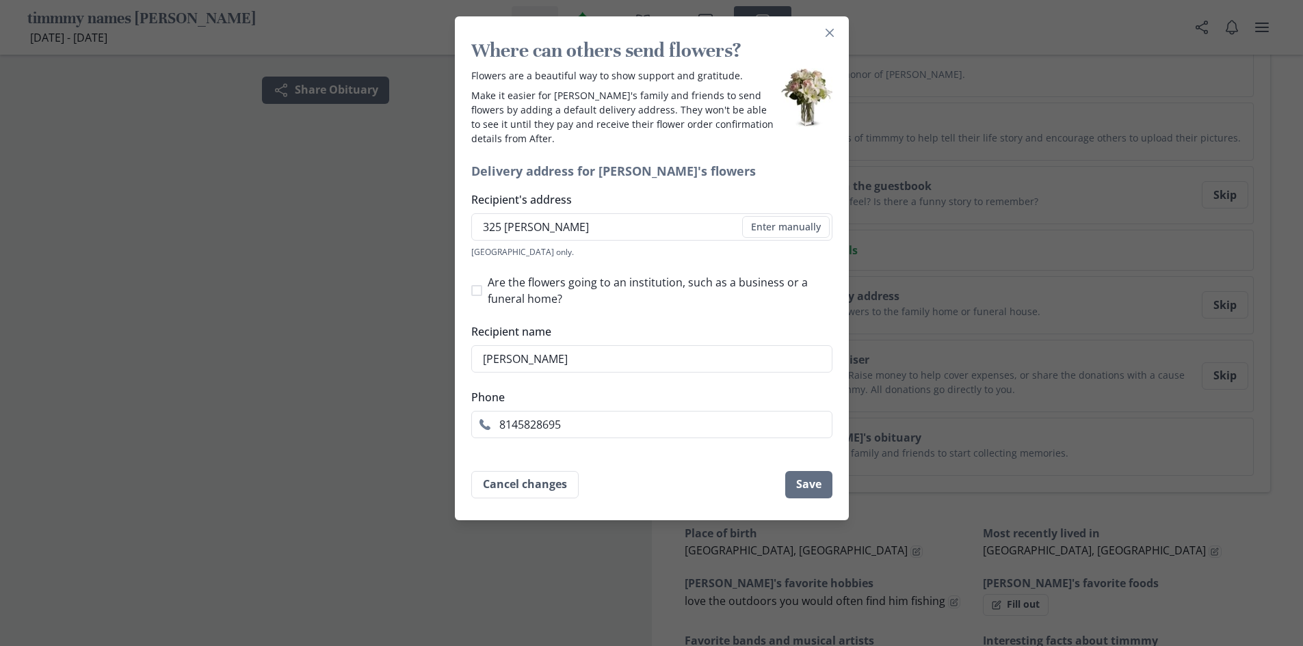
click at [639, 250] on li "[STREET_ADDRESS][PERSON_NAME]" at bounding box center [652, 252] width 360 height 22
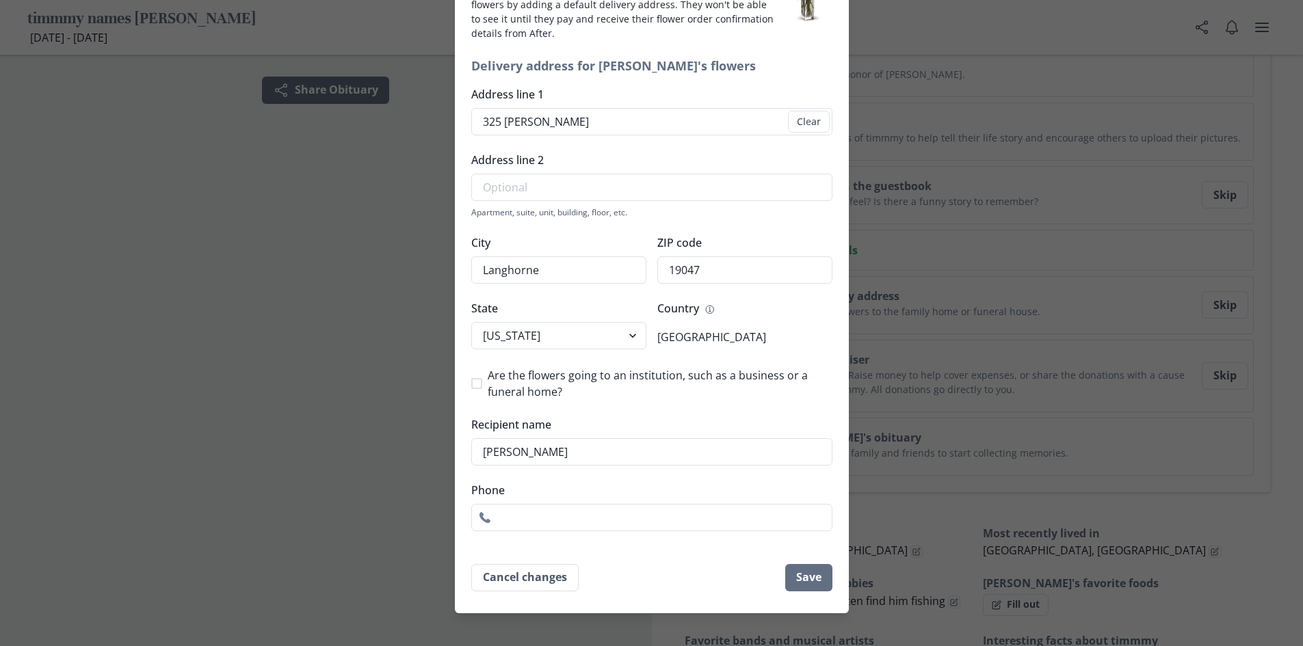
scroll to position [116, 0]
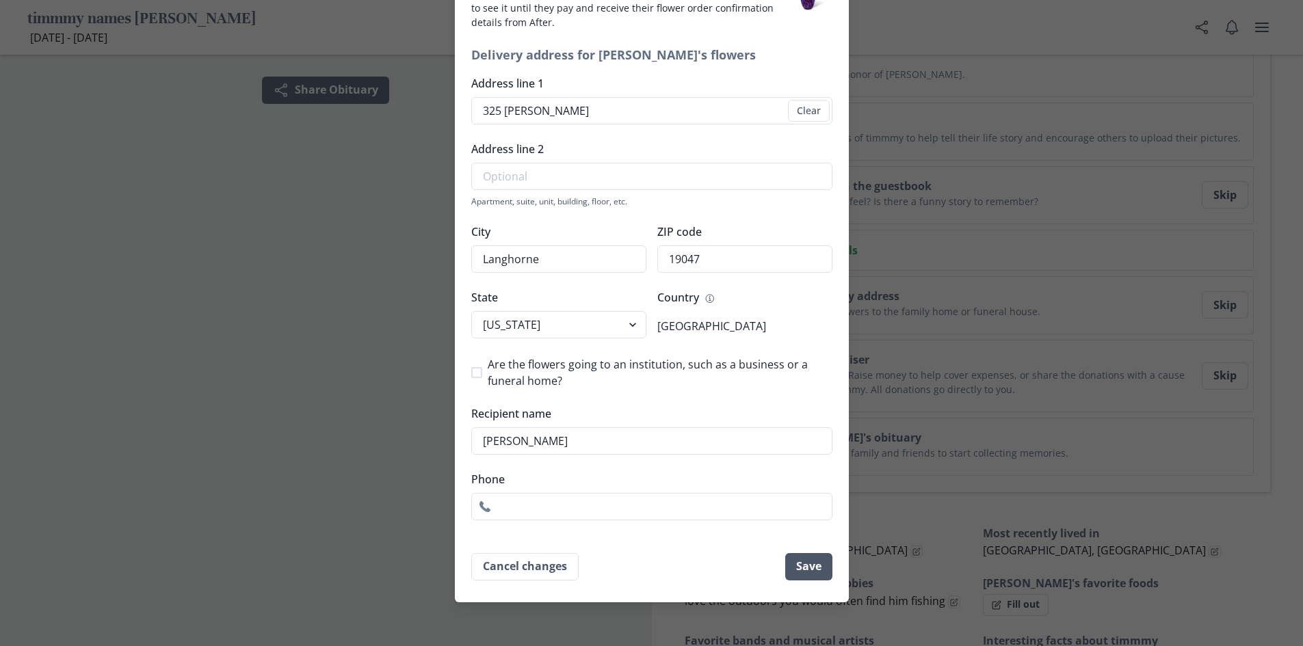
click at [801, 575] on button "Save" at bounding box center [808, 566] width 47 height 27
click at [814, 561] on button "Save" at bounding box center [808, 566] width 47 height 27
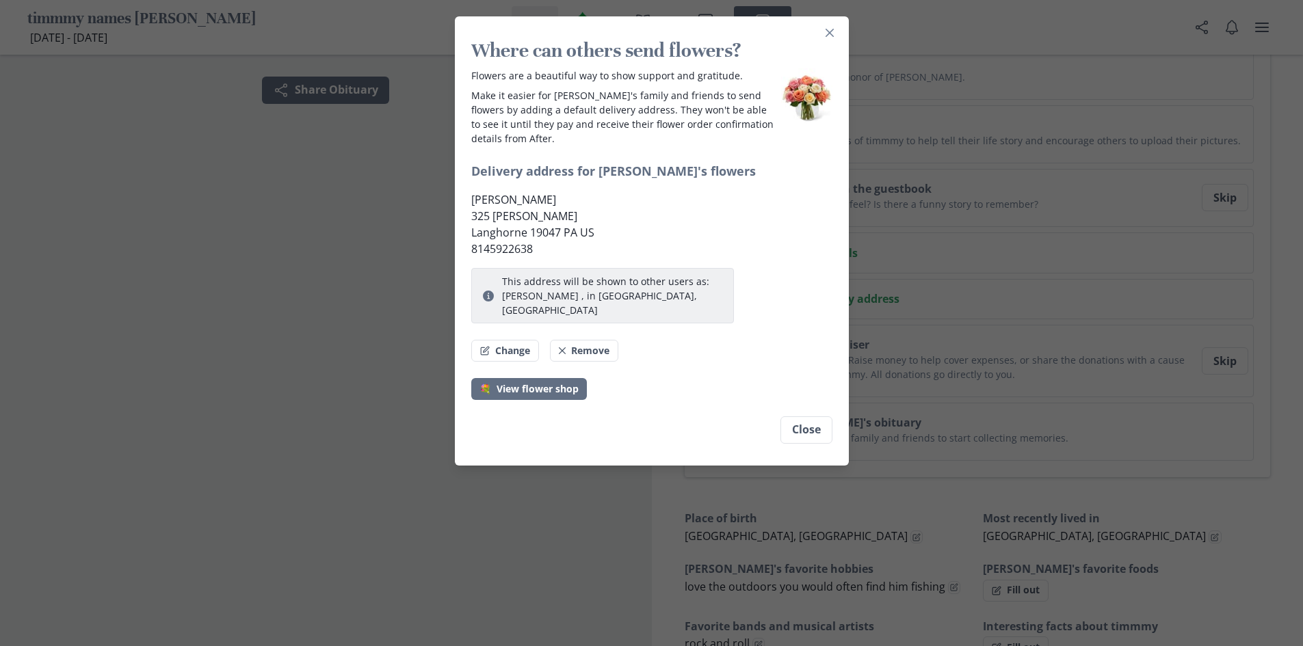
scroll to position [0, 0]
click at [814, 416] on button "Close" at bounding box center [806, 429] width 52 height 27
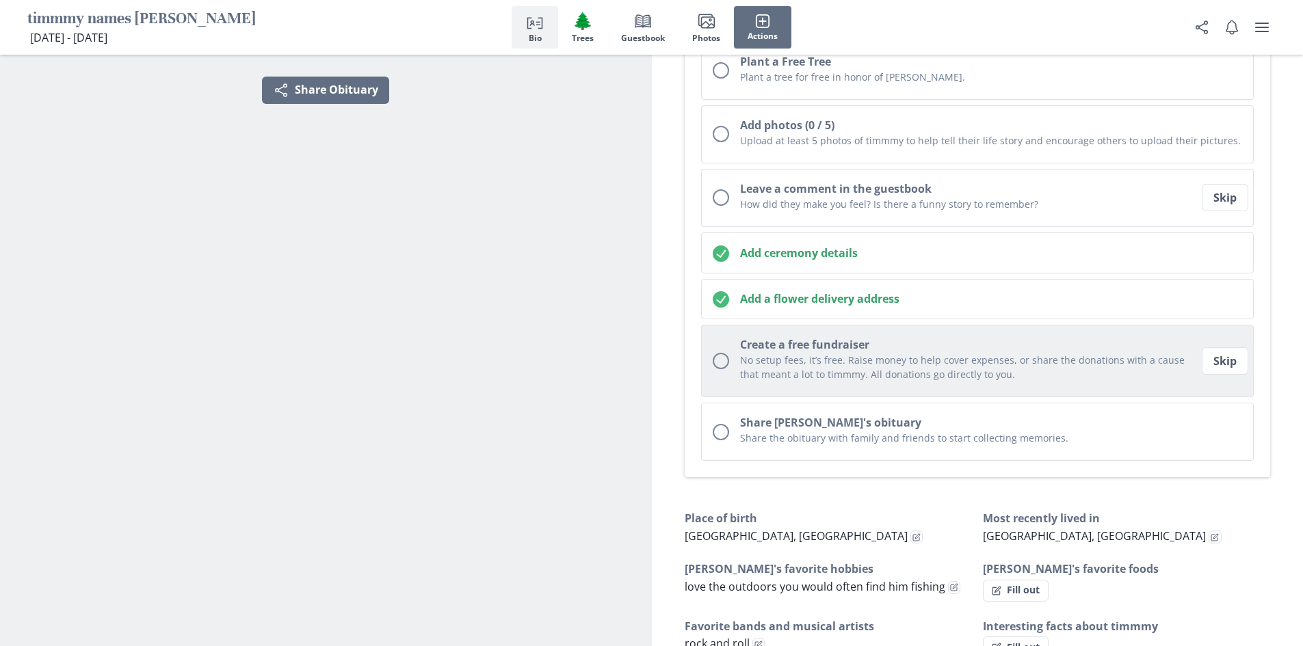
click at [784, 359] on p "No setup fees, it’s free. Raise money to help cover expenses, or share the dona…" at bounding box center [969, 367] width 459 height 29
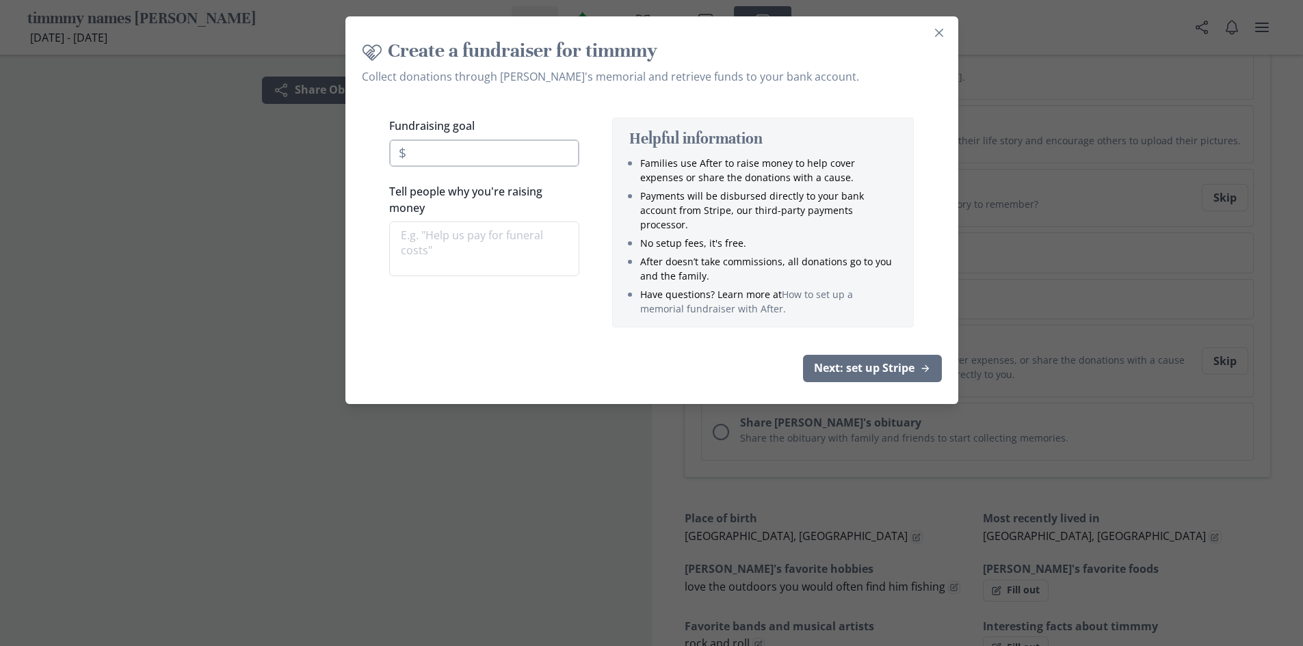
drag, startPoint x: 468, startPoint y: 150, endPoint x: 485, endPoint y: 154, distance: 16.8
click at [468, 148] on input "Fundraising goal" at bounding box center [484, 152] width 190 height 27
drag, startPoint x: 943, startPoint y: 31, endPoint x: 932, endPoint y: 50, distance: 21.5
click at [943, 31] on icon "Close" at bounding box center [939, 33] width 8 height 8
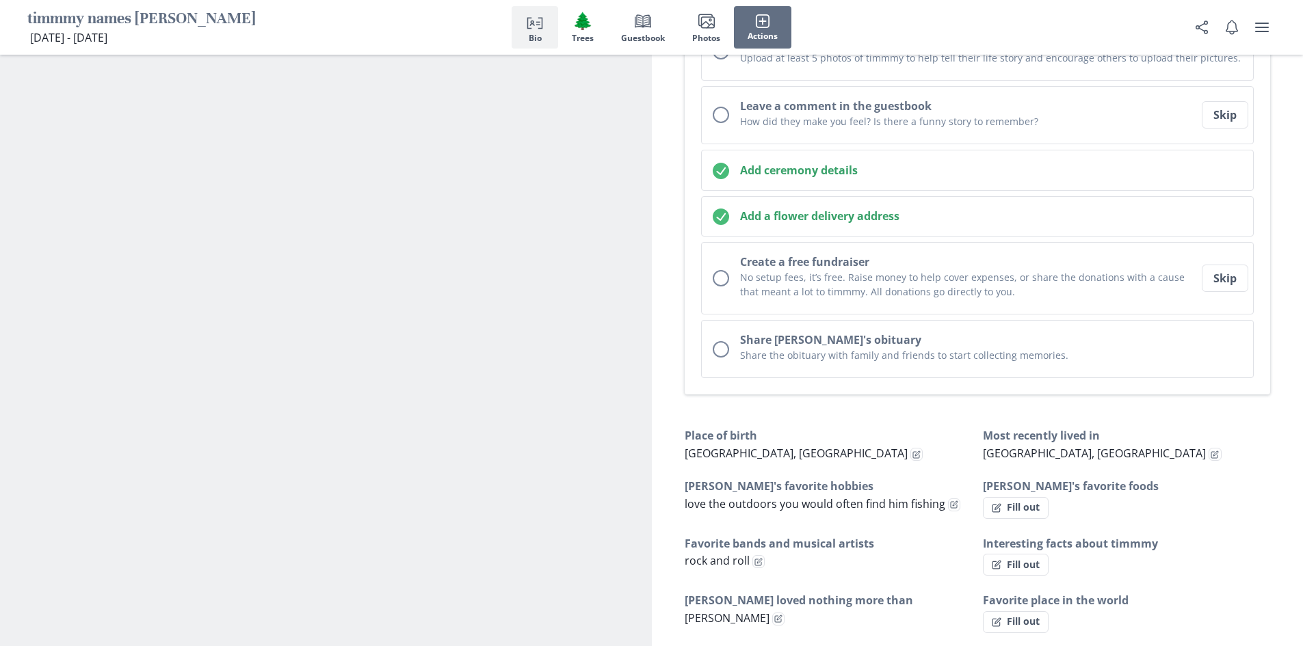
scroll to position [498, 0]
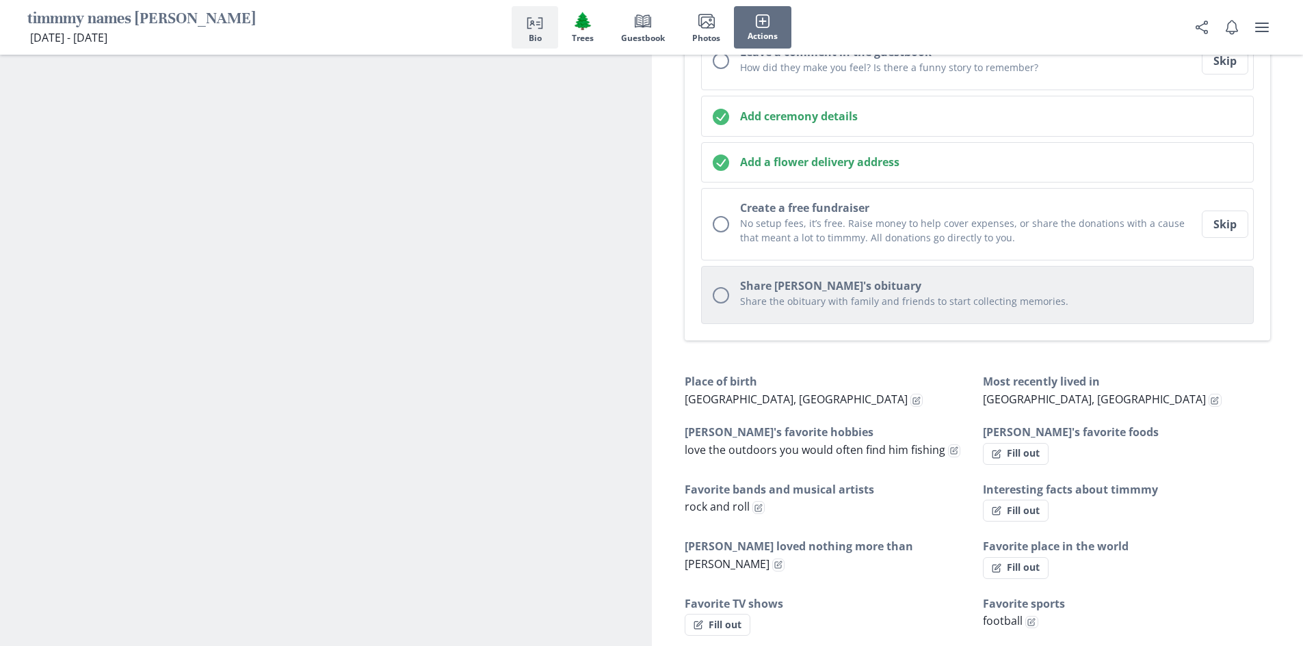
click at [729, 292] on button "Share [PERSON_NAME]'s obituary Share the obituary with family and friends to st…" at bounding box center [977, 295] width 553 height 58
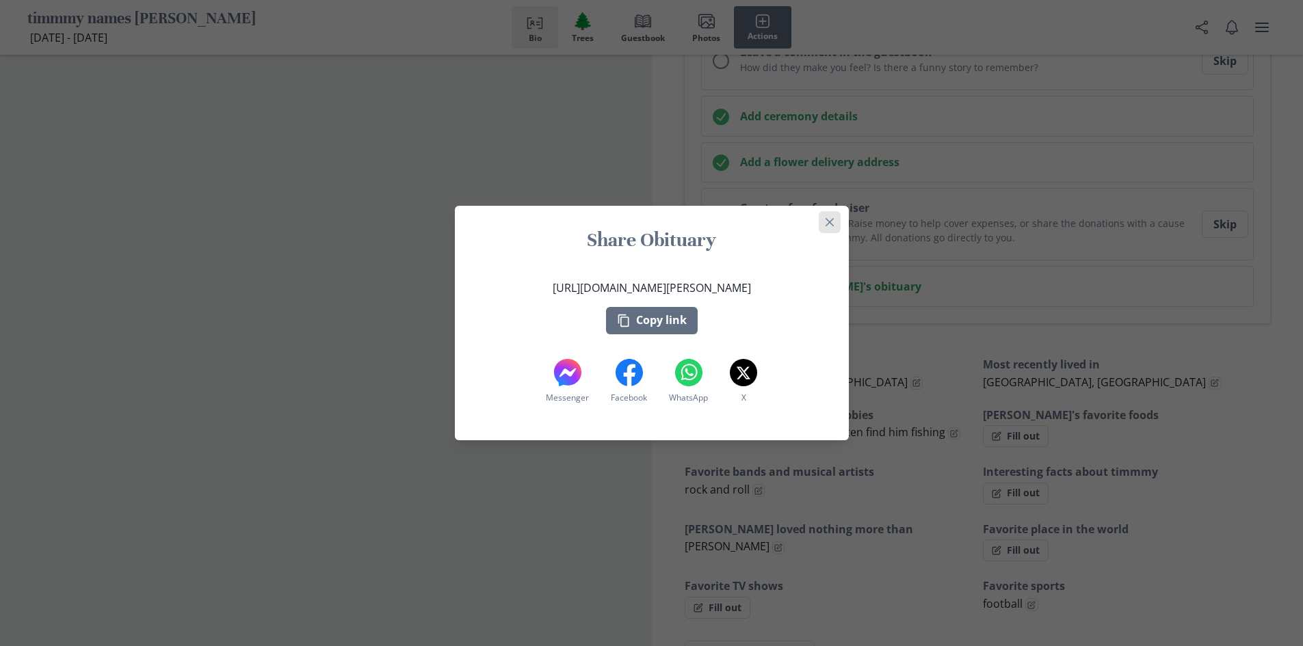
click at [829, 222] on button "Close" at bounding box center [829, 222] width 22 height 22
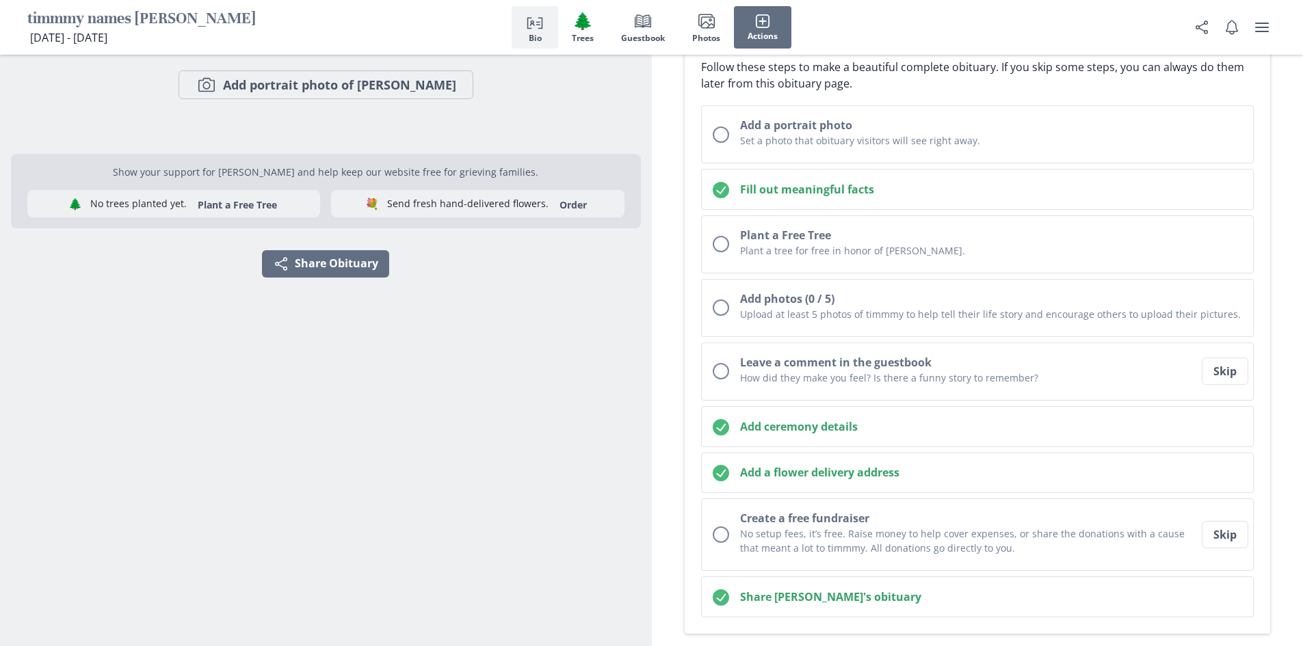
scroll to position [205, 0]
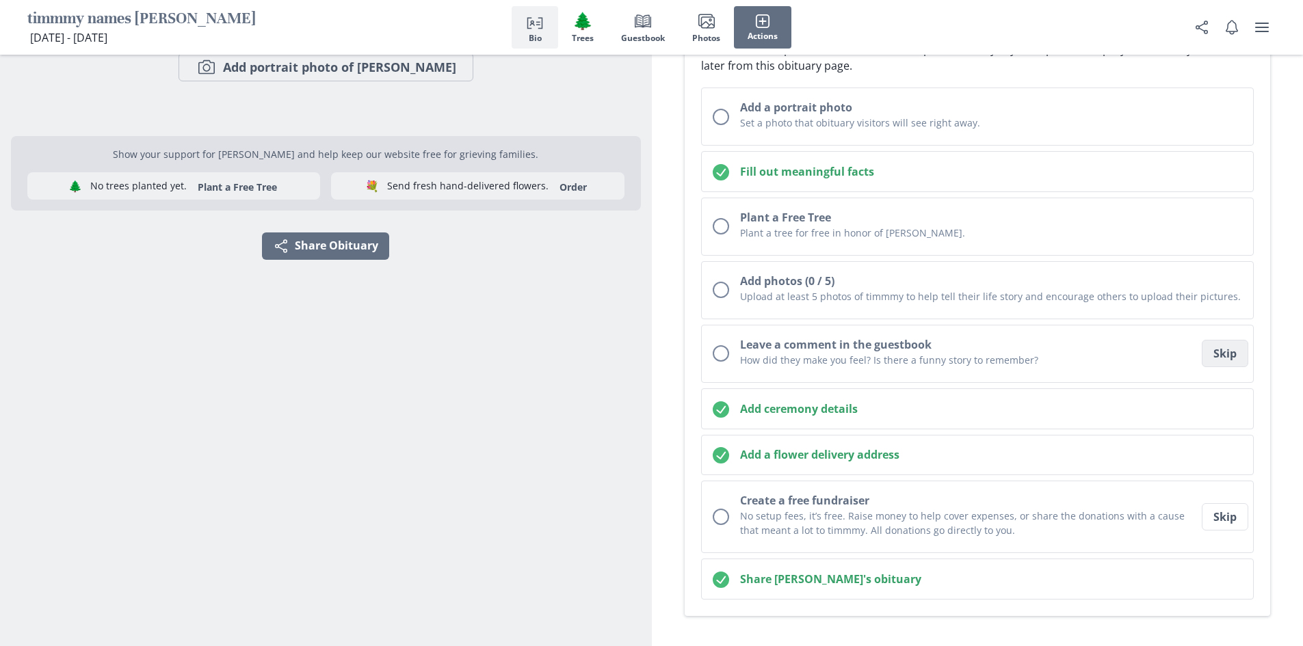
click at [1238, 355] on button "Skip" at bounding box center [1224, 353] width 46 height 27
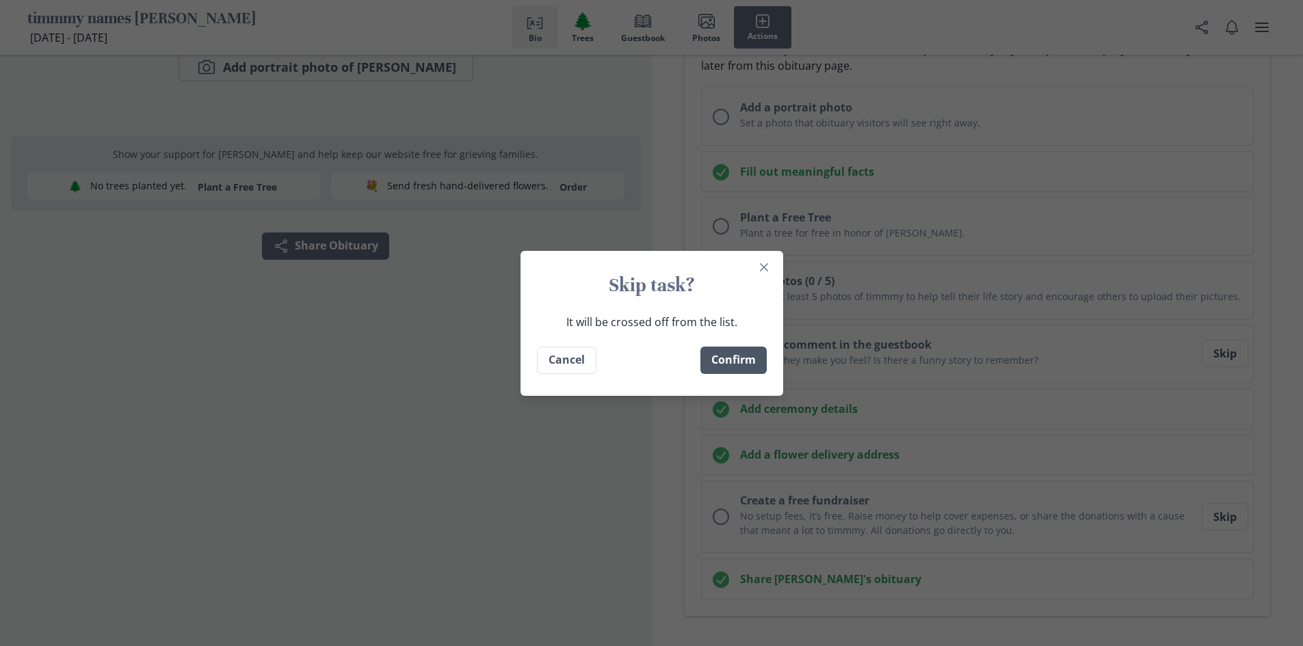
click at [722, 359] on button "Confirm" at bounding box center [733, 360] width 66 height 27
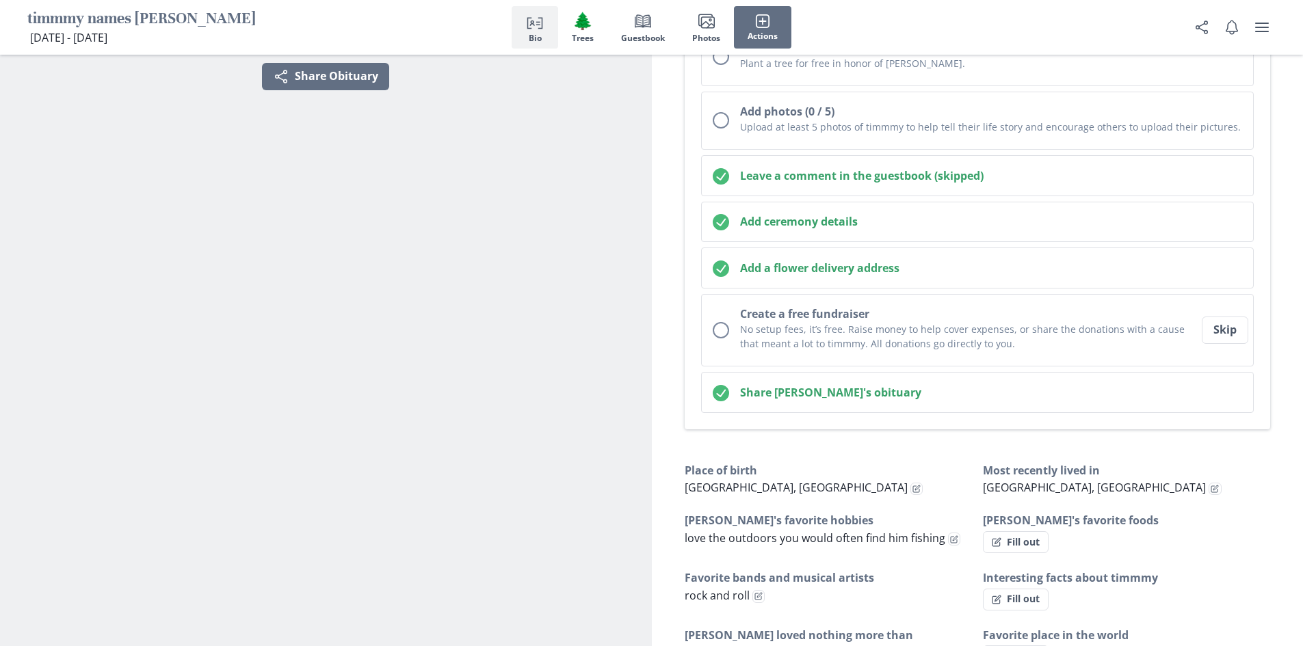
scroll to position [410, 0]
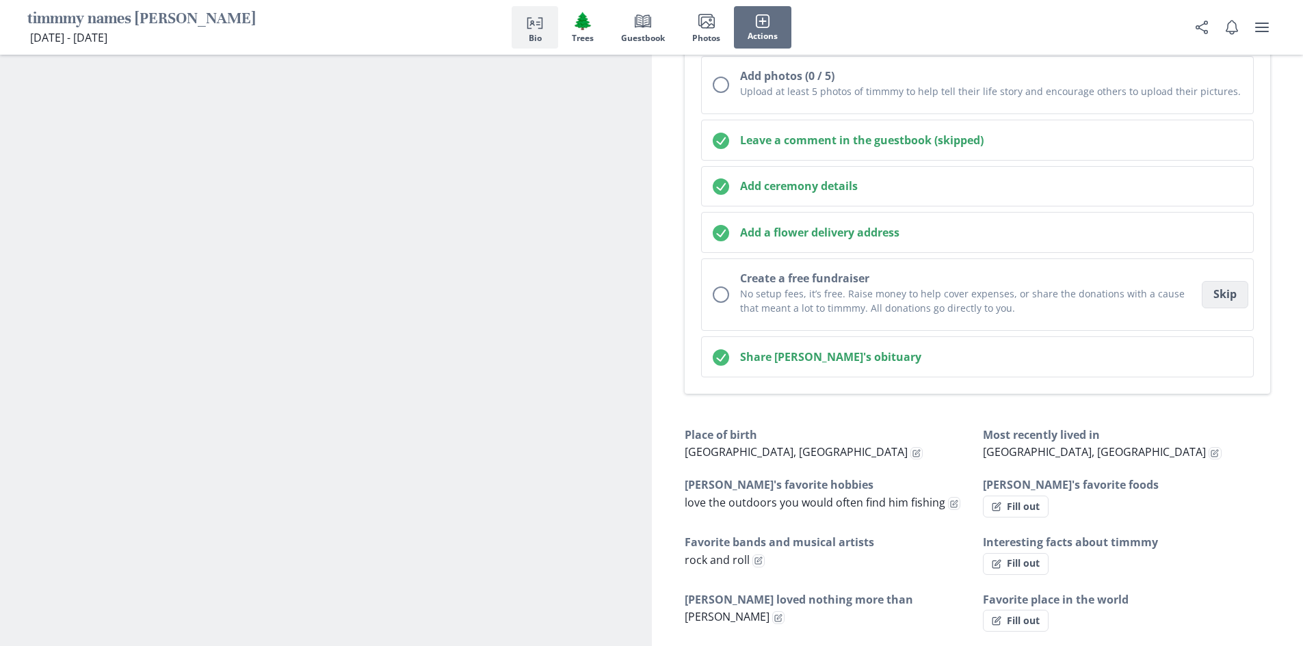
click at [1236, 298] on button "Skip" at bounding box center [1224, 294] width 46 height 27
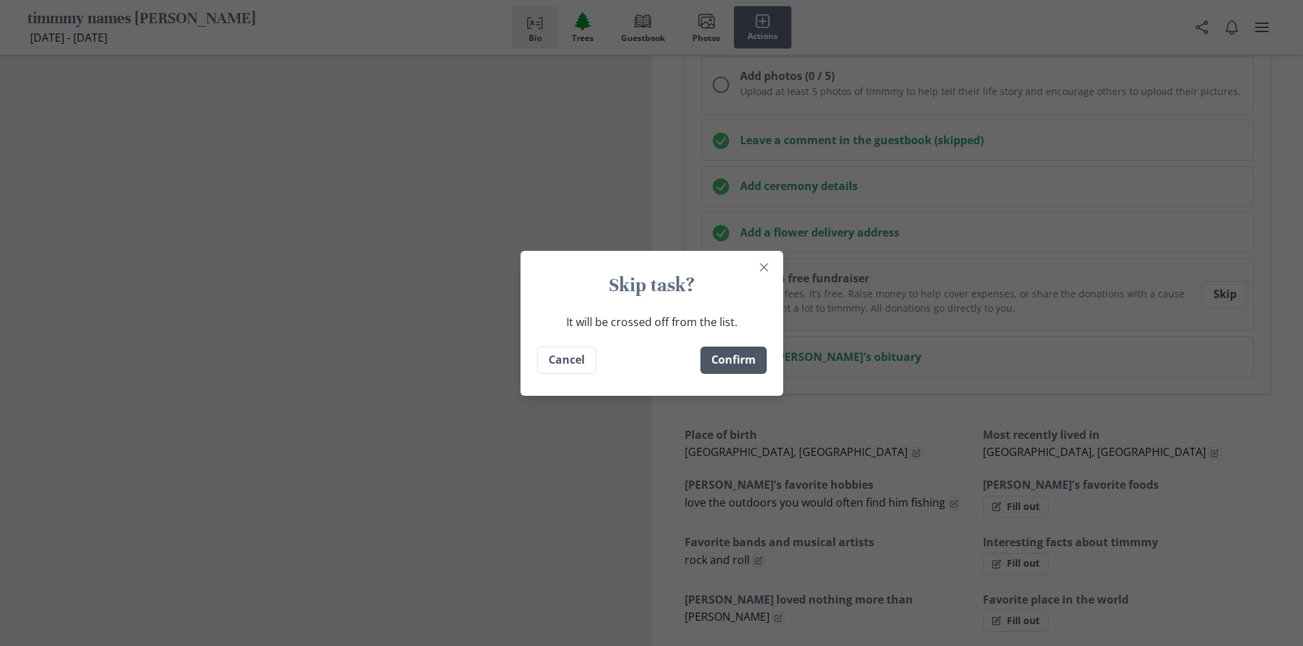
click at [762, 354] on button "Confirm" at bounding box center [733, 360] width 66 height 27
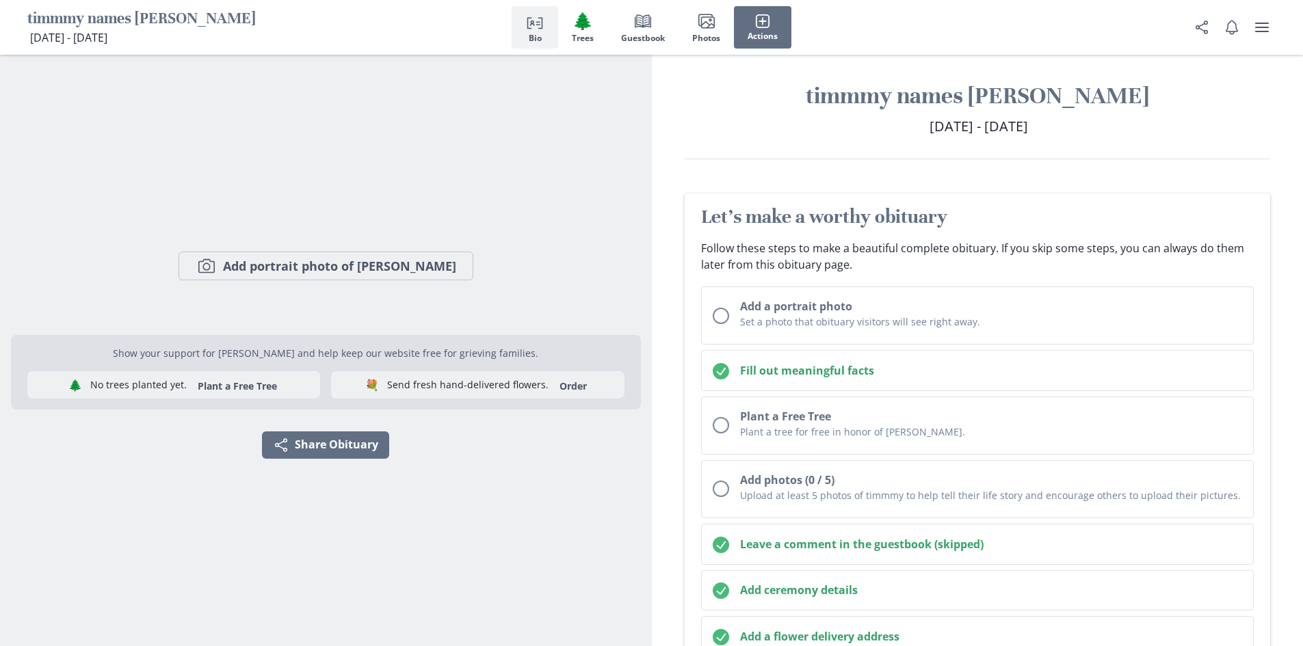
scroll to position [0, 0]
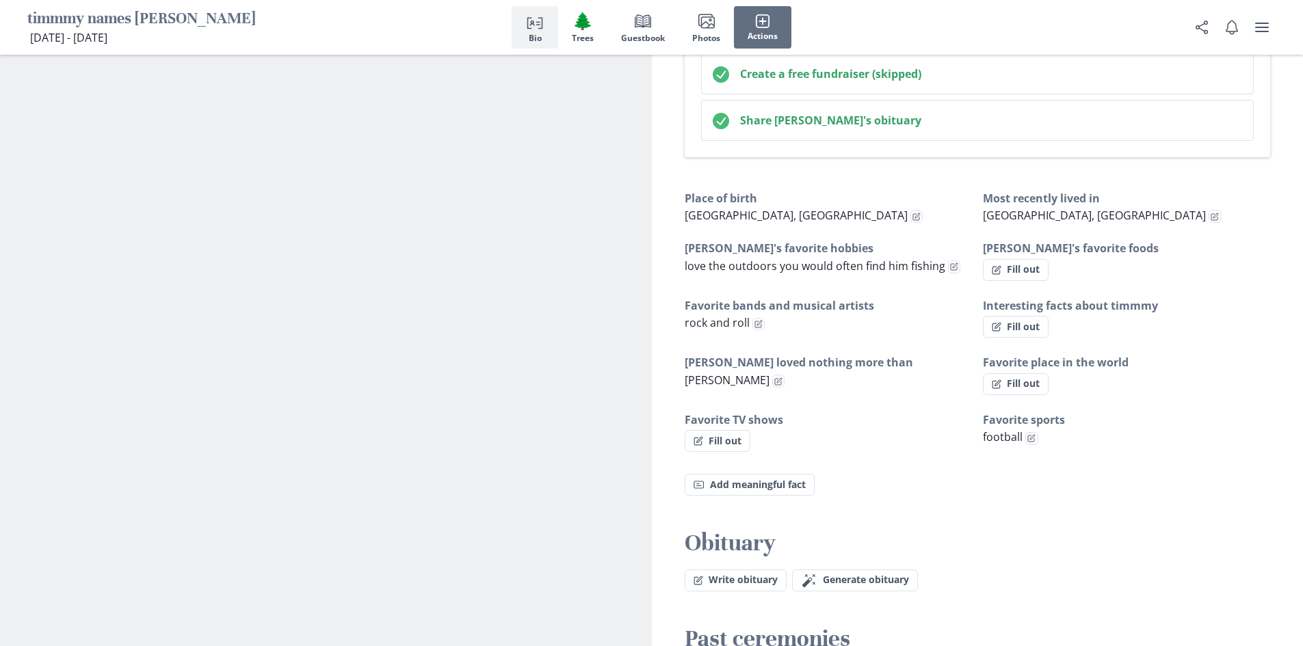
click at [531, 34] on span "Bio" at bounding box center [535, 39] width 13 height 10
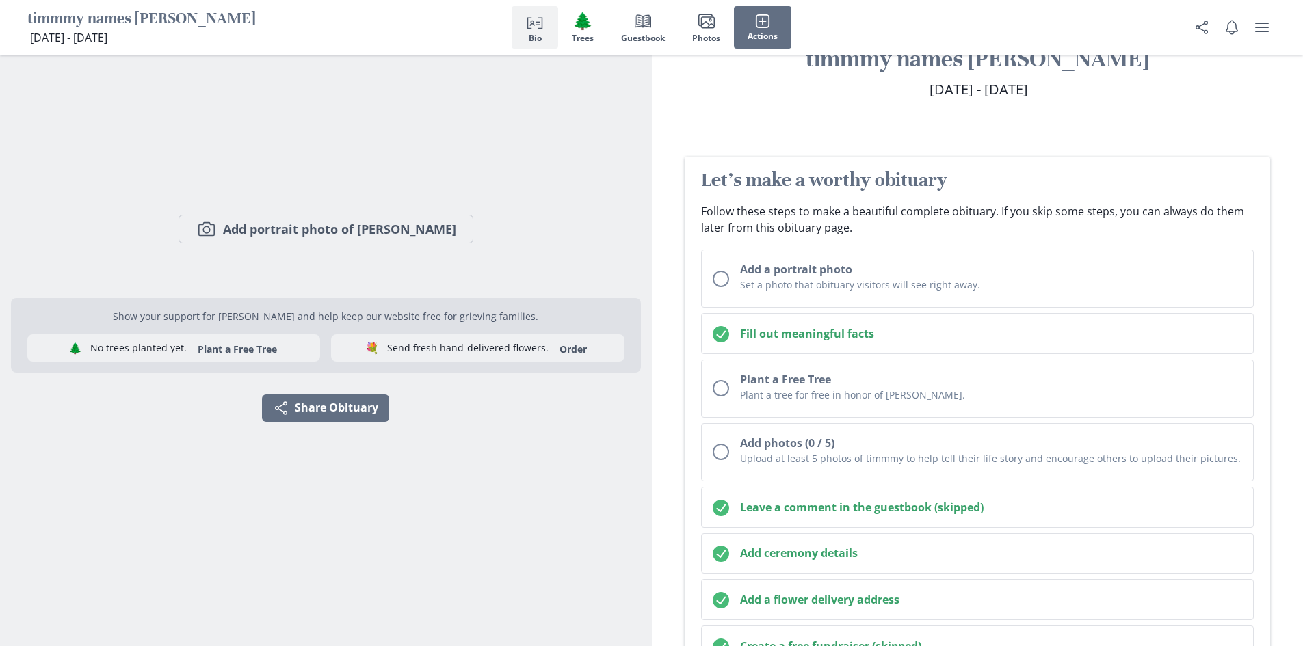
scroll to position [11, 0]
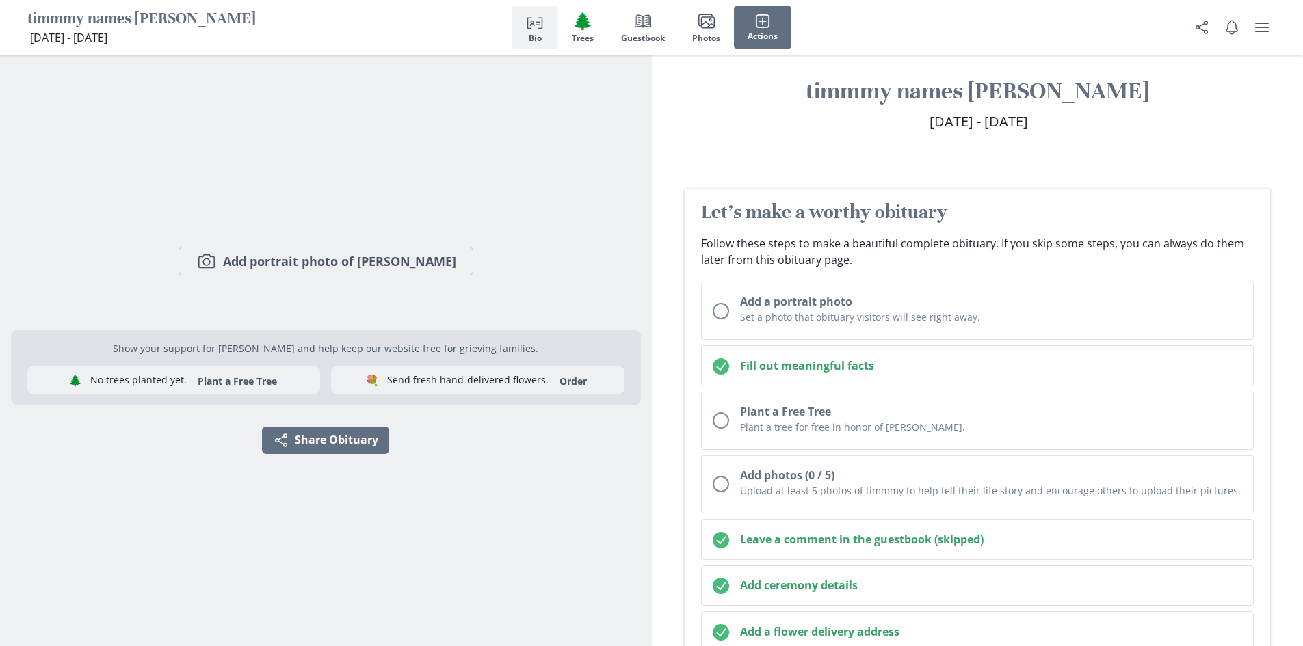
click at [533, 40] on span "Bio" at bounding box center [535, 39] width 13 height 10
click at [579, 34] on span "Trees" at bounding box center [583, 39] width 22 height 10
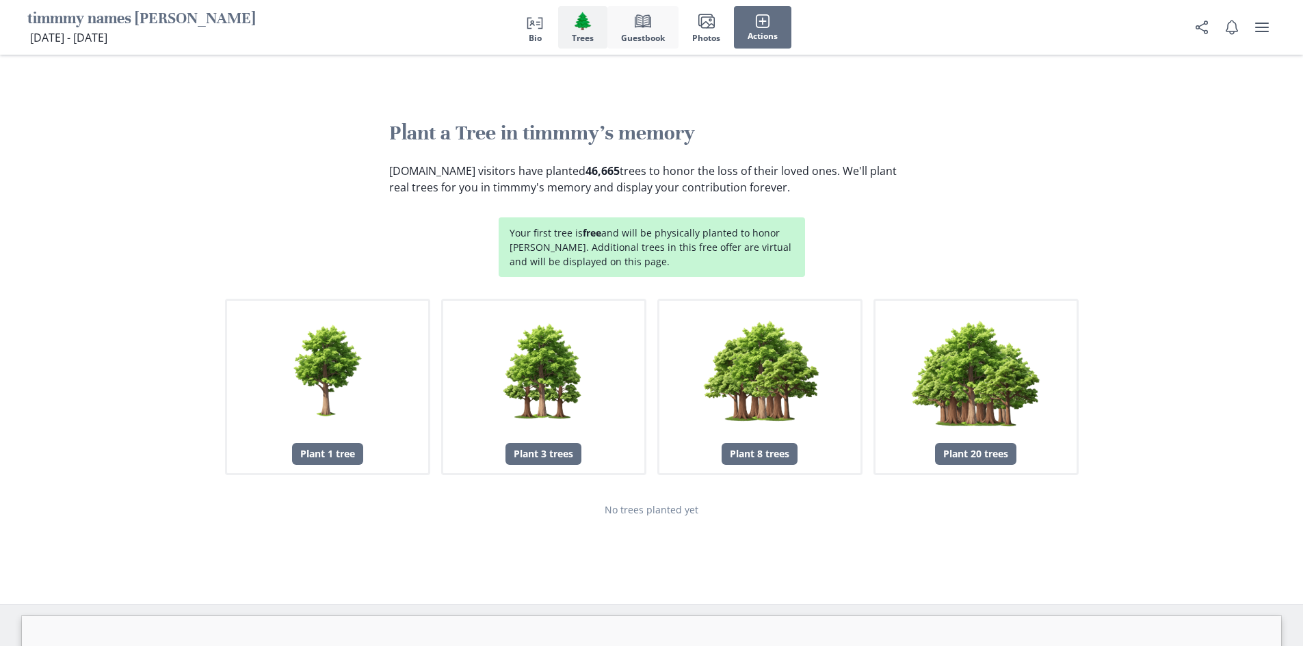
click at [619, 36] on button "Book Guestbook" at bounding box center [642, 27] width 71 height 42
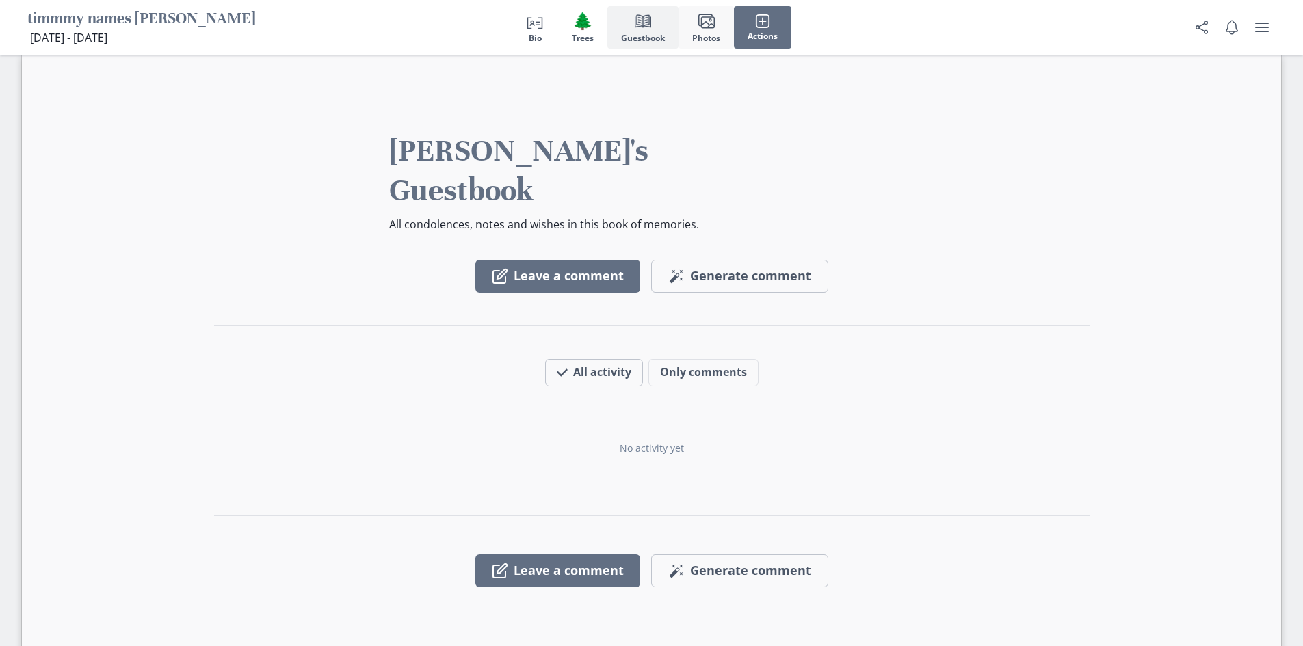
click at [688, 31] on button "Images Photos" at bounding box center [705, 27] width 55 height 42
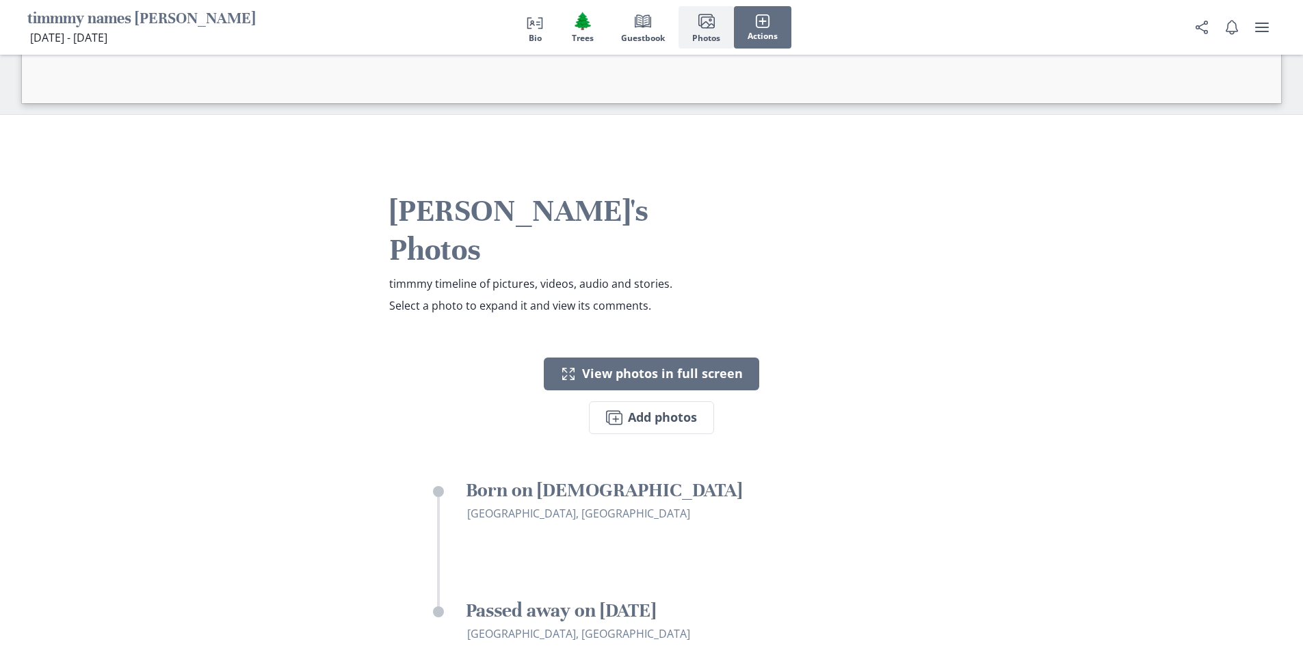
scroll to position [2552, 0]
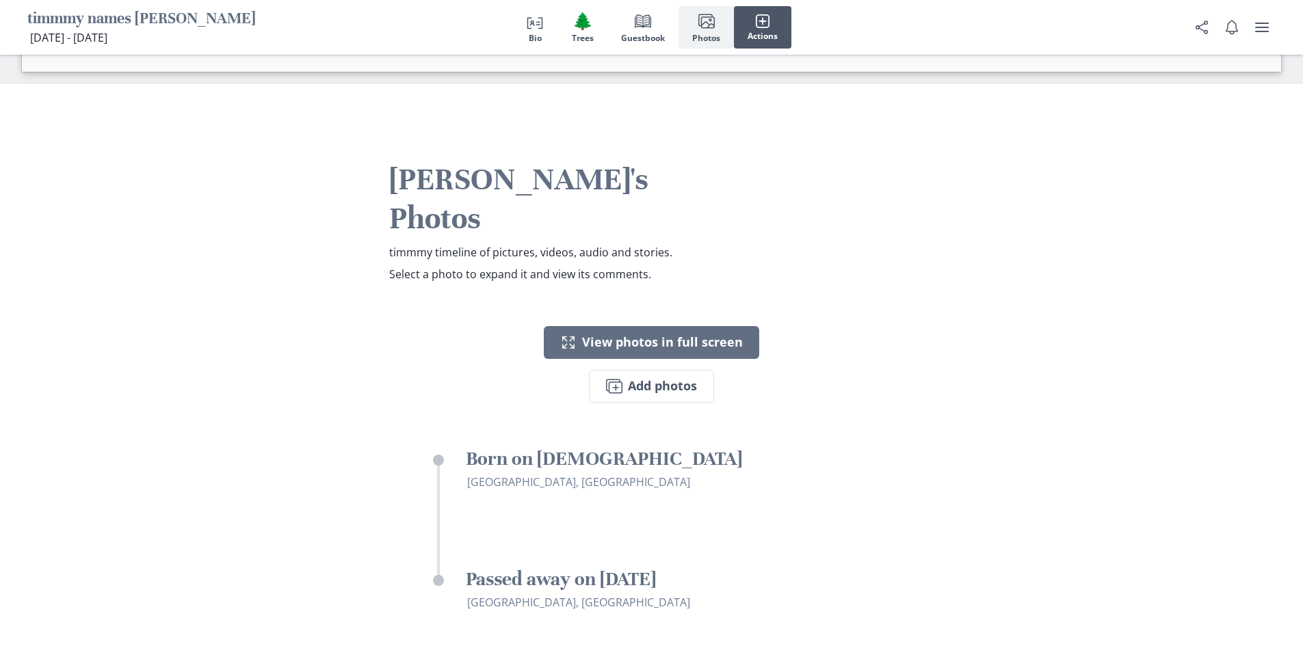
click at [764, 40] on span "Actions" at bounding box center [762, 36] width 30 height 10
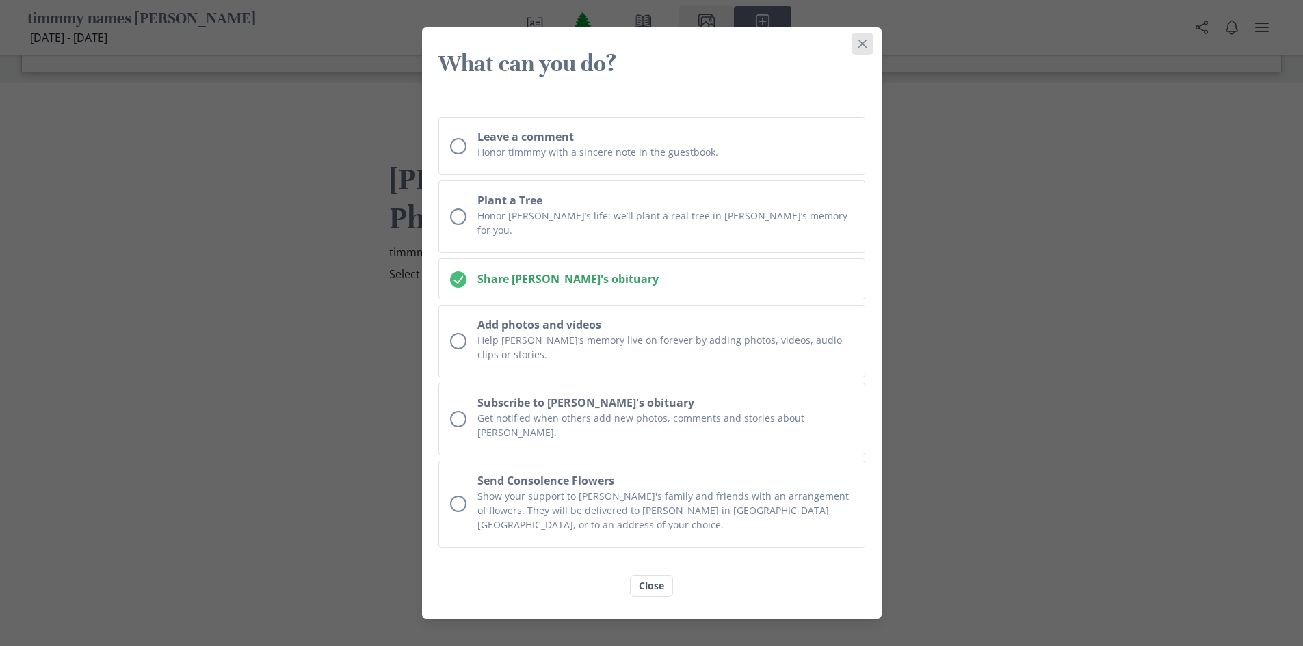
click at [865, 55] on button "Close" at bounding box center [862, 44] width 22 height 22
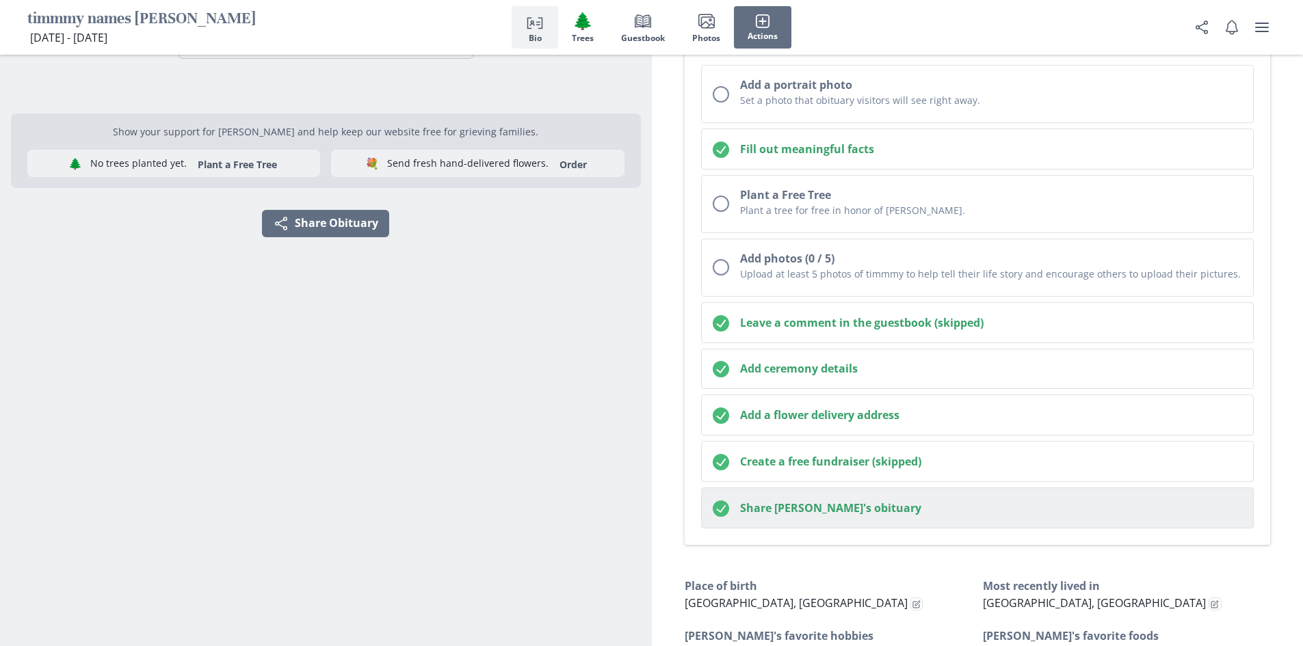
scroll to position [0, 0]
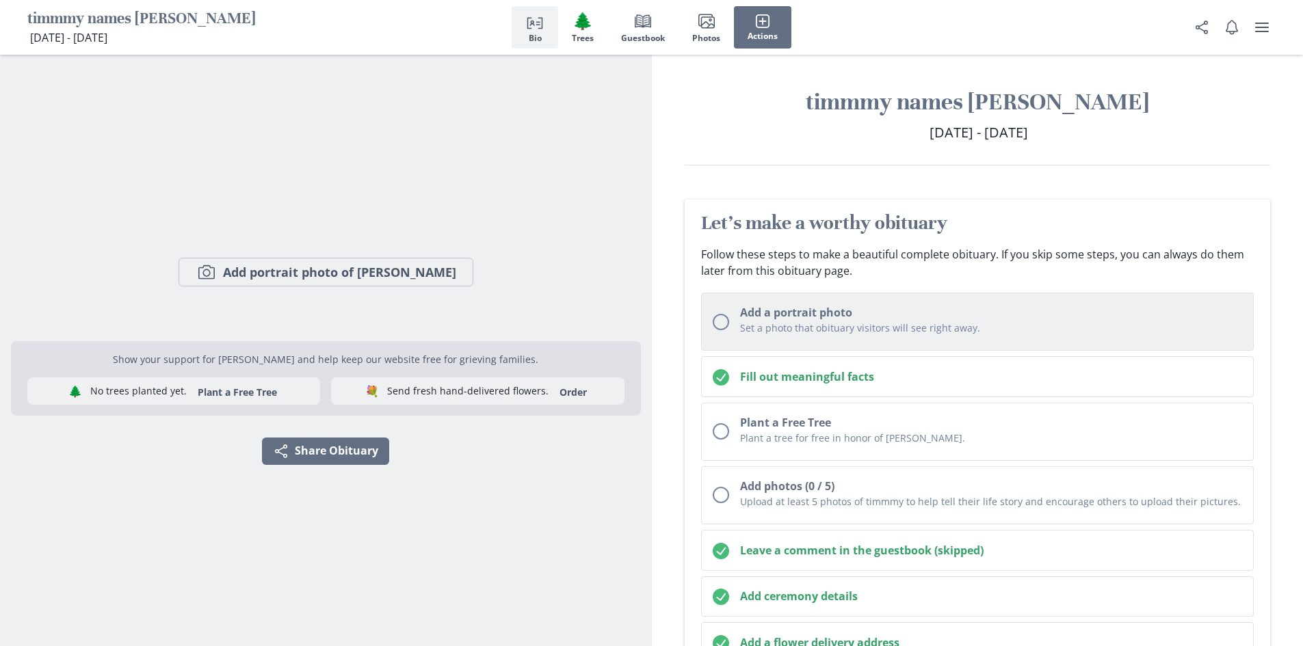
click at [790, 312] on h2 "Add a portrait photo" at bounding box center [991, 312] width 503 height 16
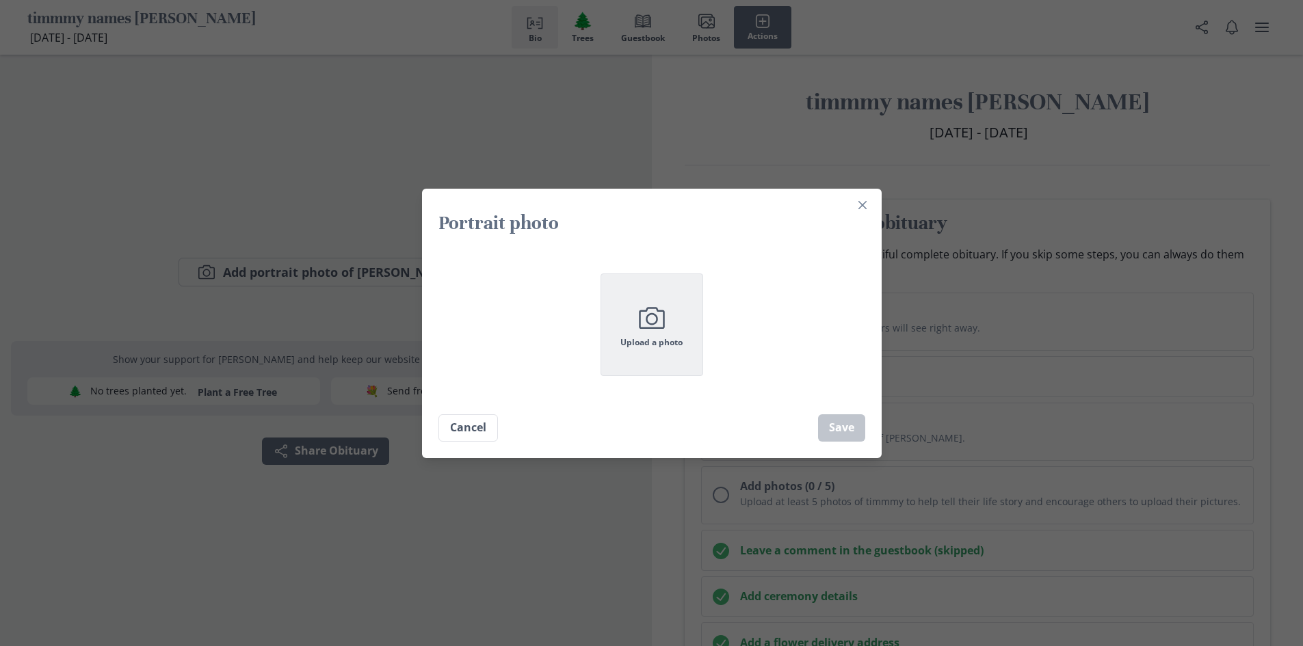
click at [621, 323] on button "Camera Upload a photo" at bounding box center [651, 325] width 103 height 103
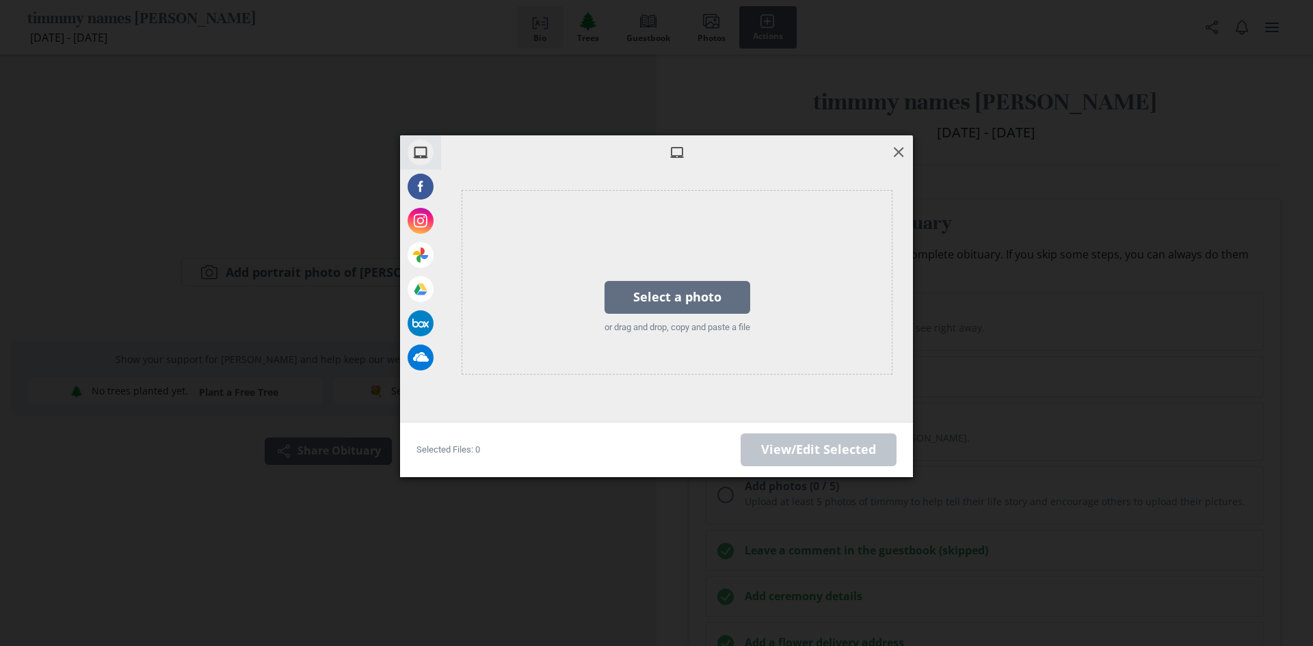
click at [892, 152] on span at bounding box center [898, 151] width 15 height 15
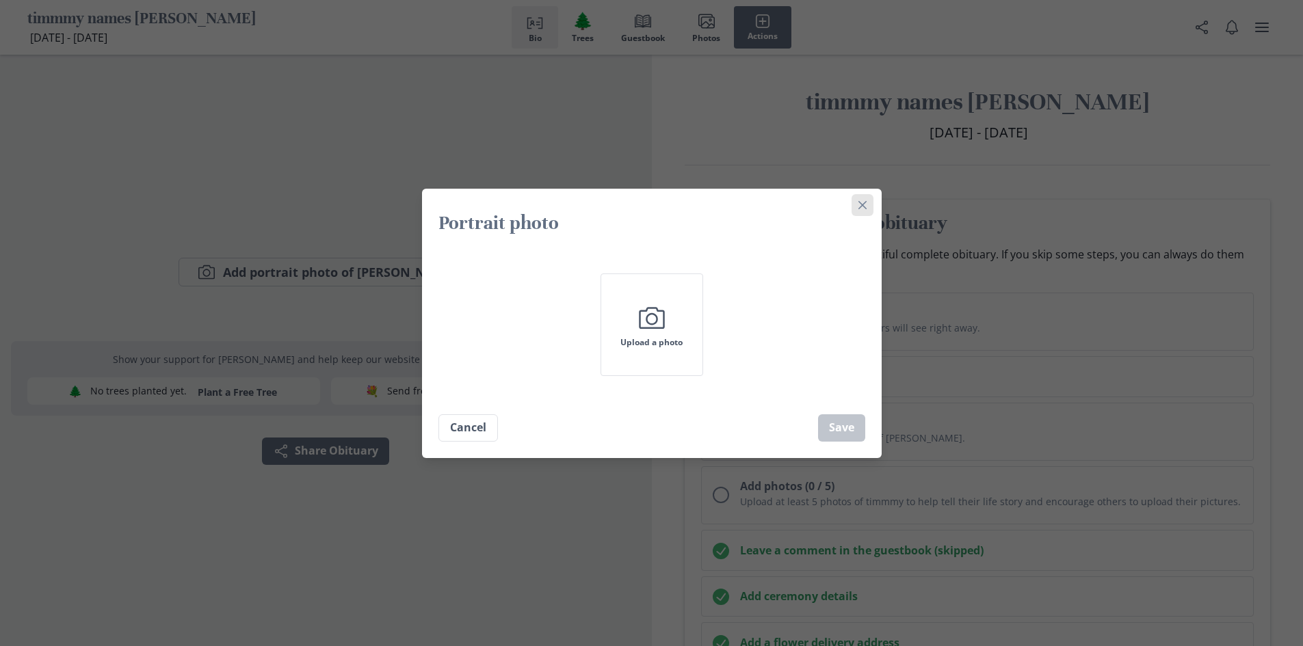
click at [866, 205] on icon "Close" at bounding box center [861, 204] width 8 height 8
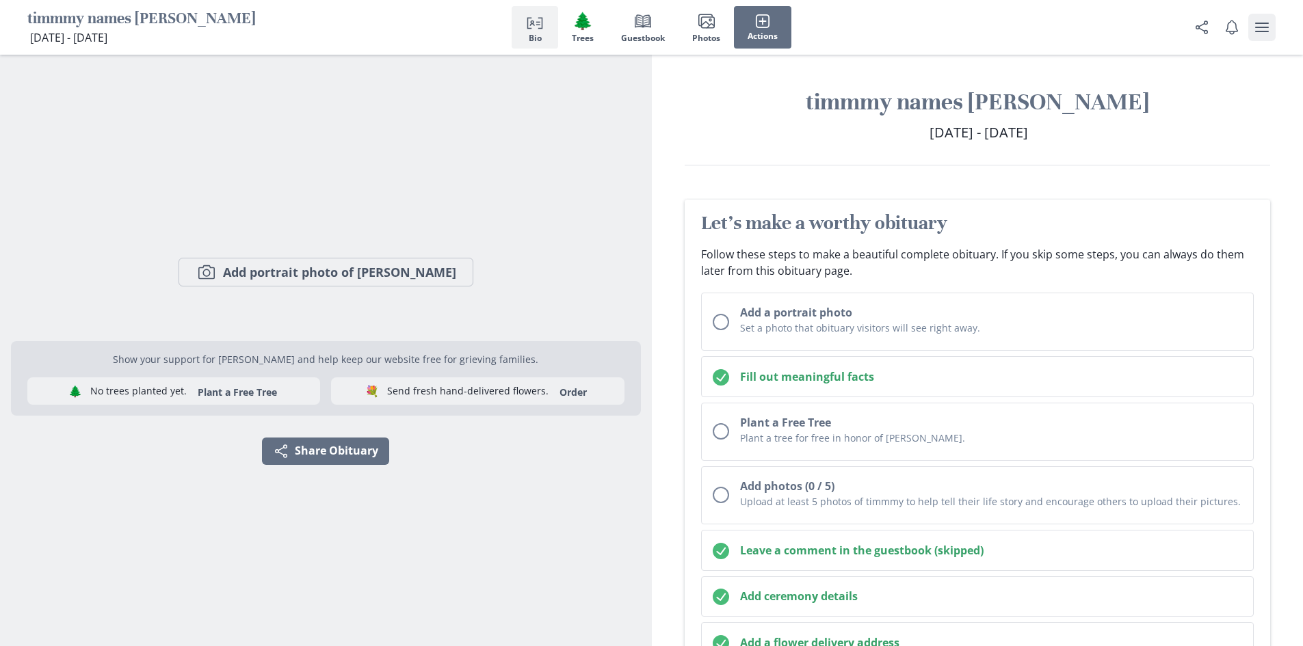
click at [1264, 38] on button "user menu" at bounding box center [1261, 27] width 27 height 27
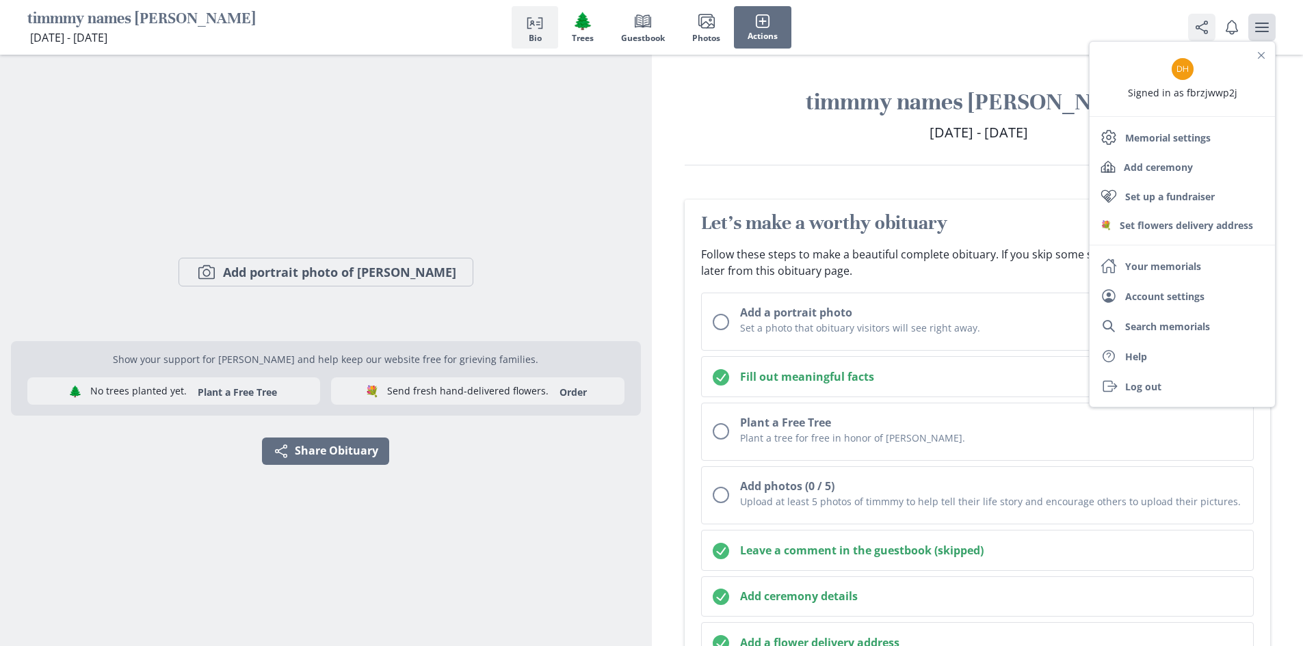
click at [1203, 25] on icon "Share" at bounding box center [1201, 27] width 16 height 16
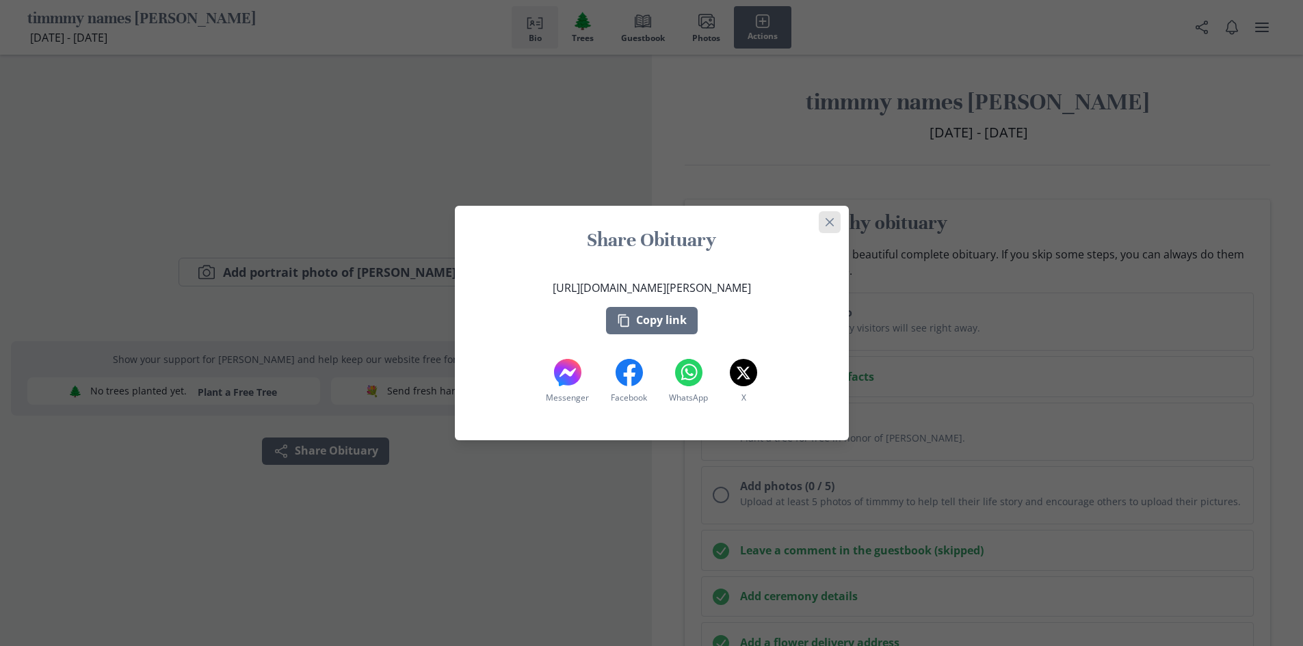
click at [833, 224] on icon "Close" at bounding box center [829, 222] width 8 height 8
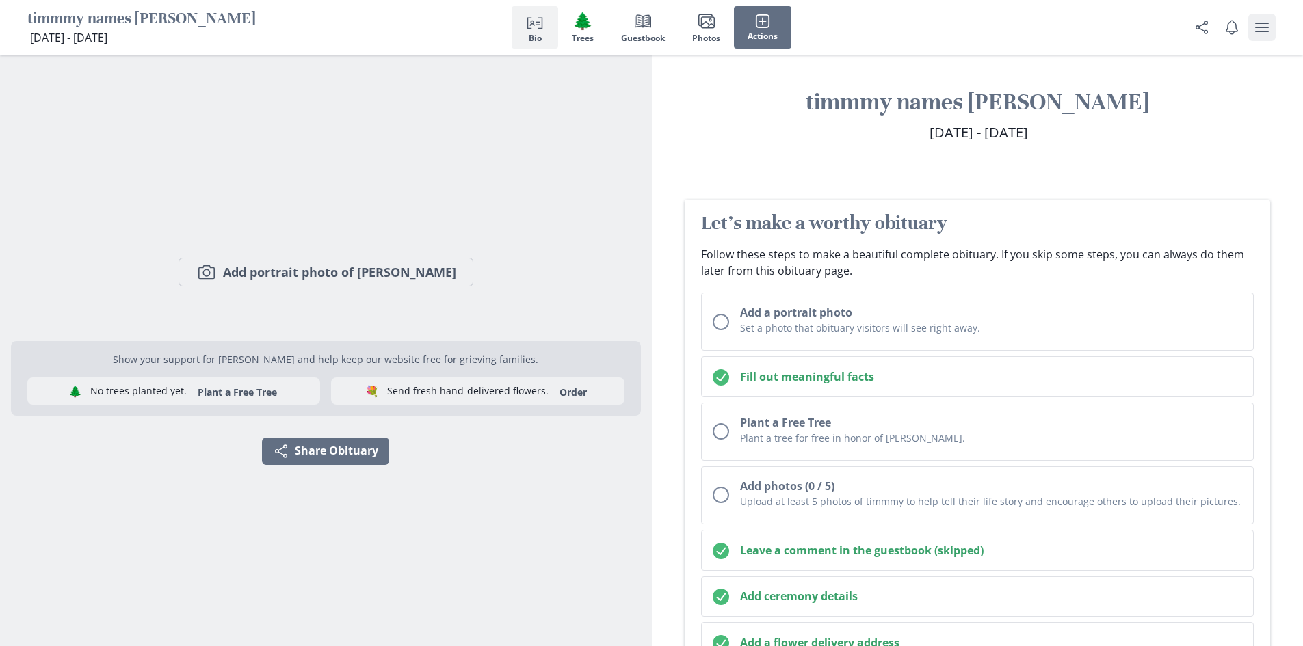
click at [1249, 27] on button "user menu" at bounding box center [1261, 27] width 27 height 27
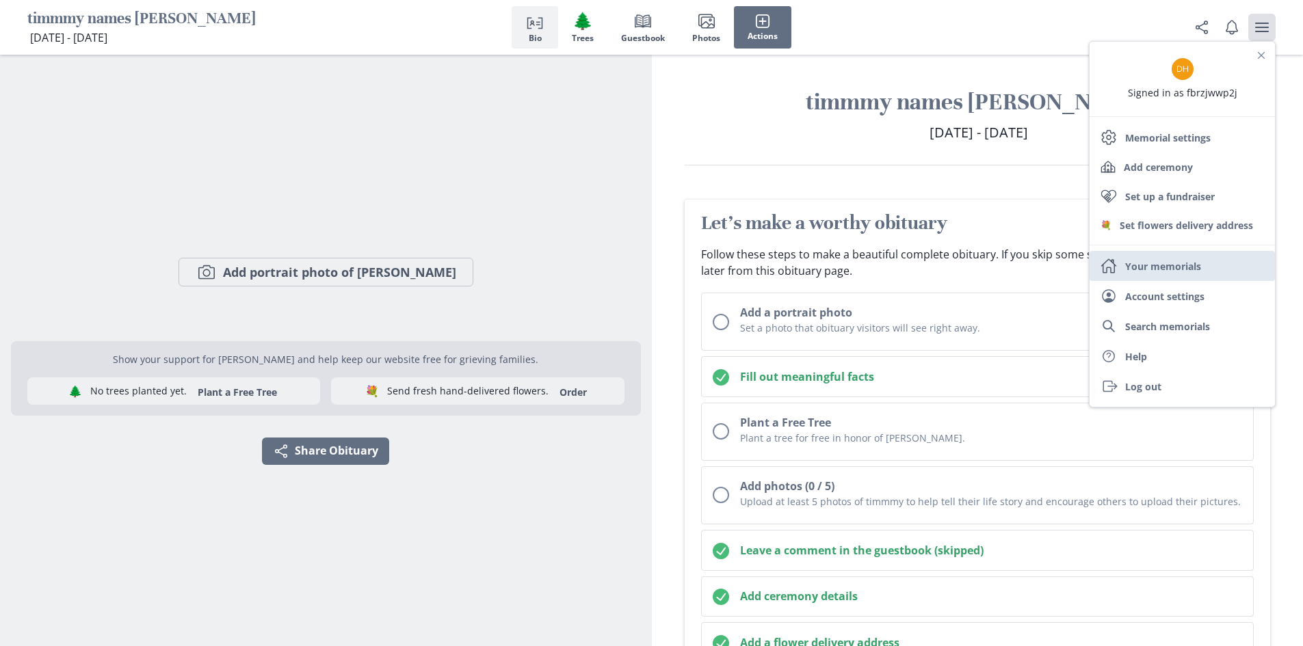
click at [1220, 269] on link "Home Your memorials" at bounding box center [1181, 266] width 185 height 30
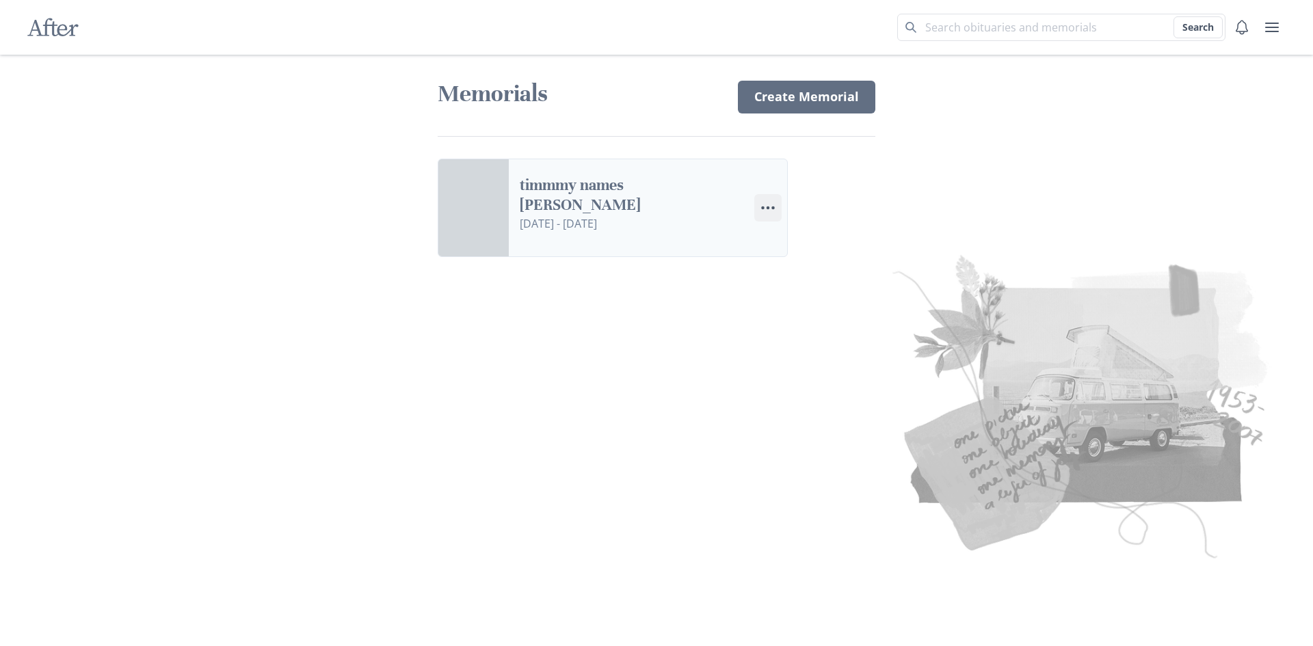
click at [766, 202] on icon "Menu" at bounding box center [768, 208] width 16 height 16
click at [806, 275] on link "Settings Edit Settings" at bounding box center [831, 270] width 152 height 25
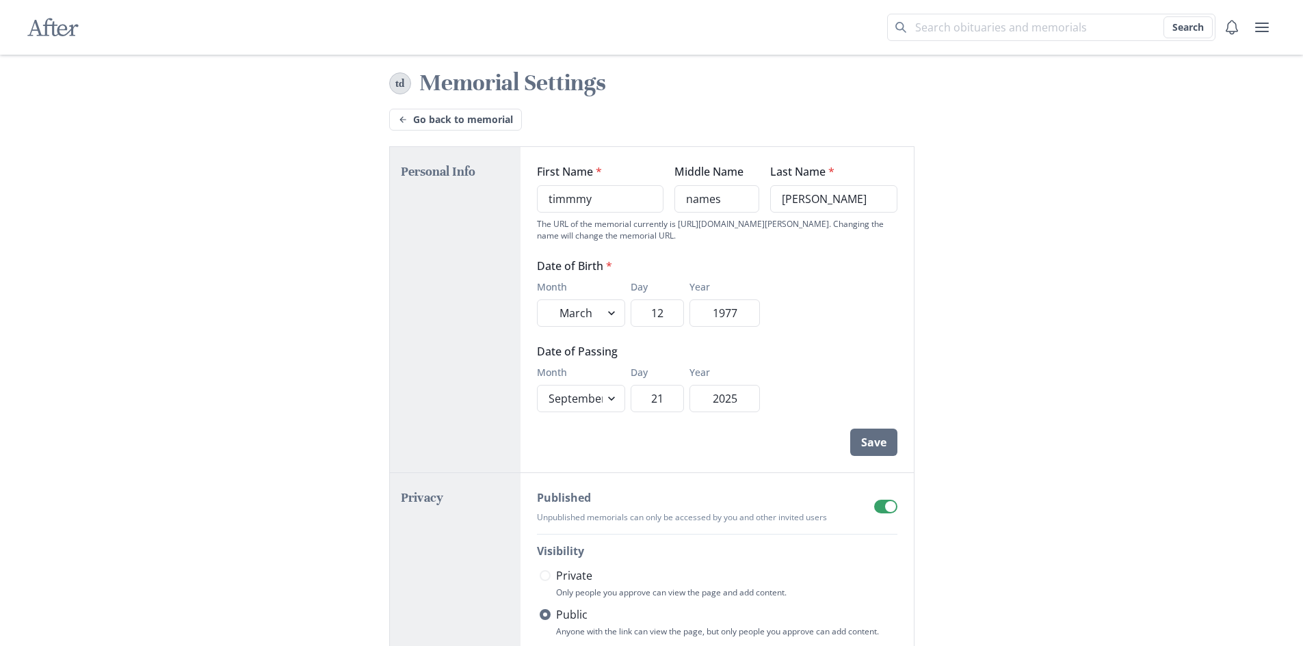
drag, startPoint x: 821, startPoint y: 202, endPoint x: 672, endPoint y: 208, distance: 148.5
click at [672, 208] on div "First Name * [PERSON_NAME] Middle Name names Last Name * [PERSON_NAME]" at bounding box center [717, 187] width 360 height 49
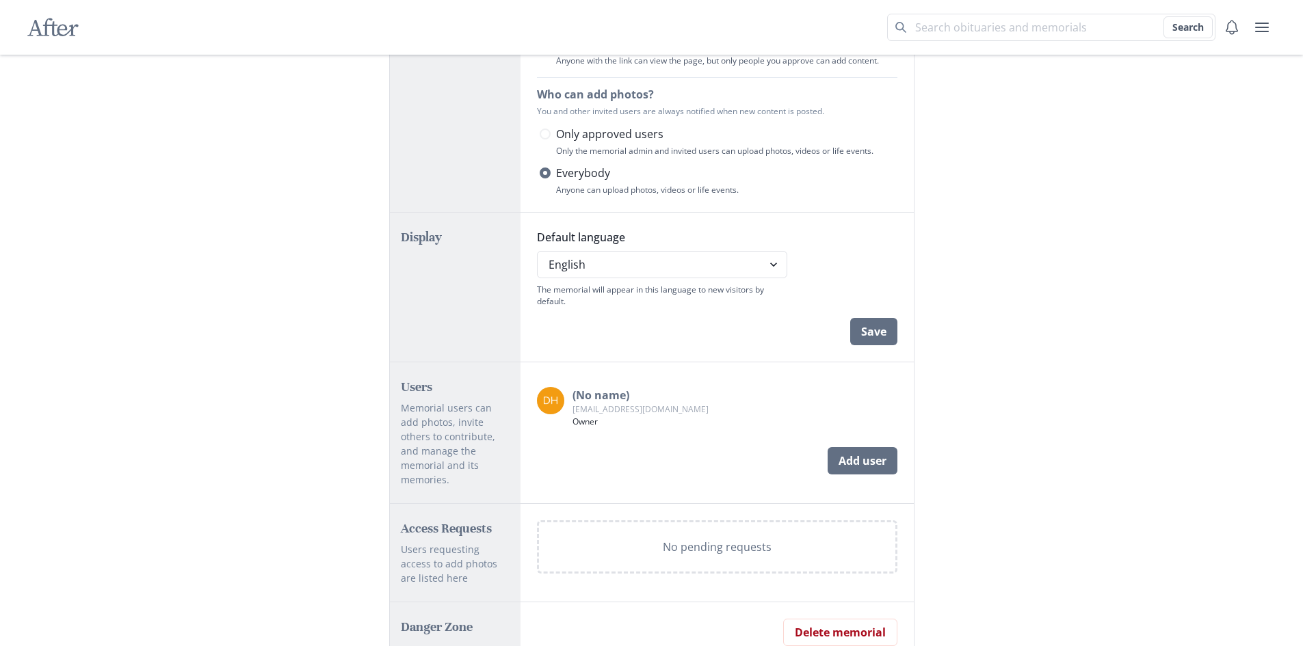
scroll to position [619, 0]
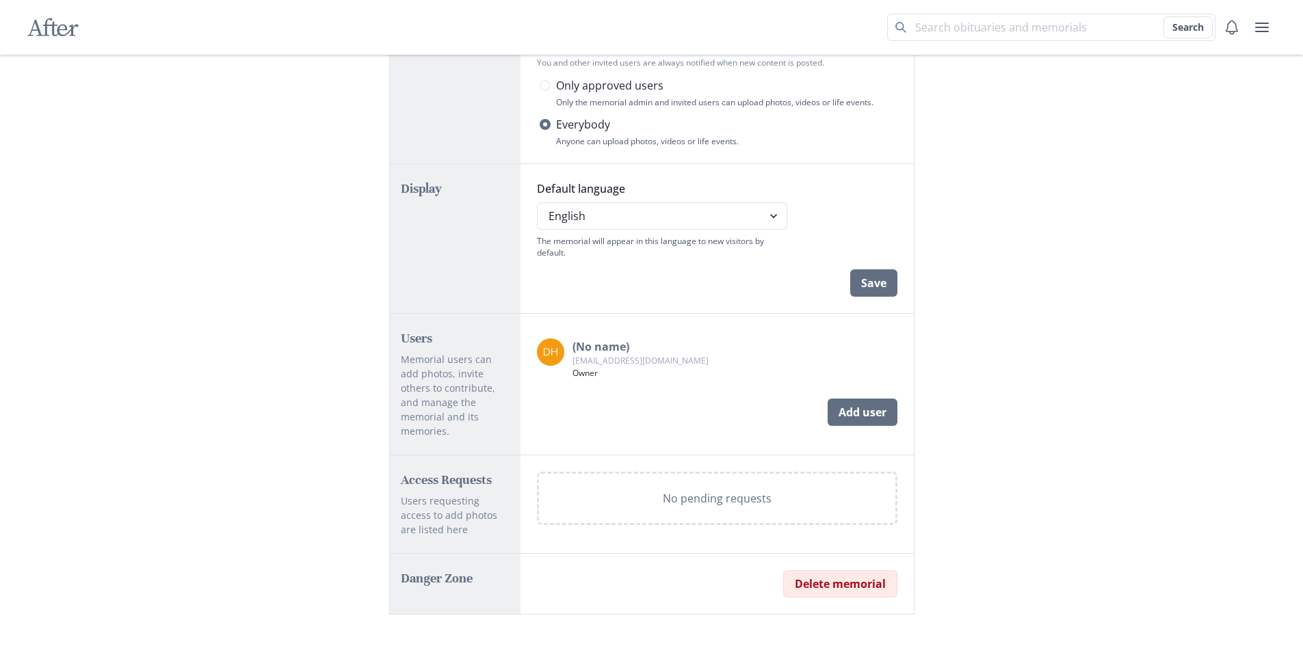
click at [836, 570] on button "Delete memorial" at bounding box center [840, 583] width 114 height 27
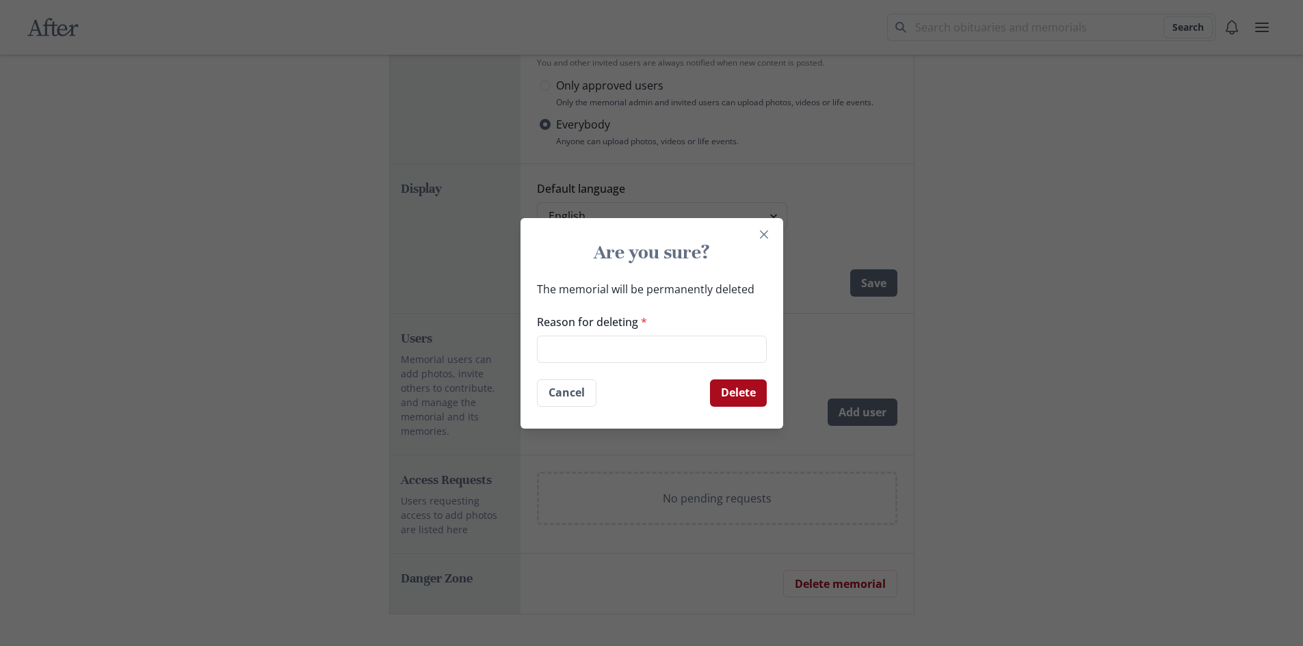
click at [741, 391] on button "Delete" at bounding box center [738, 392] width 57 height 27
click at [661, 353] on input "Reason for deleting *" at bounding box center [652, 349] width 230 height 27
click at [581, 348] on input "didnt need it" at bounding box center [652, 349] width 230 height 27
click at [743, 384] on button "Delete" at bounding box center [738, 392] width 57 height 27
